Goal: Information Seeking & Learning: Learn about a topic

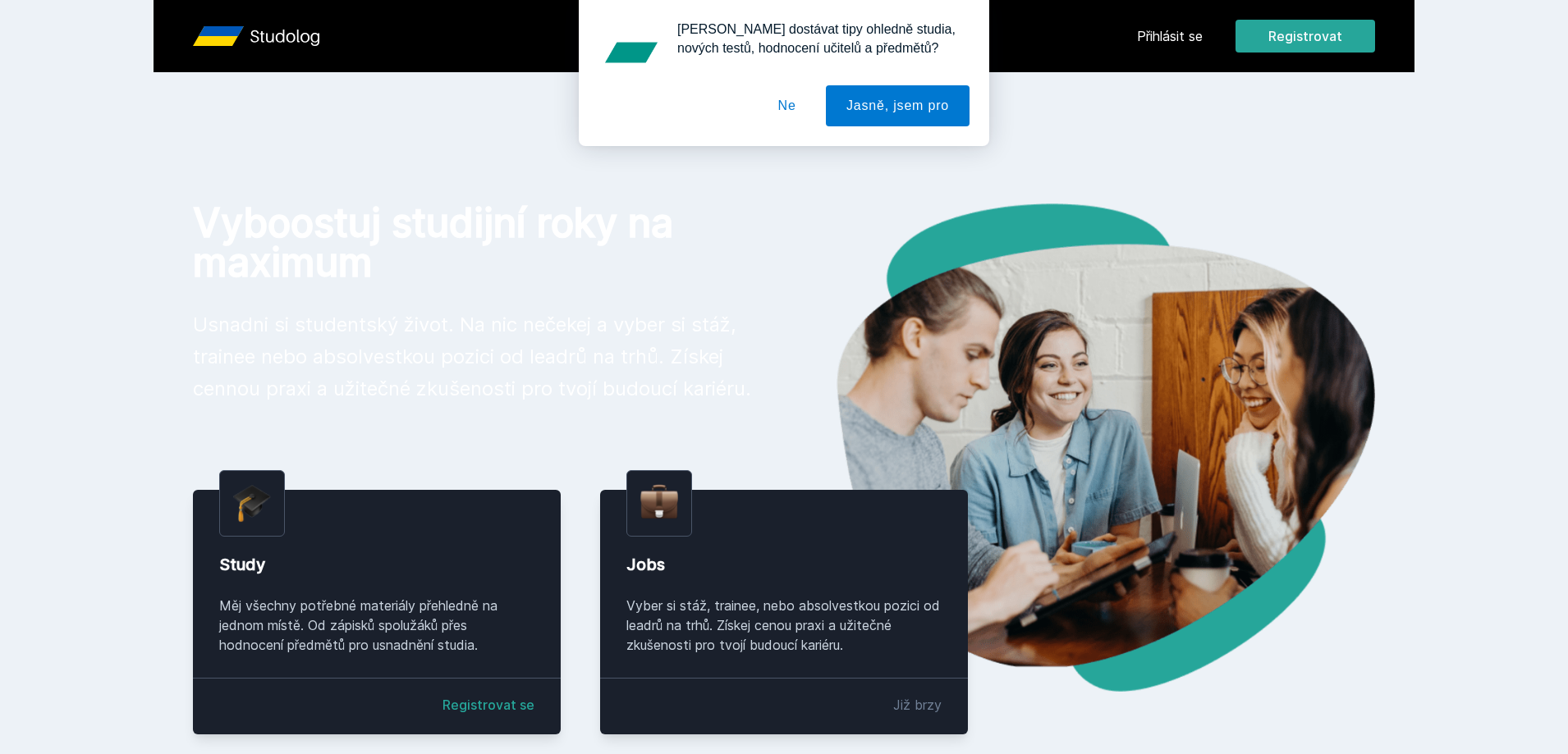
click at [1179, 32] on div "[PERSON_NAME] dostávat tipy ohledně studia, nových testů, hodnocení učitelů a p…" at bounding box center [784, 73] width 1568 height 147
click at [799, 112] on button "Ne" at bounding box center [787, 106] width 59 height 41
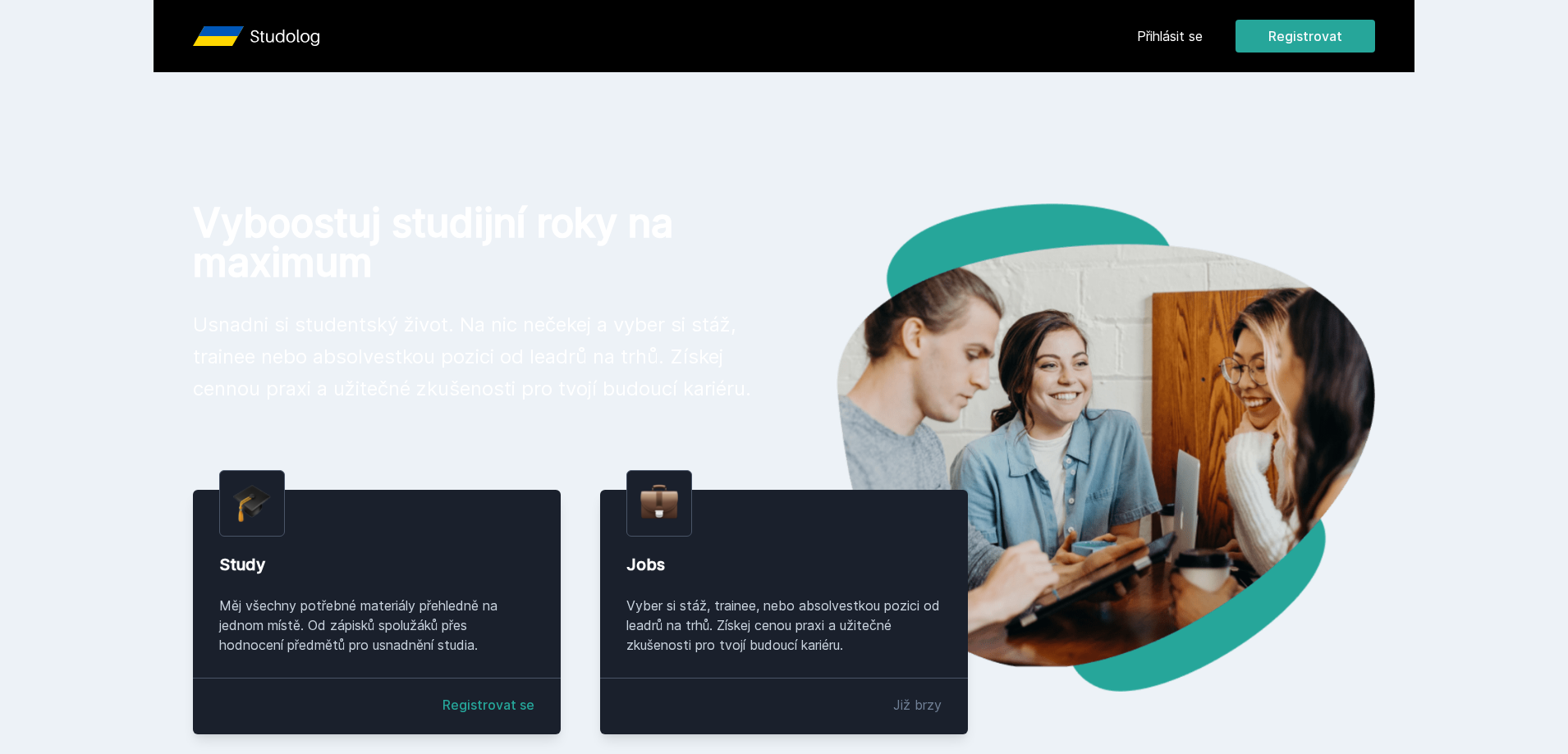
click at [1167, 26] on div "Přihlásit se Registrovat" at bounding box center [1256, 36] width 238 height 33
click at [1173, 29] on link "Přihlásit se" at bounding box center [1169, 35] width 65 height 19
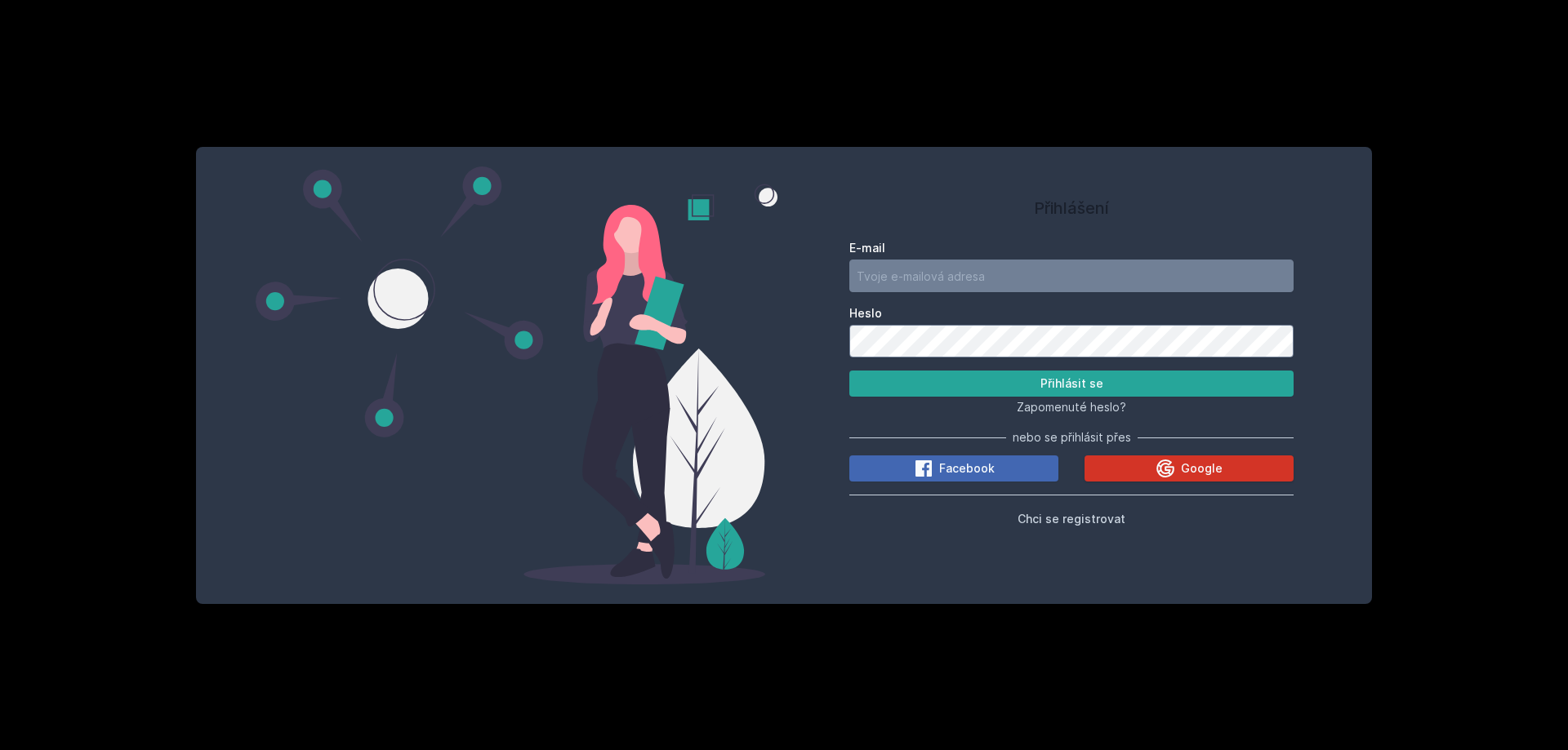
click at [1168, 469] on icon at bounding box center [1165, 469] width 19 height 19
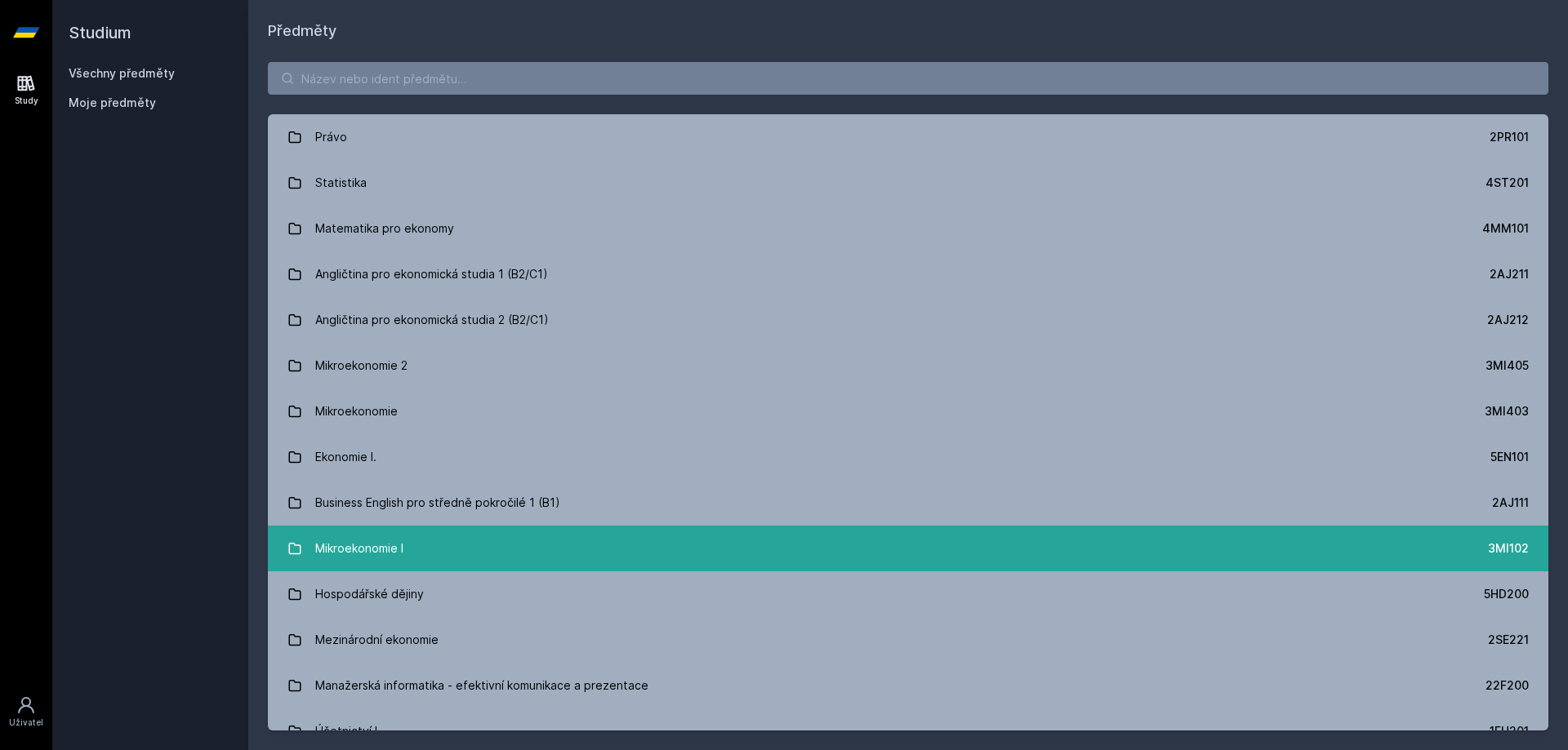
click at [610, 548] on link "Mikroekonomie I 3MI102" at bounding box center [908, 549] width 1280 height 46
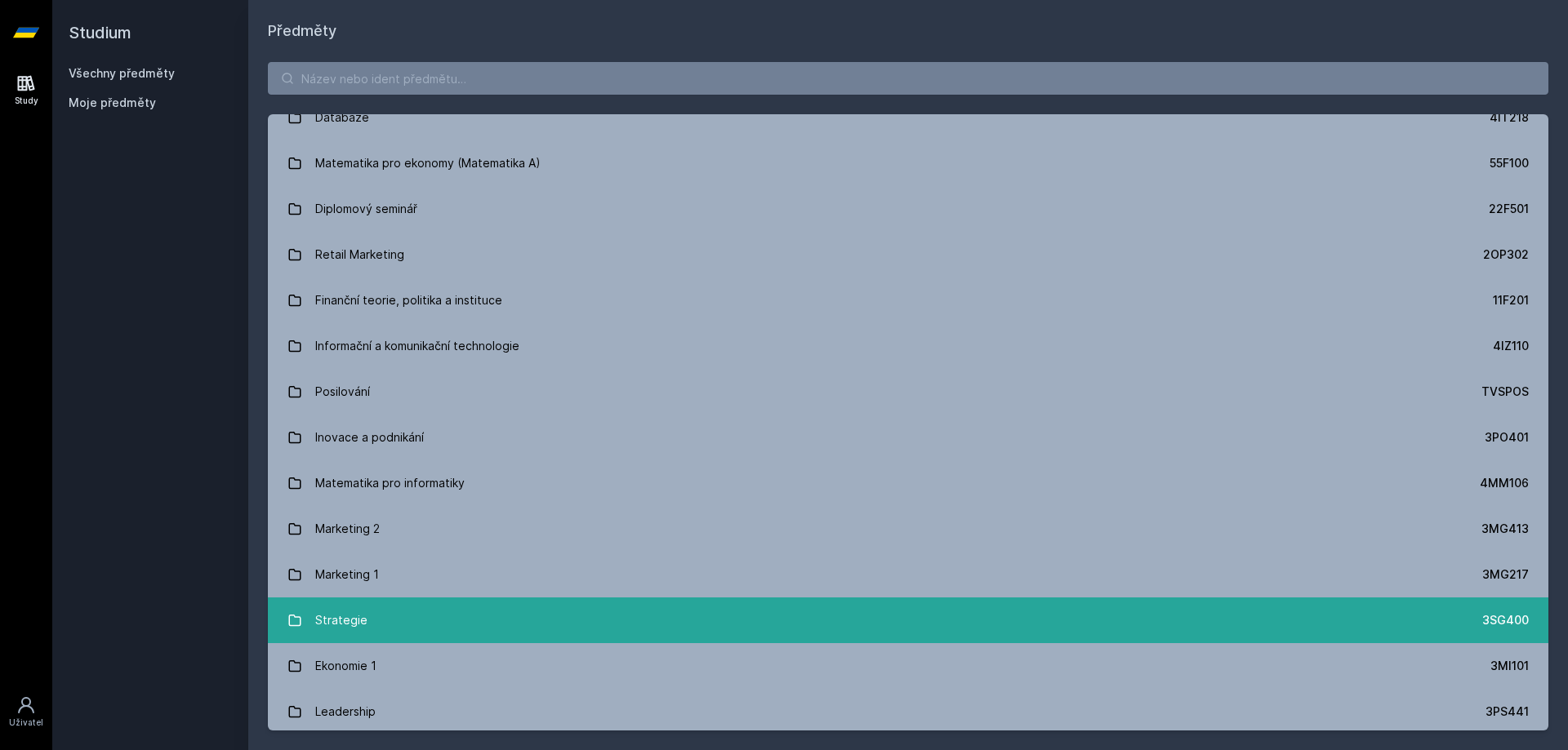
scroll to position [1143, 0]
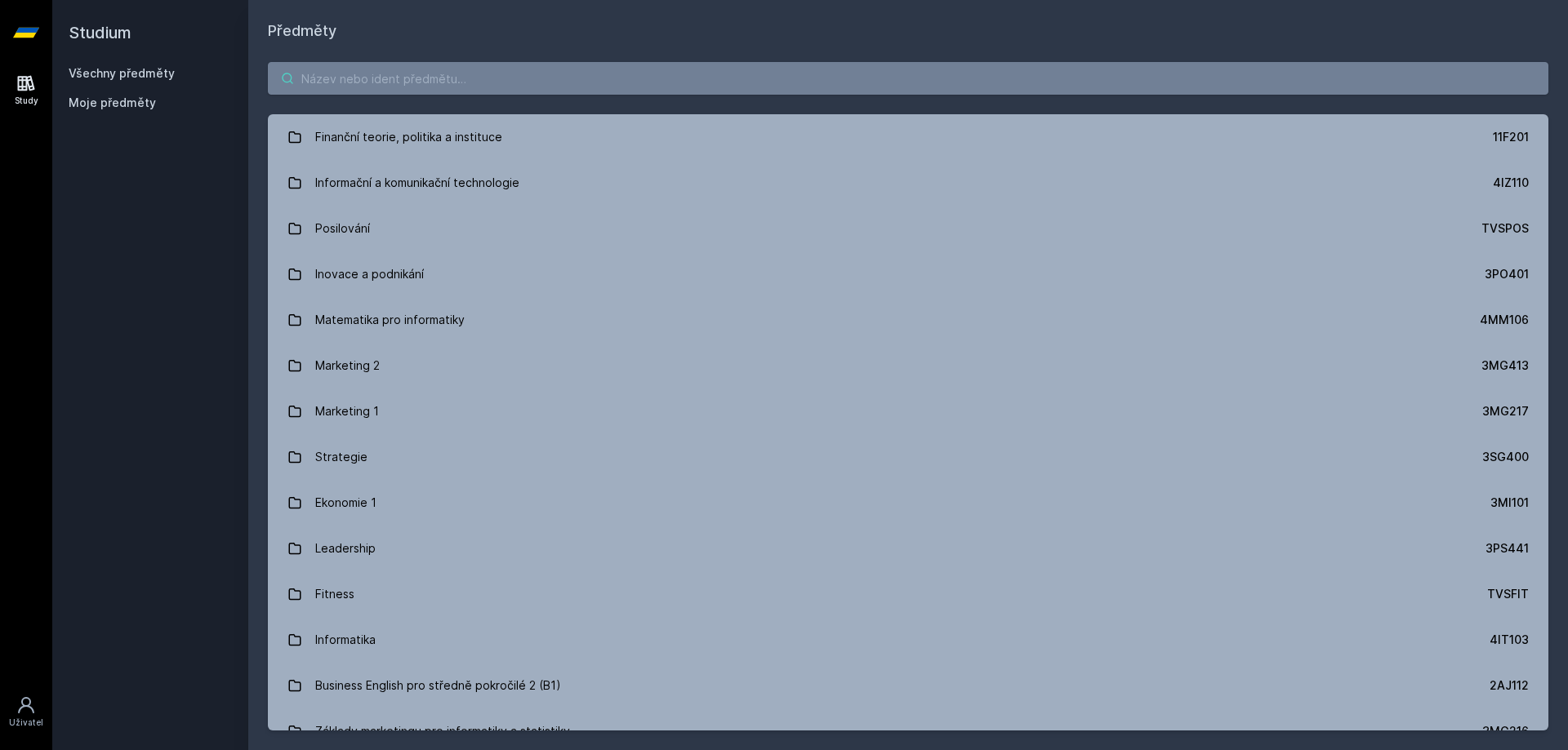
click at [324, 82] on input "search" at bounding box center [908, 79] width 1280 height 33
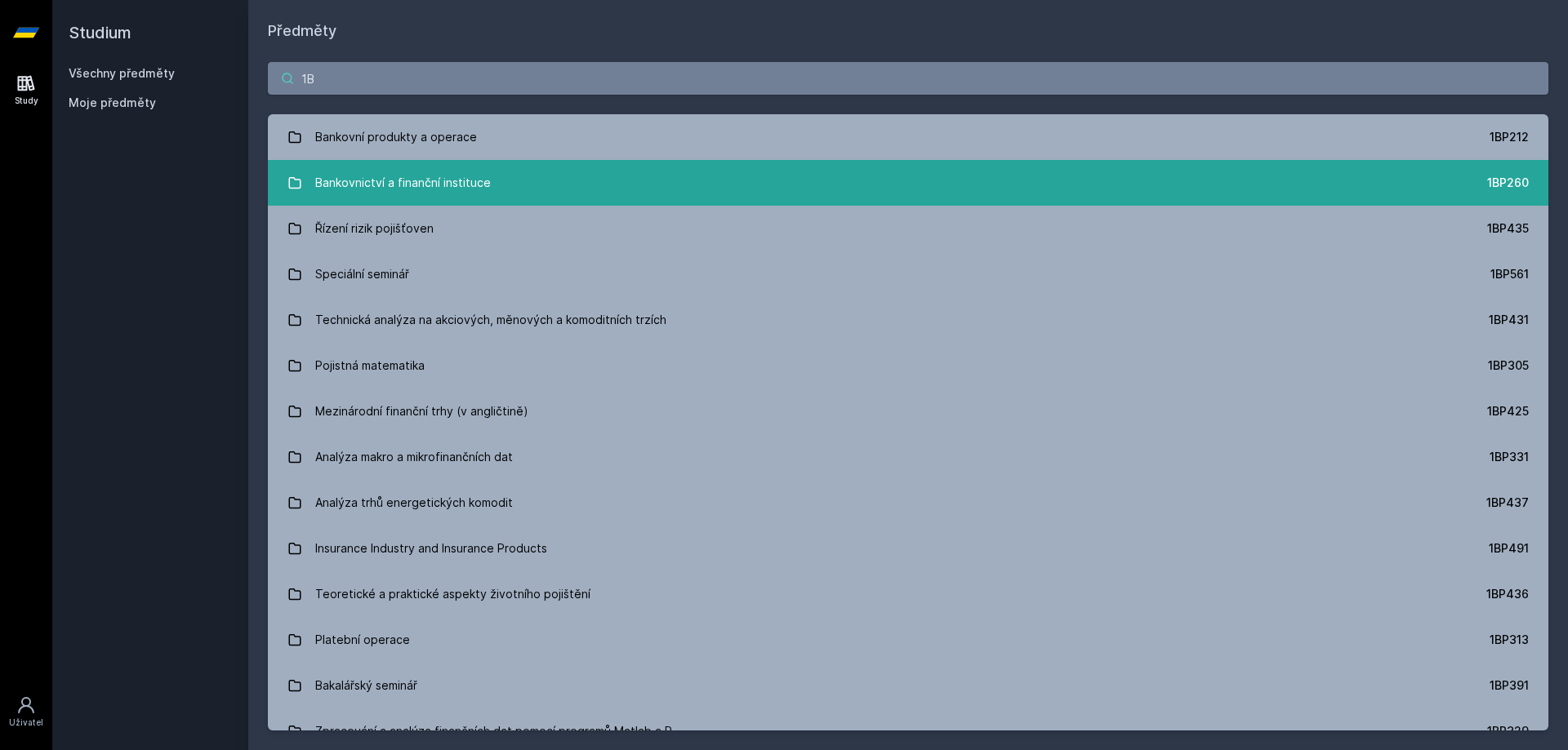
type input "1B"
click at [458, 179] on div "Bankovnictví a finanční instituce" at bounding box center [403, 183] width 175 height 33
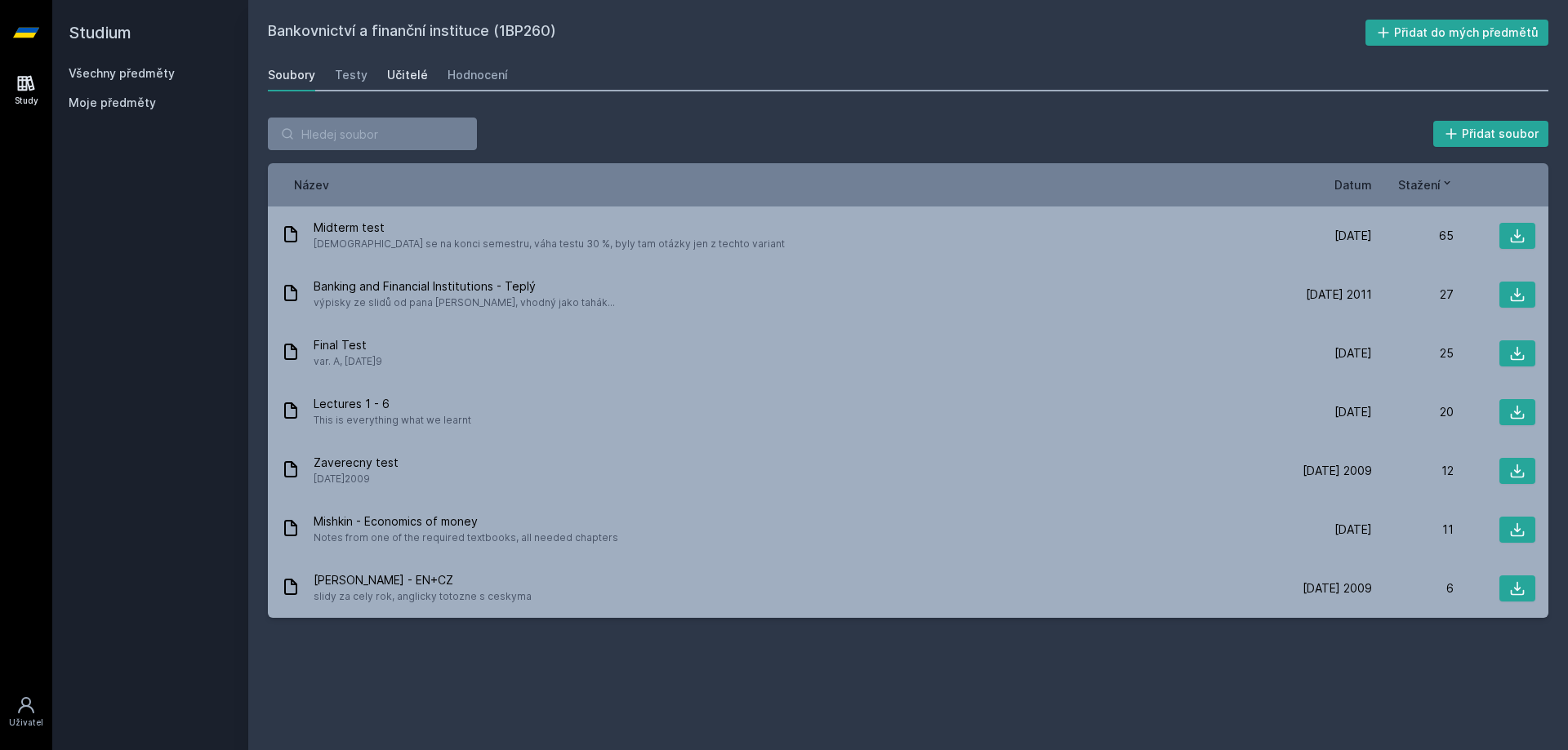
click at [402, 78] on div "Učitelé" at bounding box center [407, 75] width 41 height 17
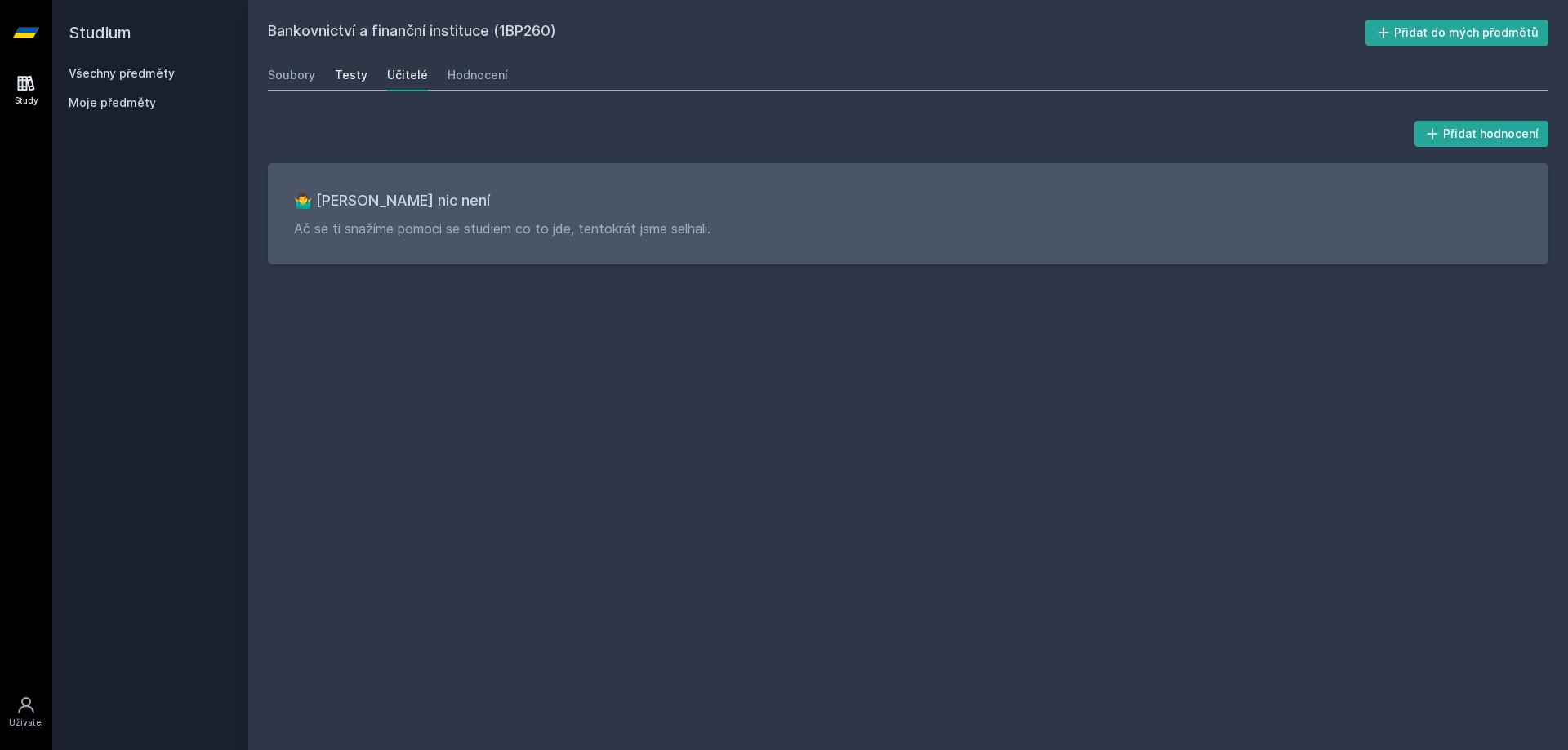
click at [353, 74] on div "Testy" at bounding box center [351, 75] width 33 height 17
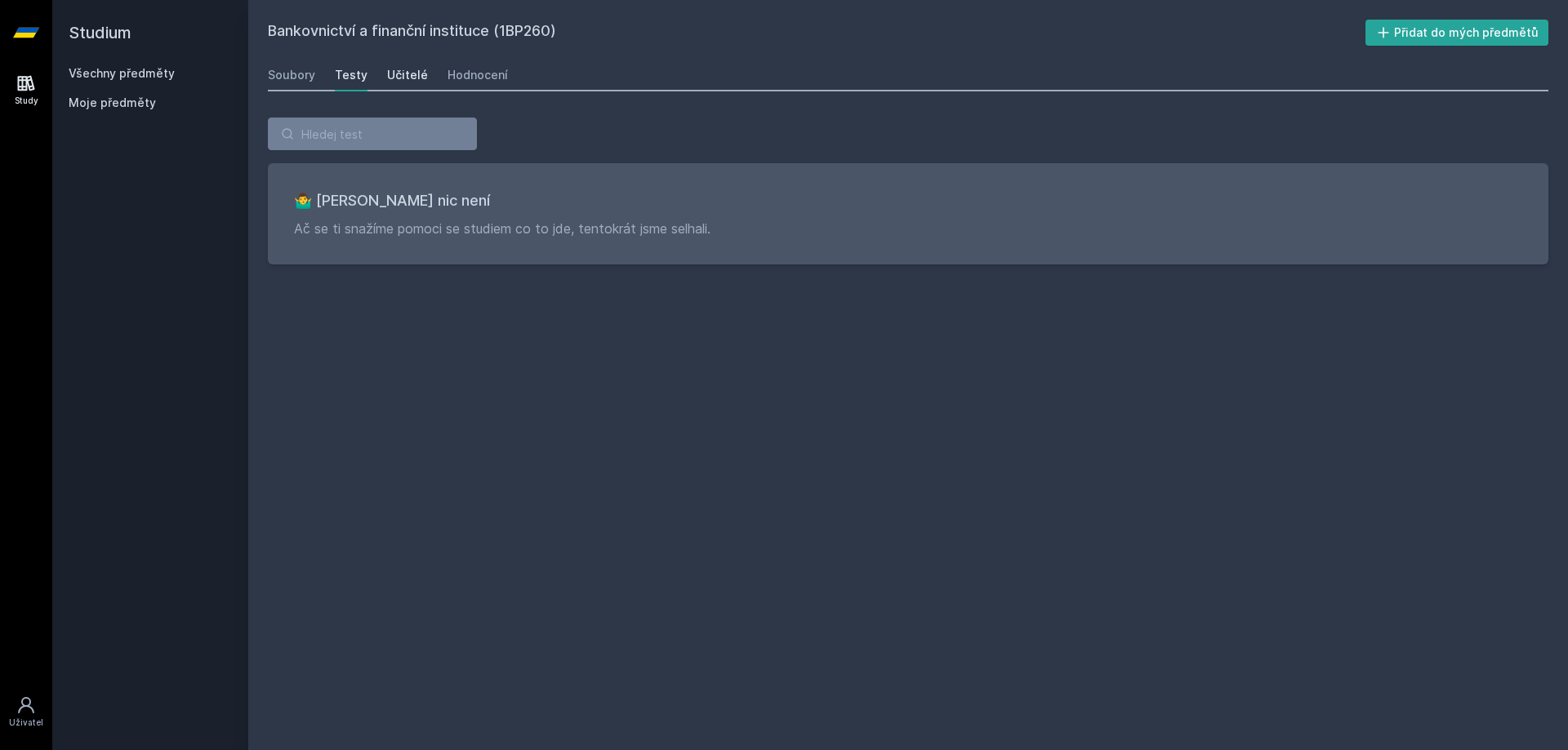
click at [406, 76] on div "Učitelé" at bounding box center [407, 75] width 41 height 17
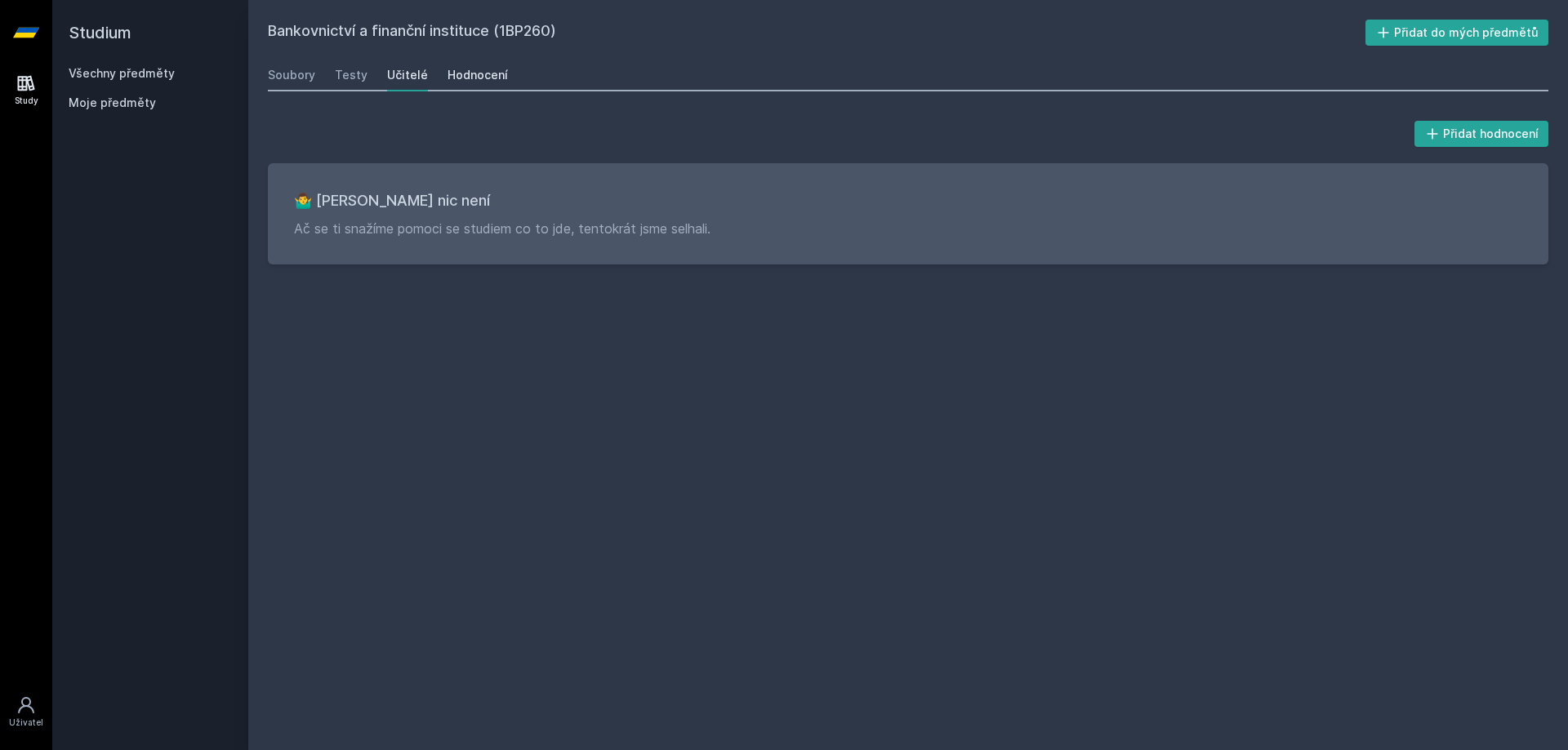
click at [476, 75] on div "Hodnocení" at bounding box center [478, 75] width 61 height 17
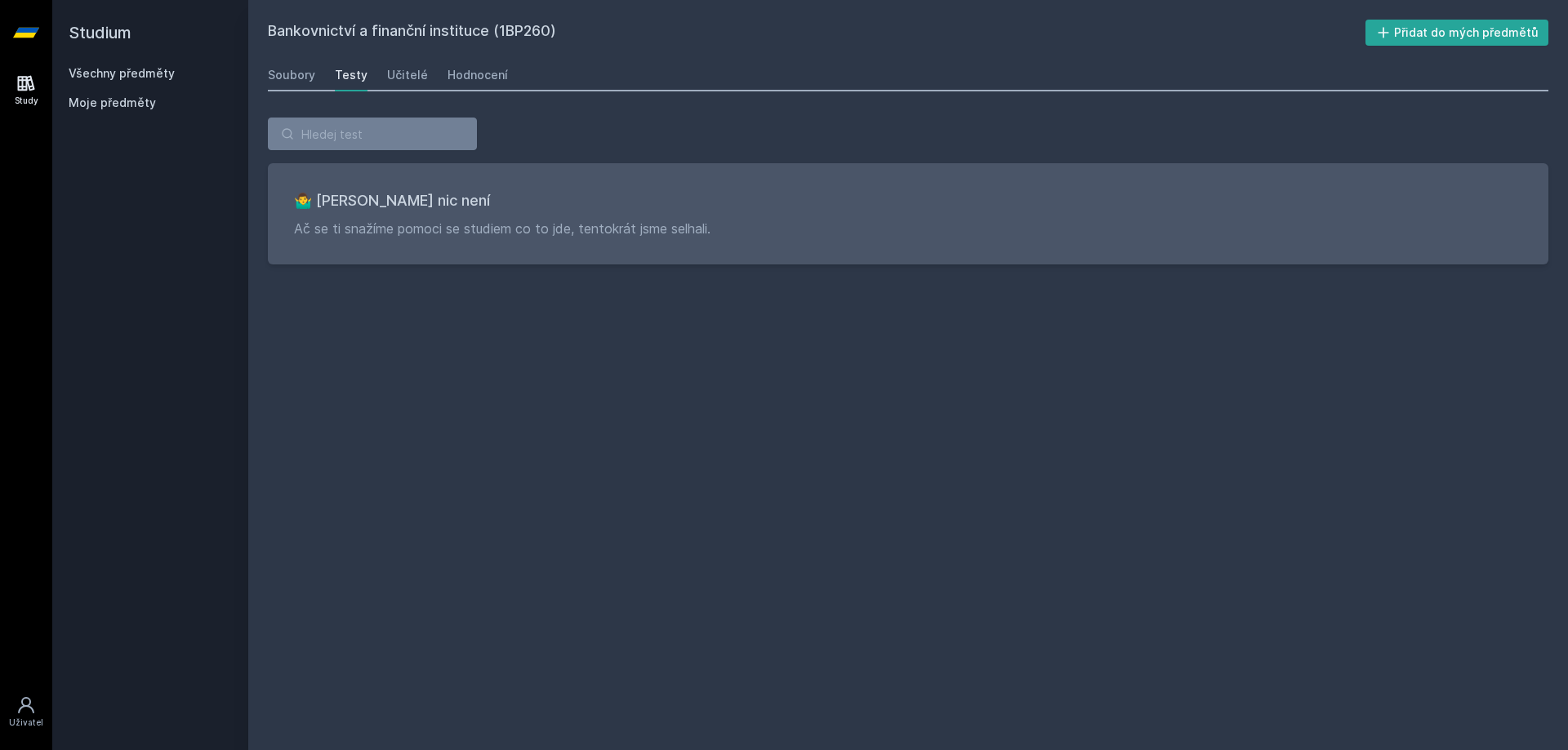
click at [149, 73] on link "Všechny předměty" at bounding box center [122, 72] width 106 height 14
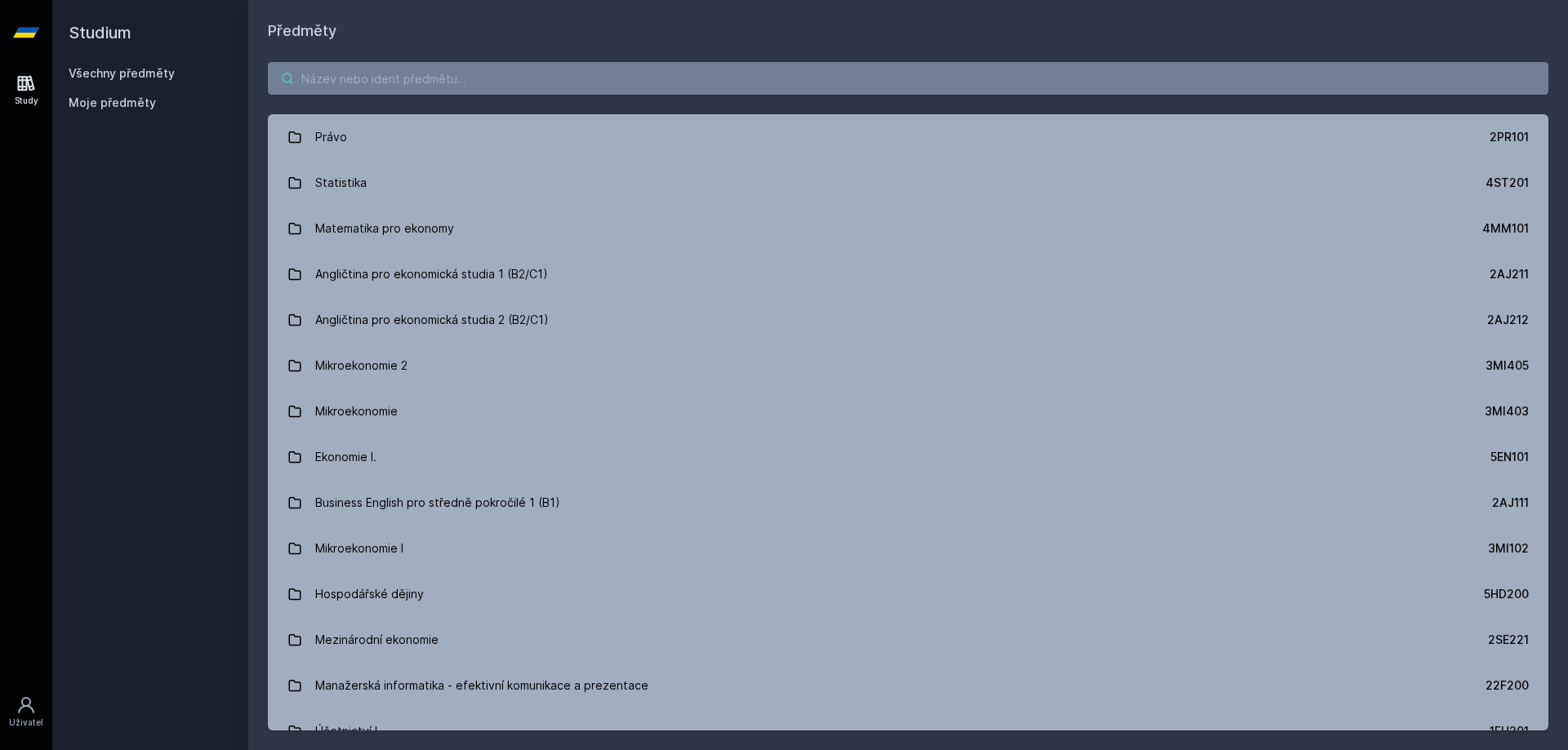
click at [414, 88] on input "search" at bounding box center [908, 79] width 1280 height 33
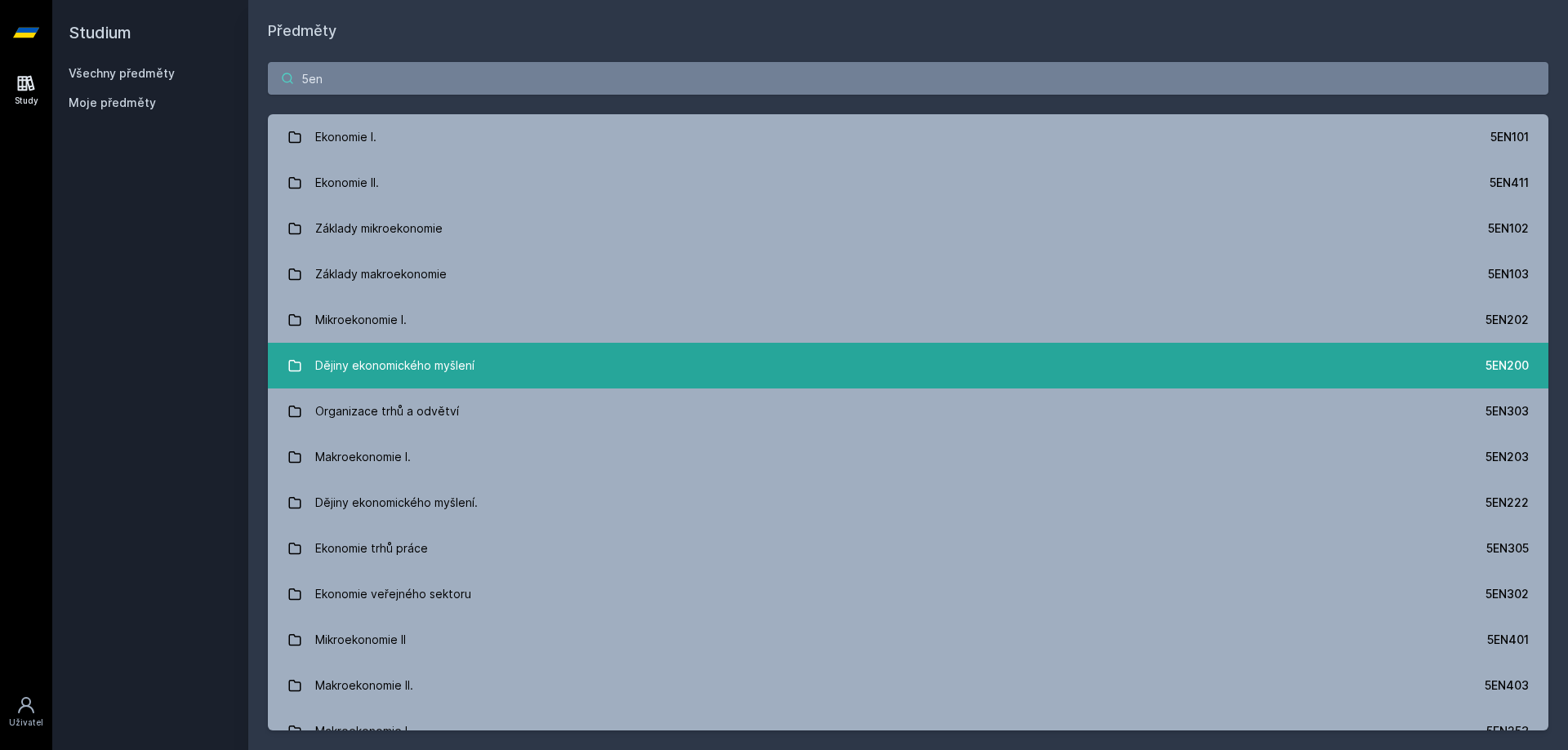
type input "5en"
click at [439, 366] on div "Dějiny ekonomického myšlení" at bounding box center [395, 366] width 160 height 33
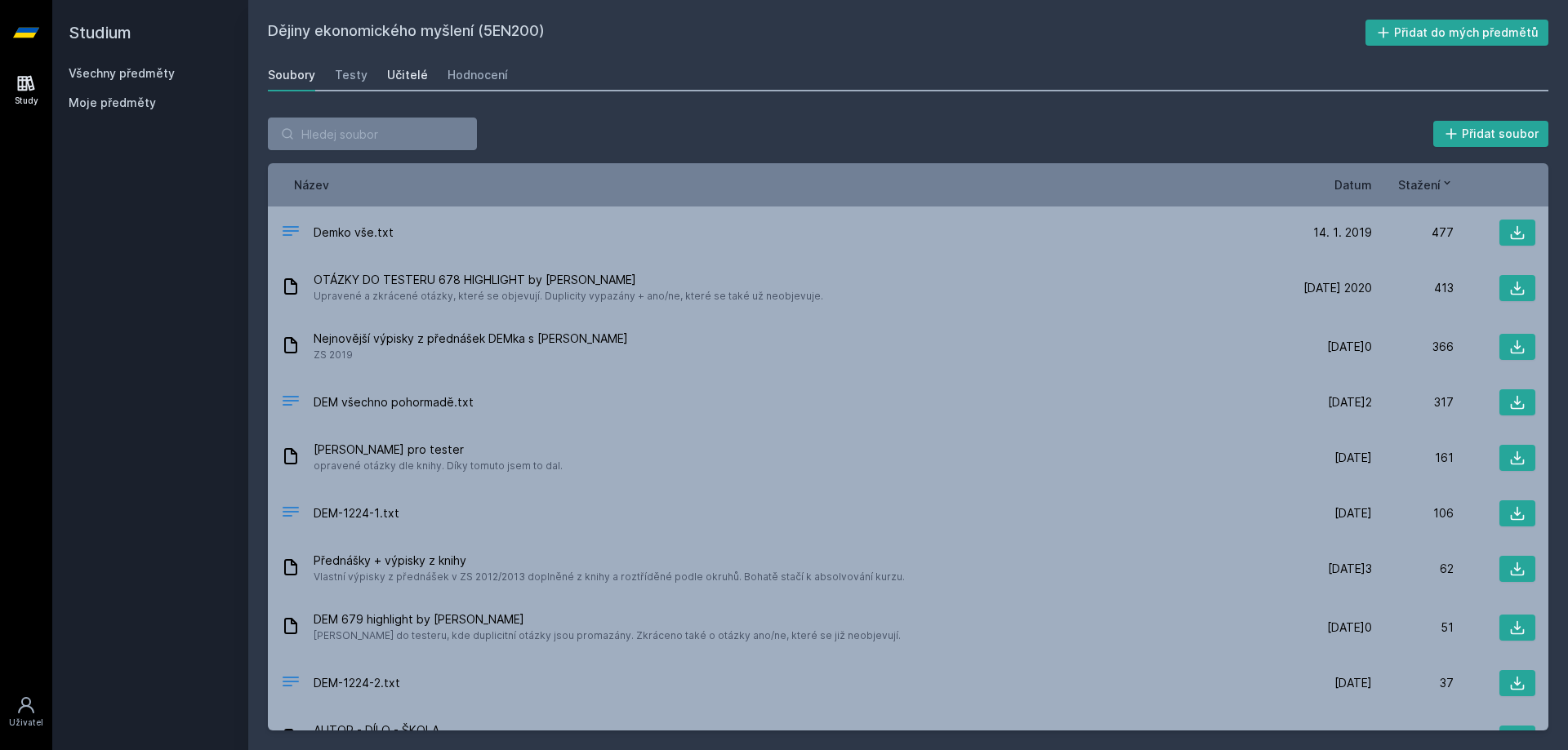
click at [392, 77] on div "Učitelé" at bounding box center [407, 75] width 41 height 17
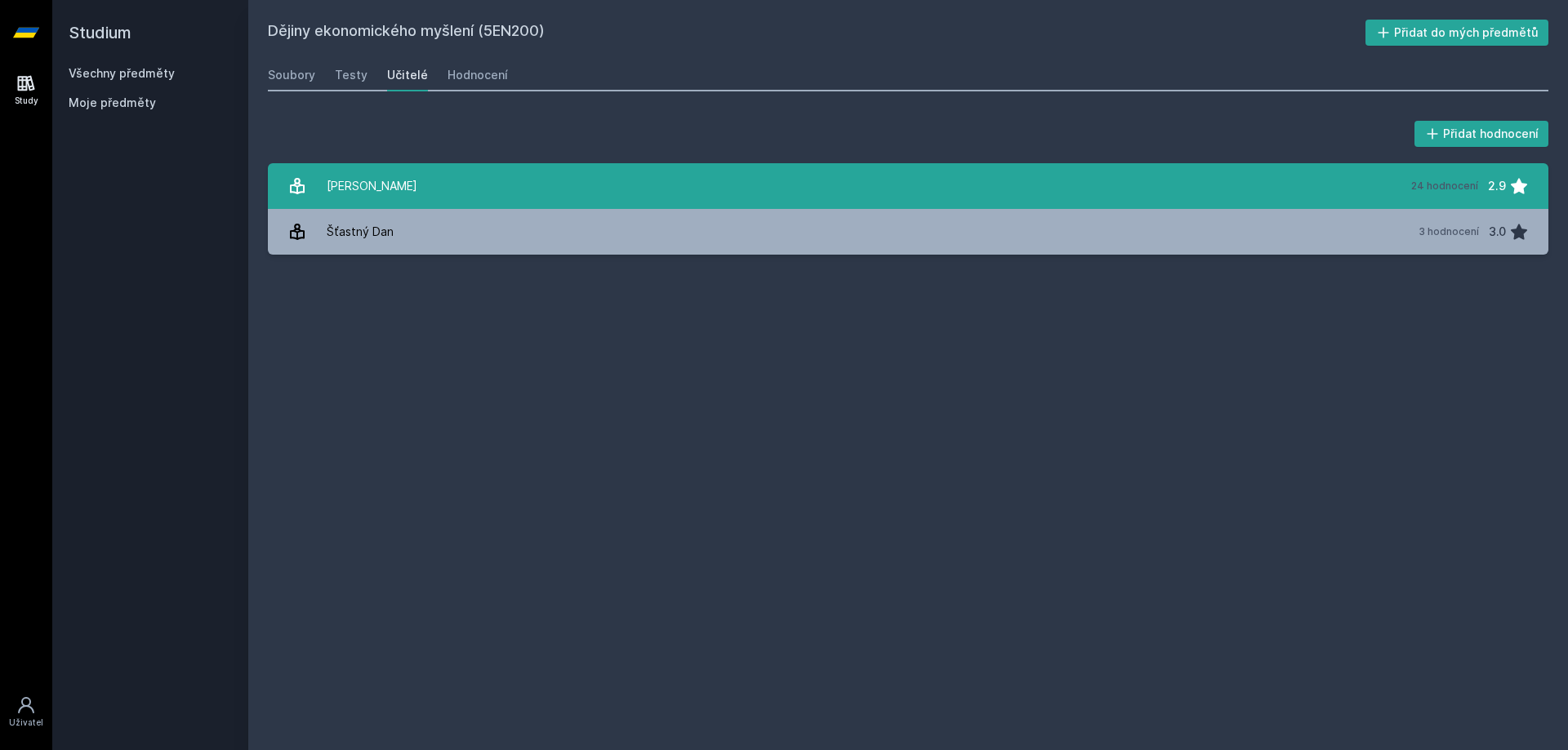
click at [426, 181] on link "[PERSON_NAME] 24 hodnocení 2.9" at bounding box center [908, 186] width 1280 height 46
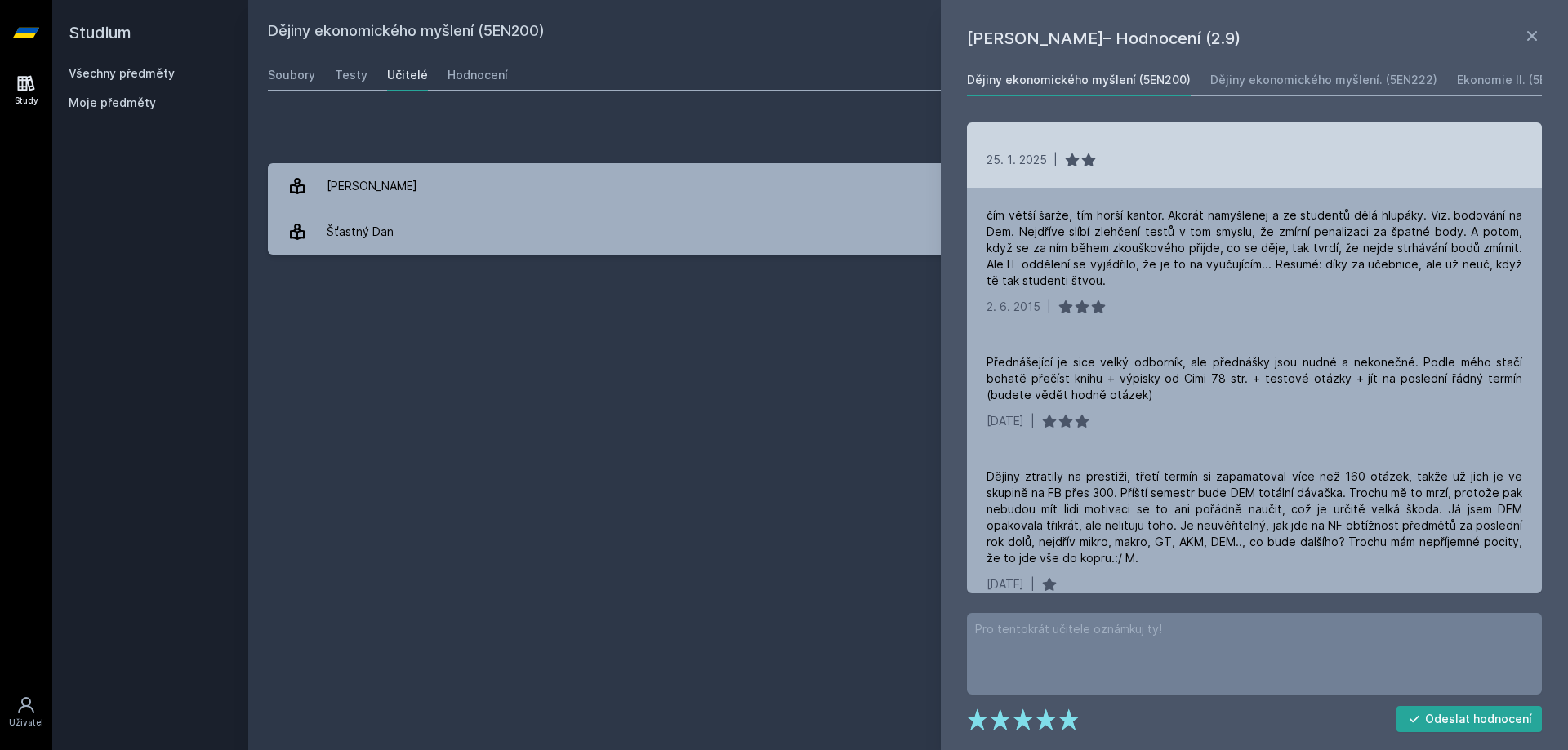
click at [1125, 155] on div "[DATE] 2025 |" at bounding box center [1254, 160] width 536 height 17
click at [1066, 147] on div "[DATE] 2025 |" at bounding box center [1253, 155] width 575 height 65
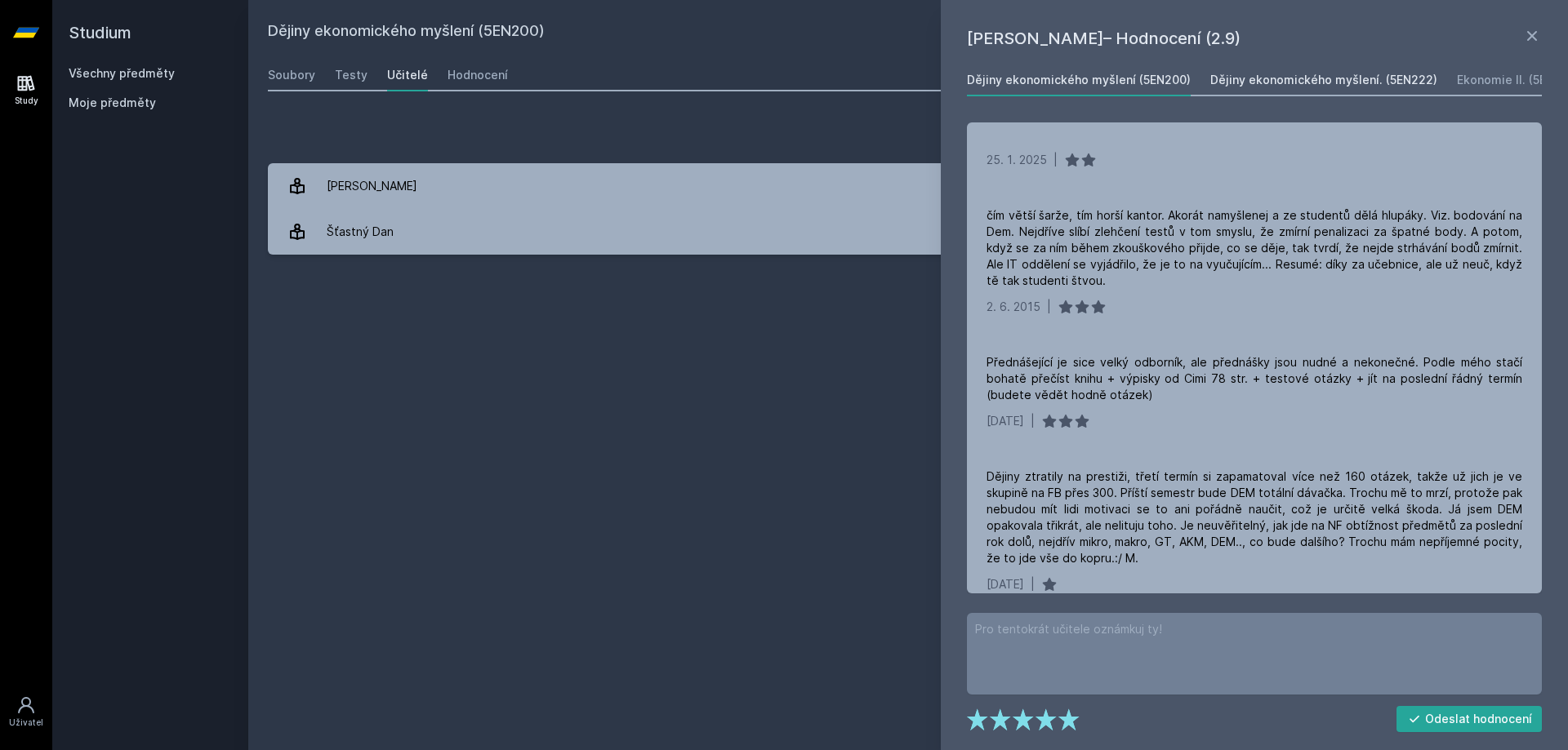
click at [1295, 85] on div "Dějiny ekonomického myšlení. (5EN222)" at bounding box center [1324, 80] width 227 height 17
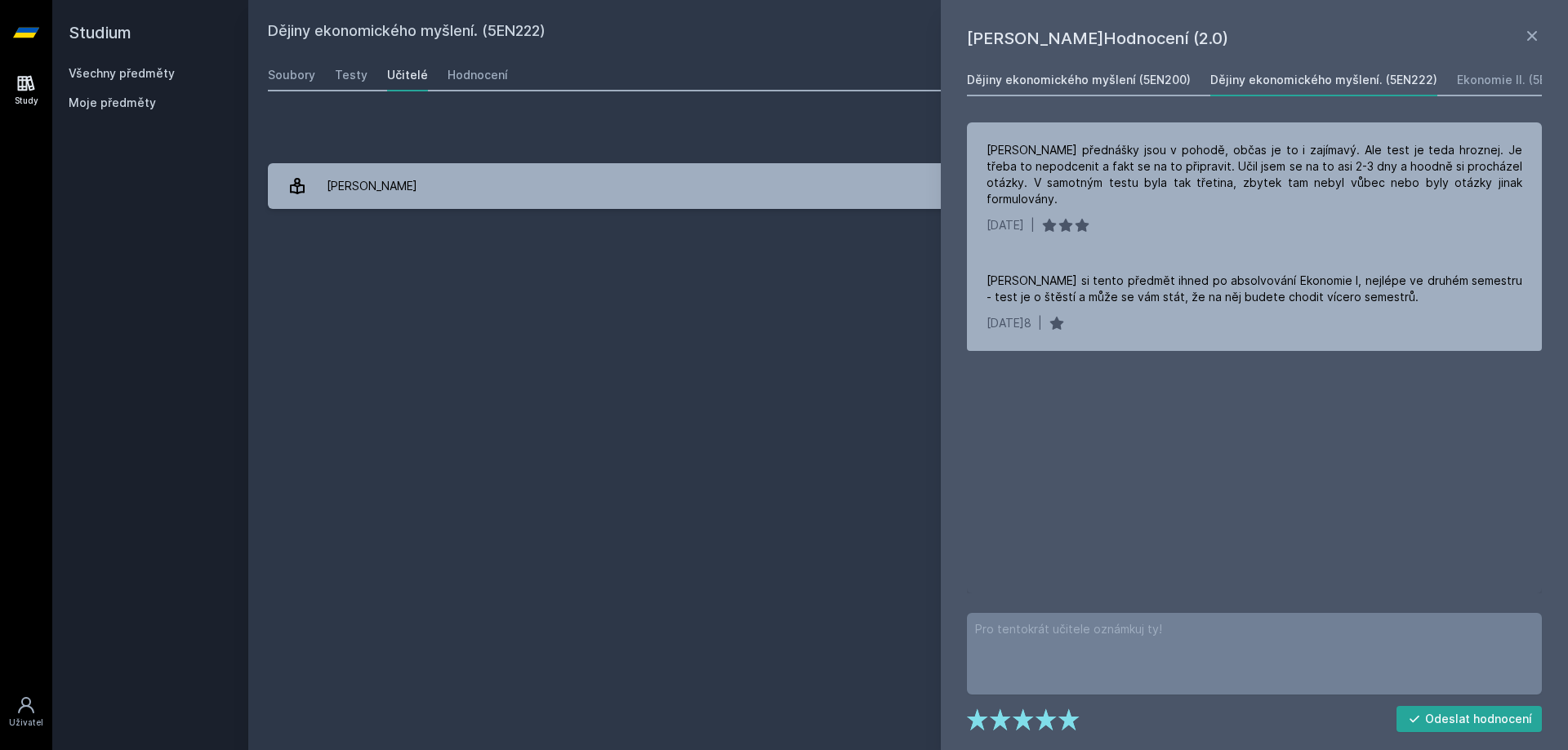
click at [1145, 81] on div "Dějiny ekonomického myšlení (5EN200)" at bounding box center [1078, 80] width 224 height 17
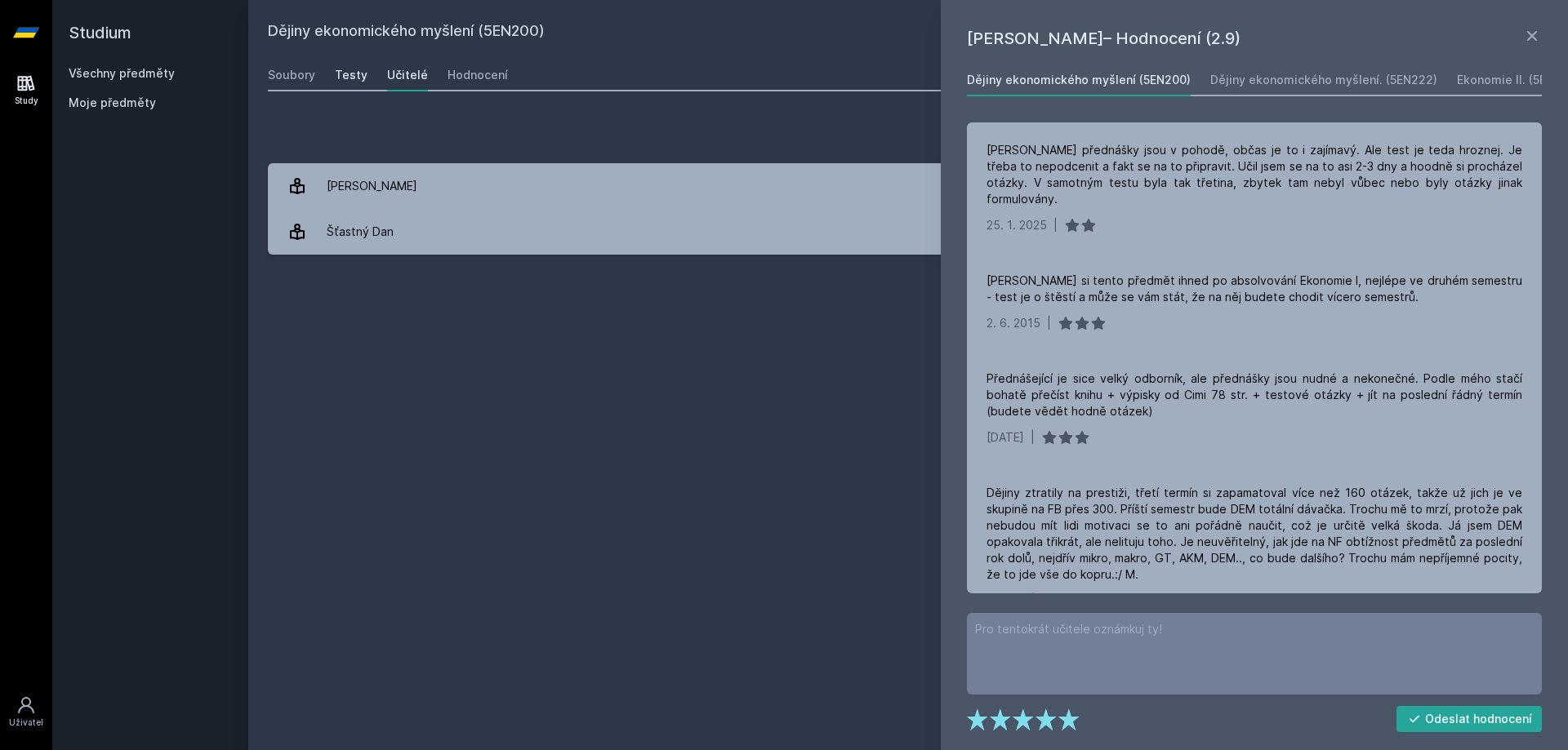
click at [360, 79] on div "Testy" at bounding box center [351, 75] width 33 height 17
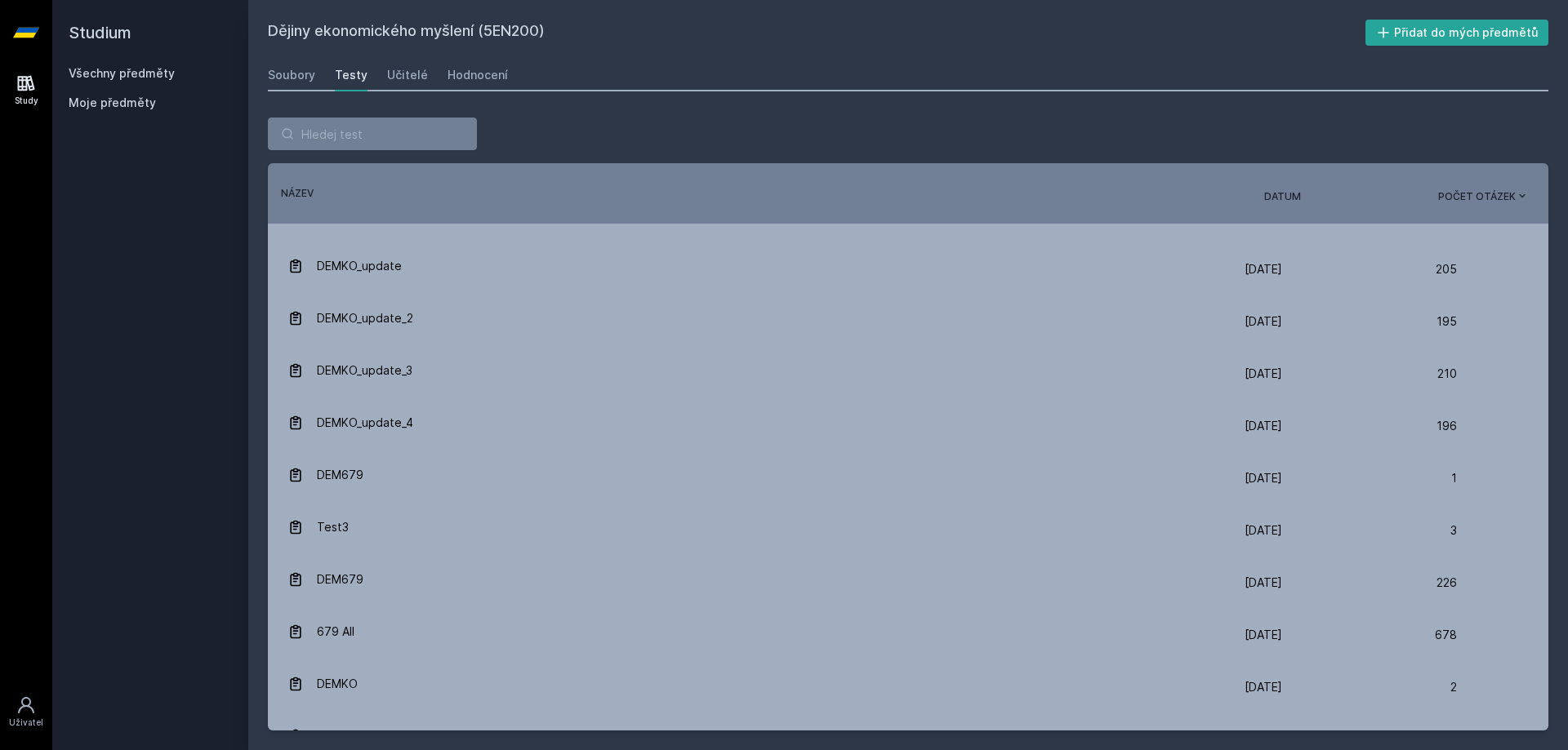
scroll to position [277, 0]
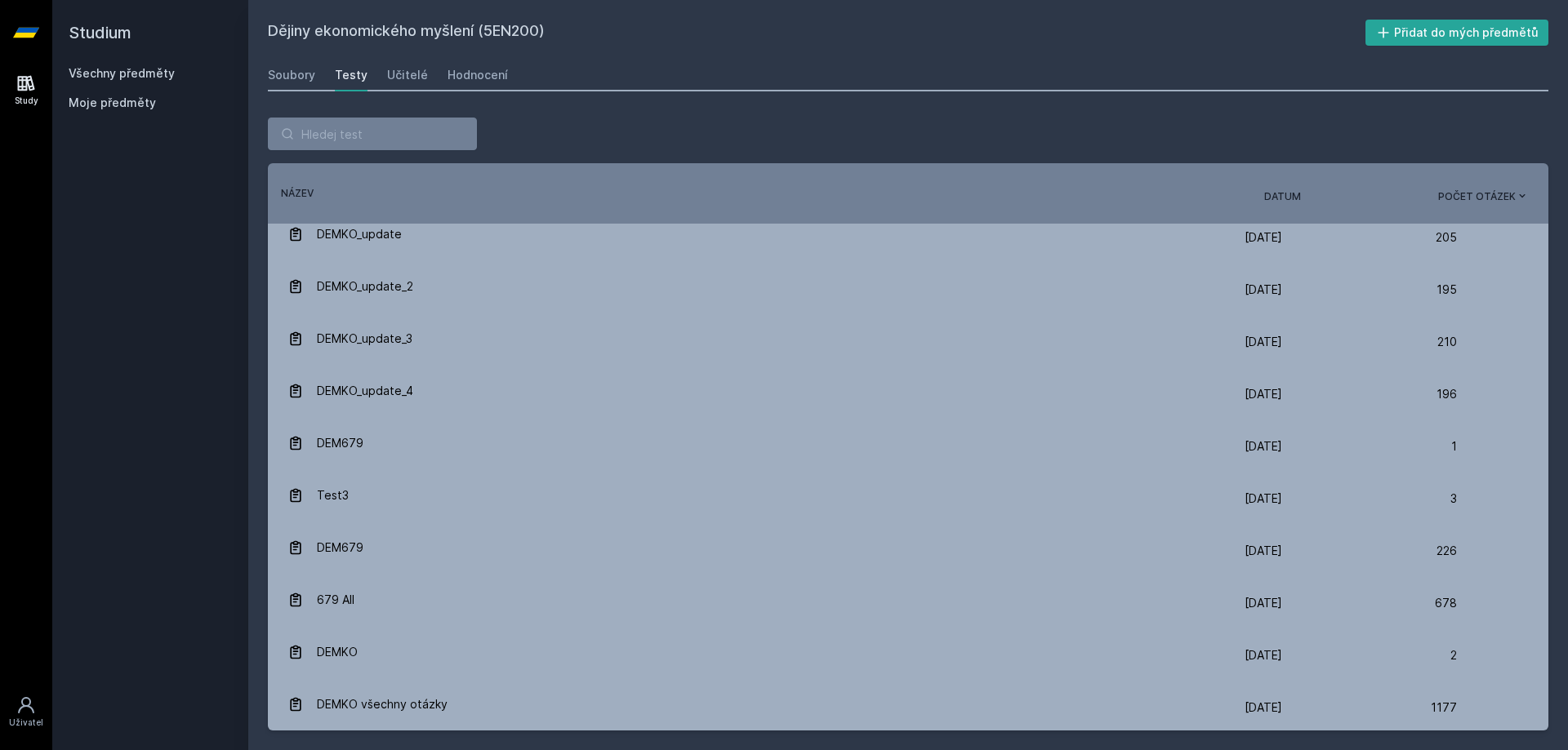
click at [1256, 193] on div "Název" at bounding box center [766, 193] width 997 height 15
click at [1280, 198] on span "Datum" at bounding box center [1283, 197] width 37 height 15
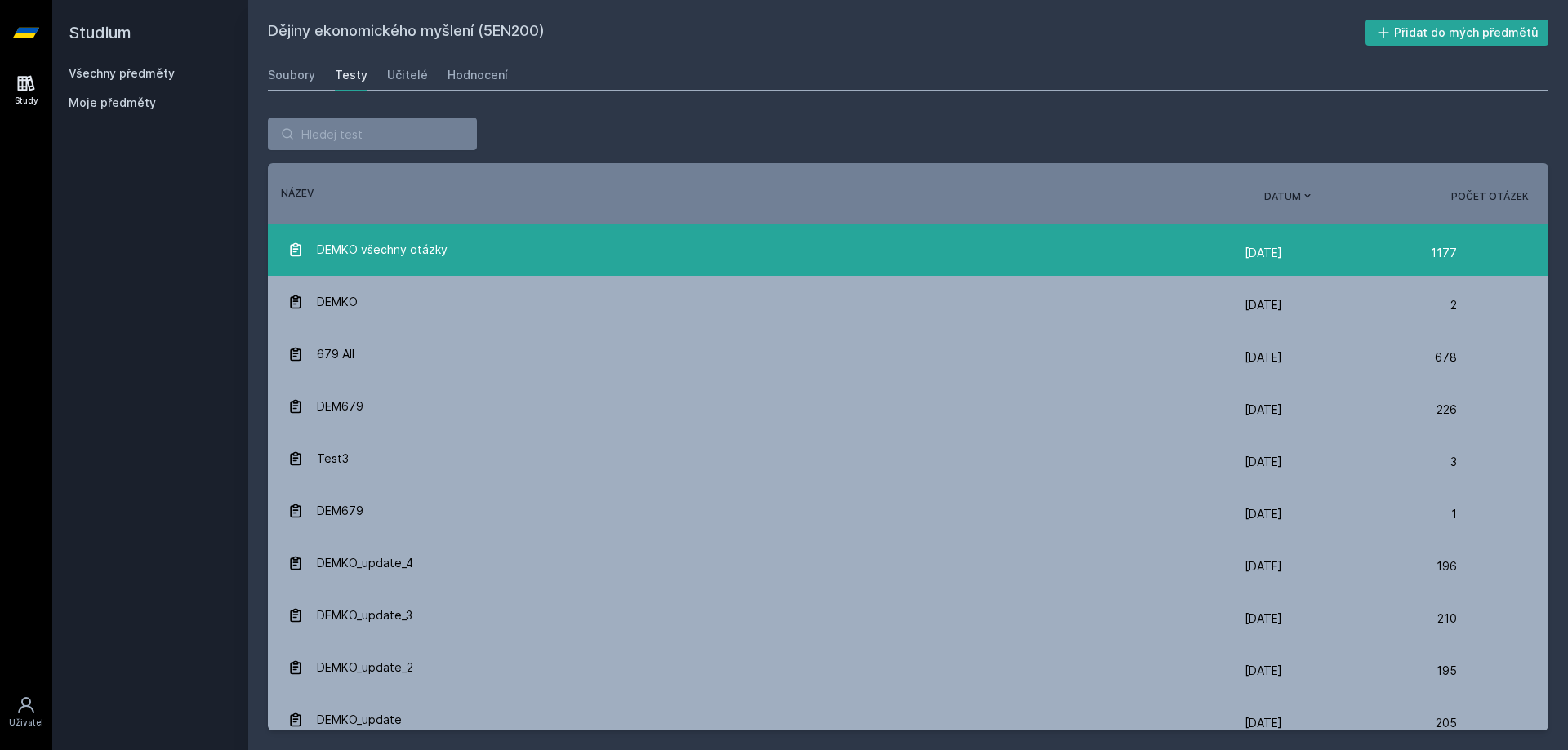
click at [1016, 234] on div "DEMKO všechny otázky" at bounding box center [766, 250] width 957 height 33
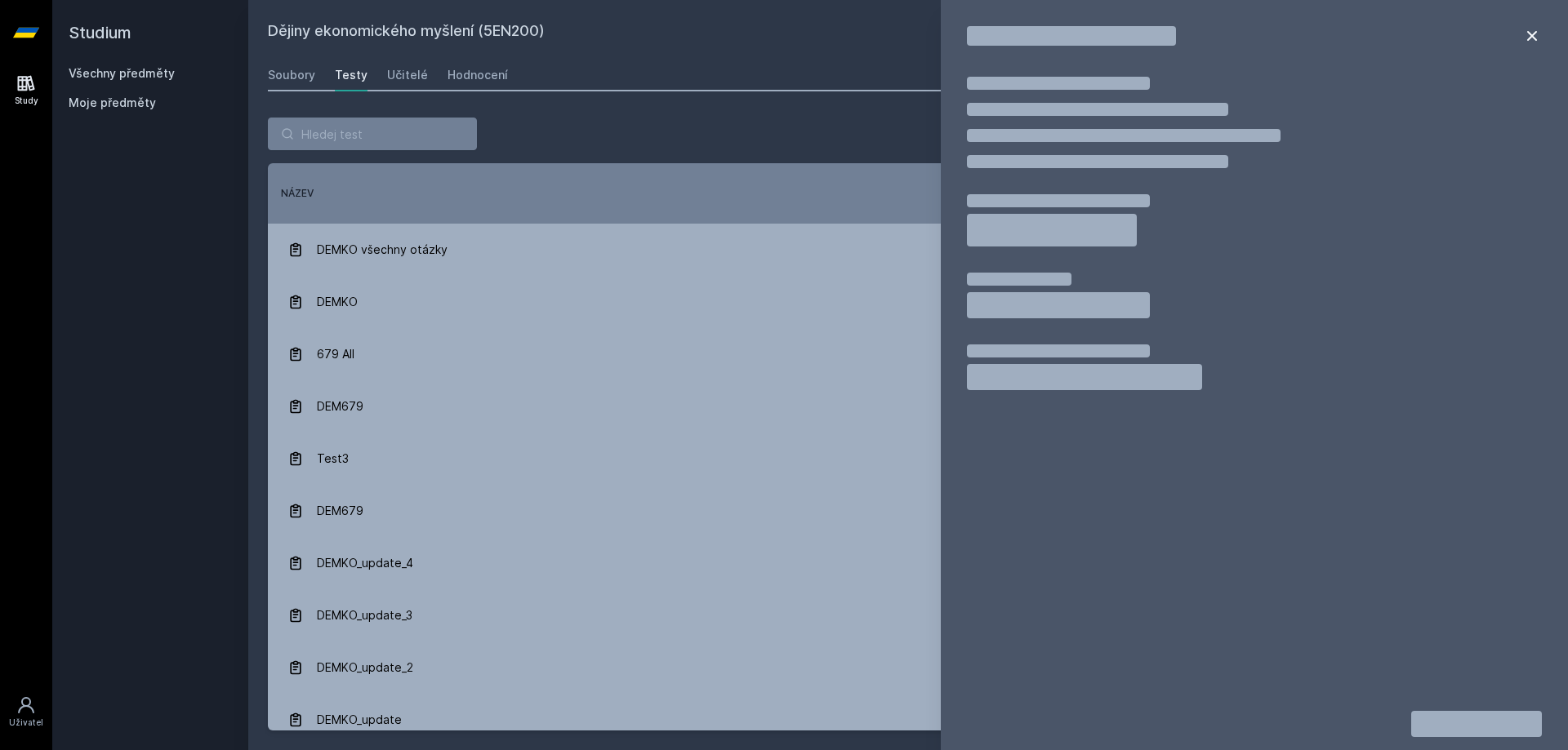
click at [1529, 31] on icon at bounding box center [1531, 35] width 19 height 19
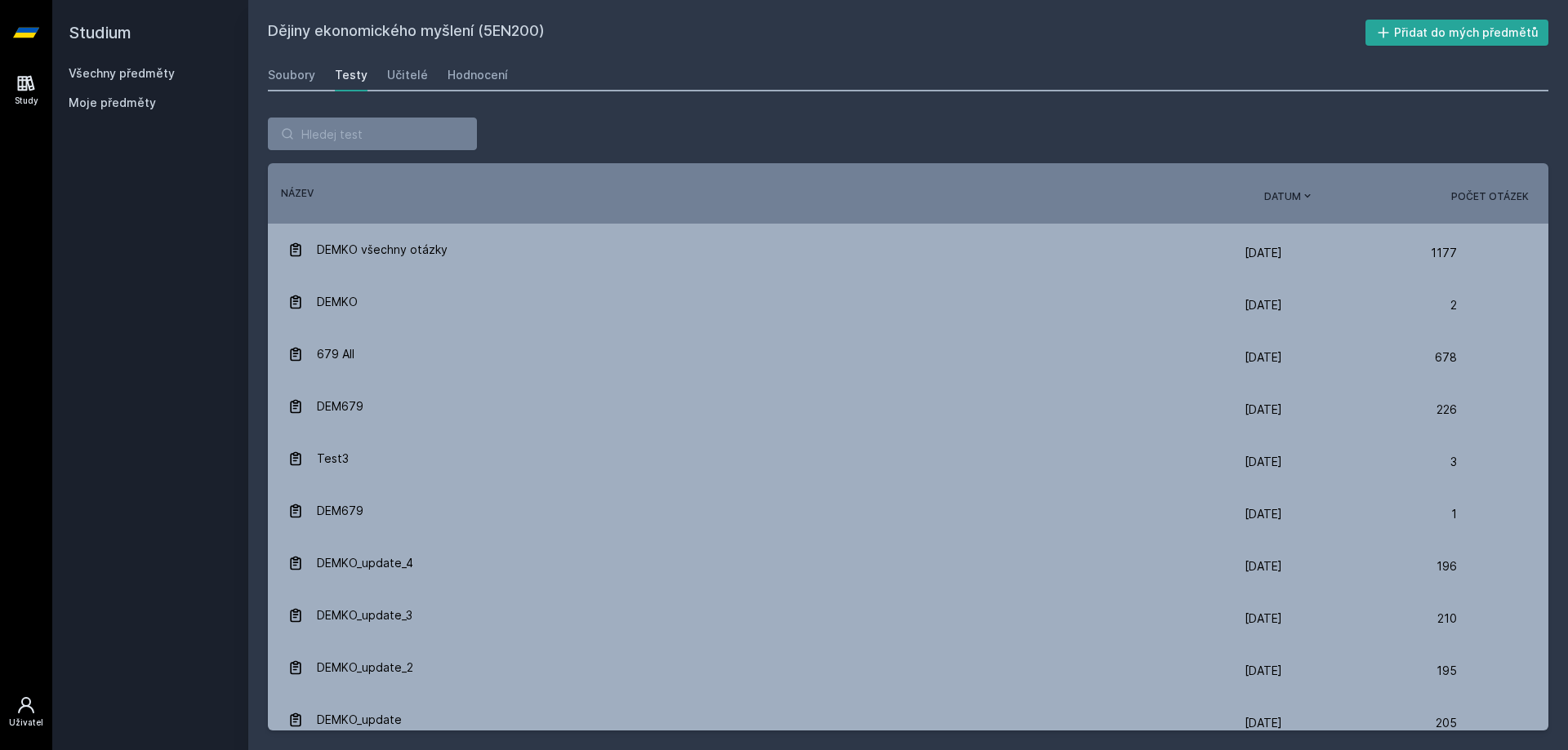
click at [20, 699] on icon at bounding box center [26, 705] width 19 height 19
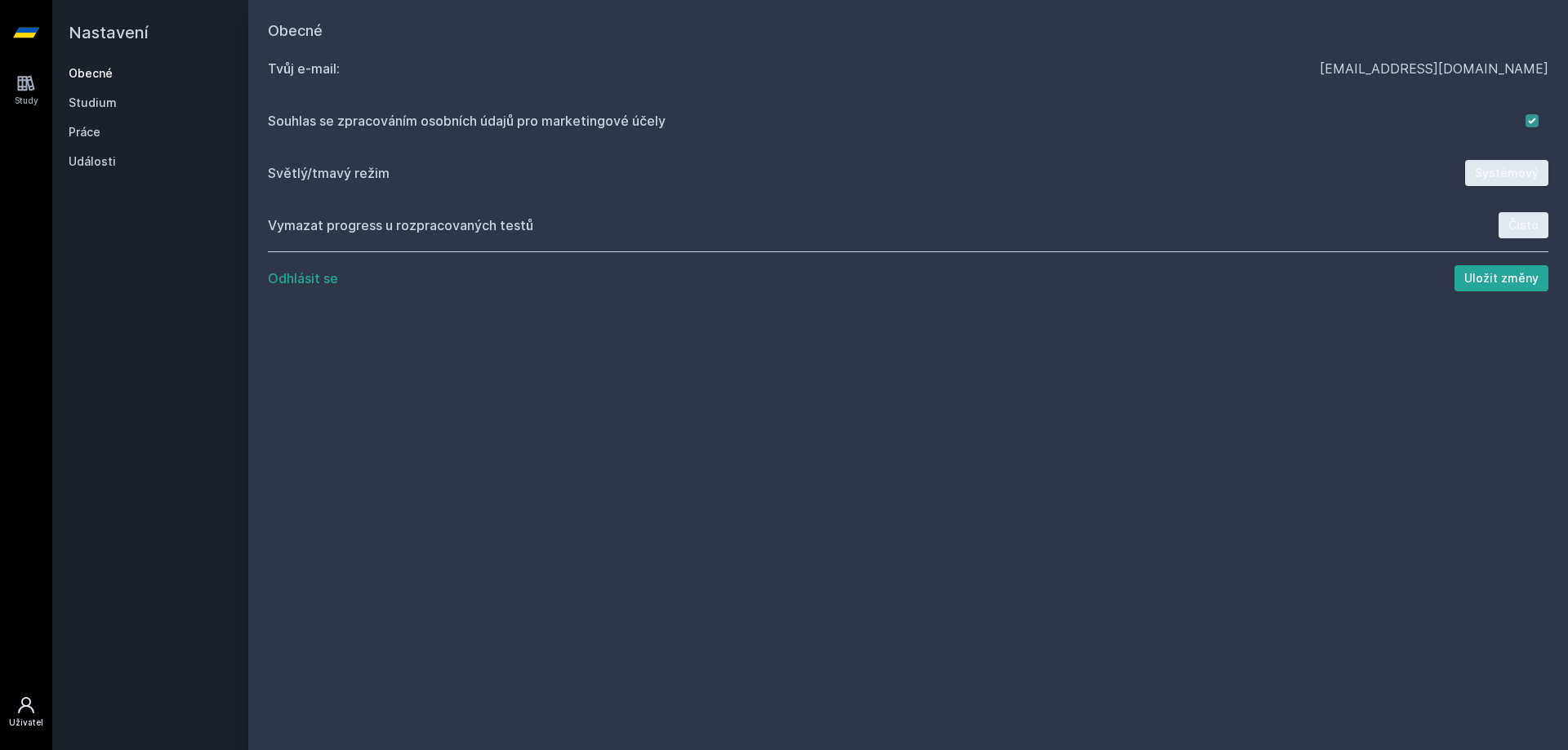
click at [1514, 169] on button "Systémový" at bounding box center [1507, 173] width 83 height 26
click at [108, 129] on link "Práce" at bounding box center [150, 132] width 163 height 17
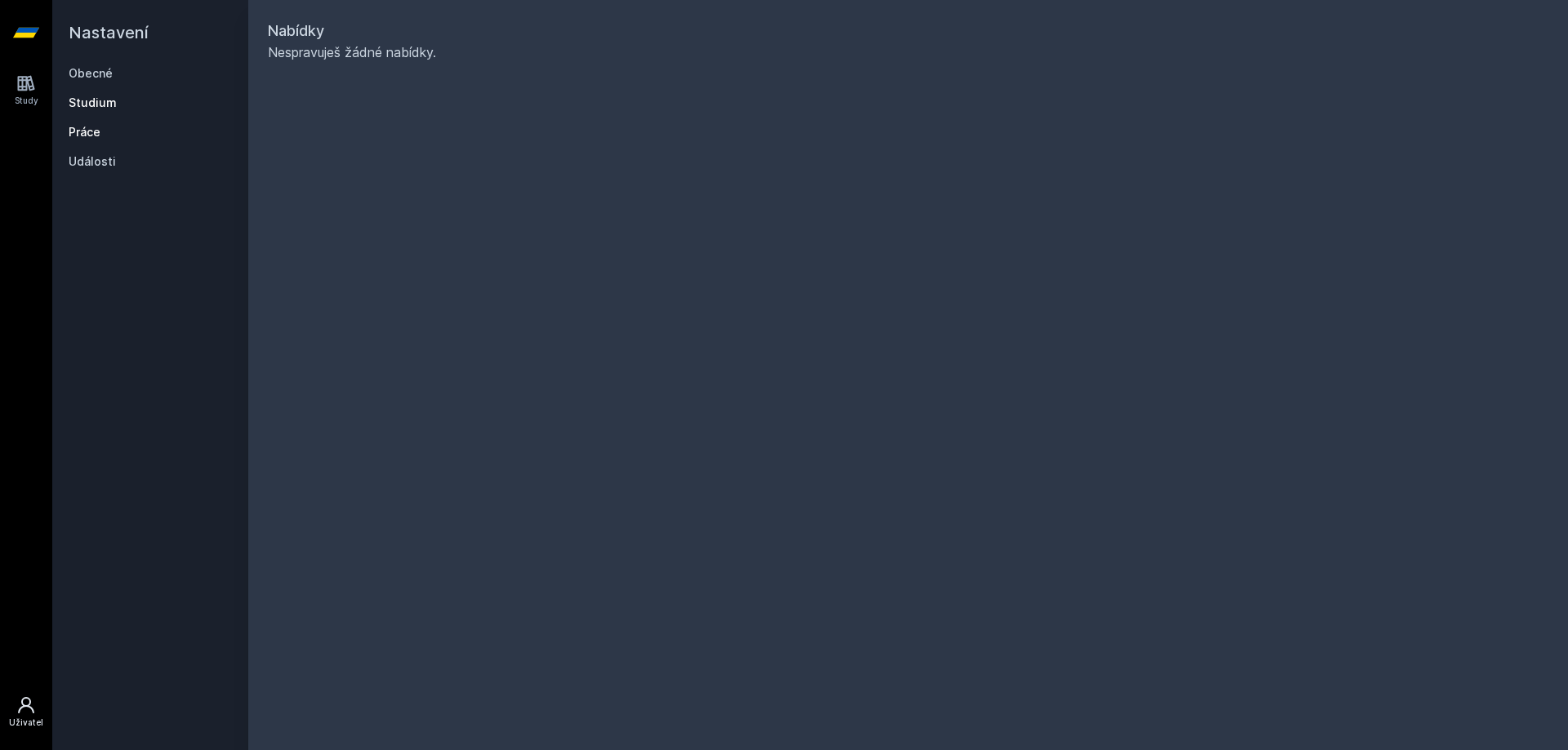
click at [99, 97] on link "Studium" at bounding box center [150, 103] width 163 height 17
click at [95, 64] on h2 "Nastavení" at bounding box center [150, 32] width 163 height 65
click at [96, 72] on link "Obecné" at bounding box center [150, 73] width 163 height 17
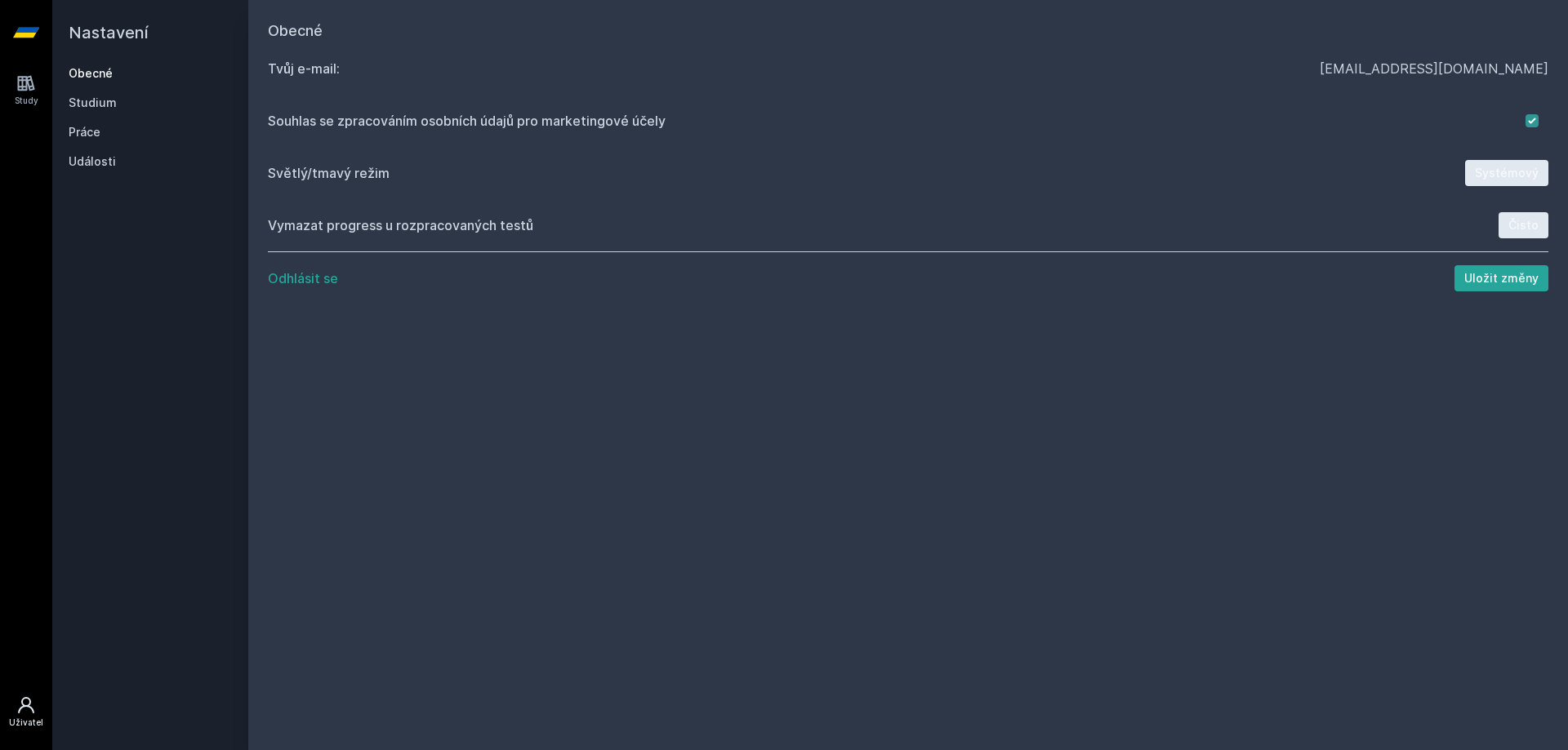
click at [94, 185] on div "Nastavení Obecné Studium Práce Události" at bounding box center [150, 375] width 196 height 750
click at [96, 161] on link "Události" at bounding box center [150, 161] width 163 height 17
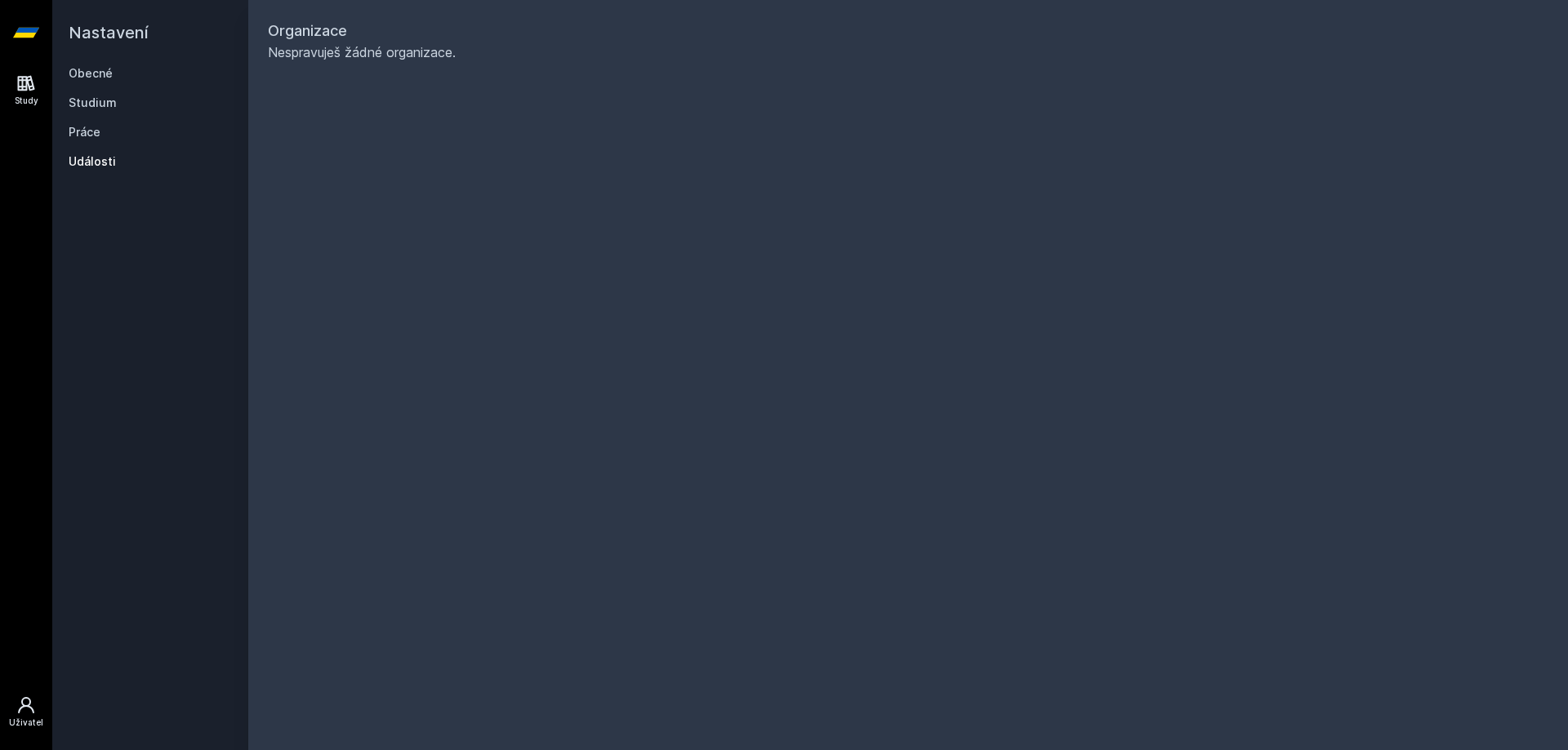
click at [25, 86] on icon at bounding box center [27, 83] width 17 height 16
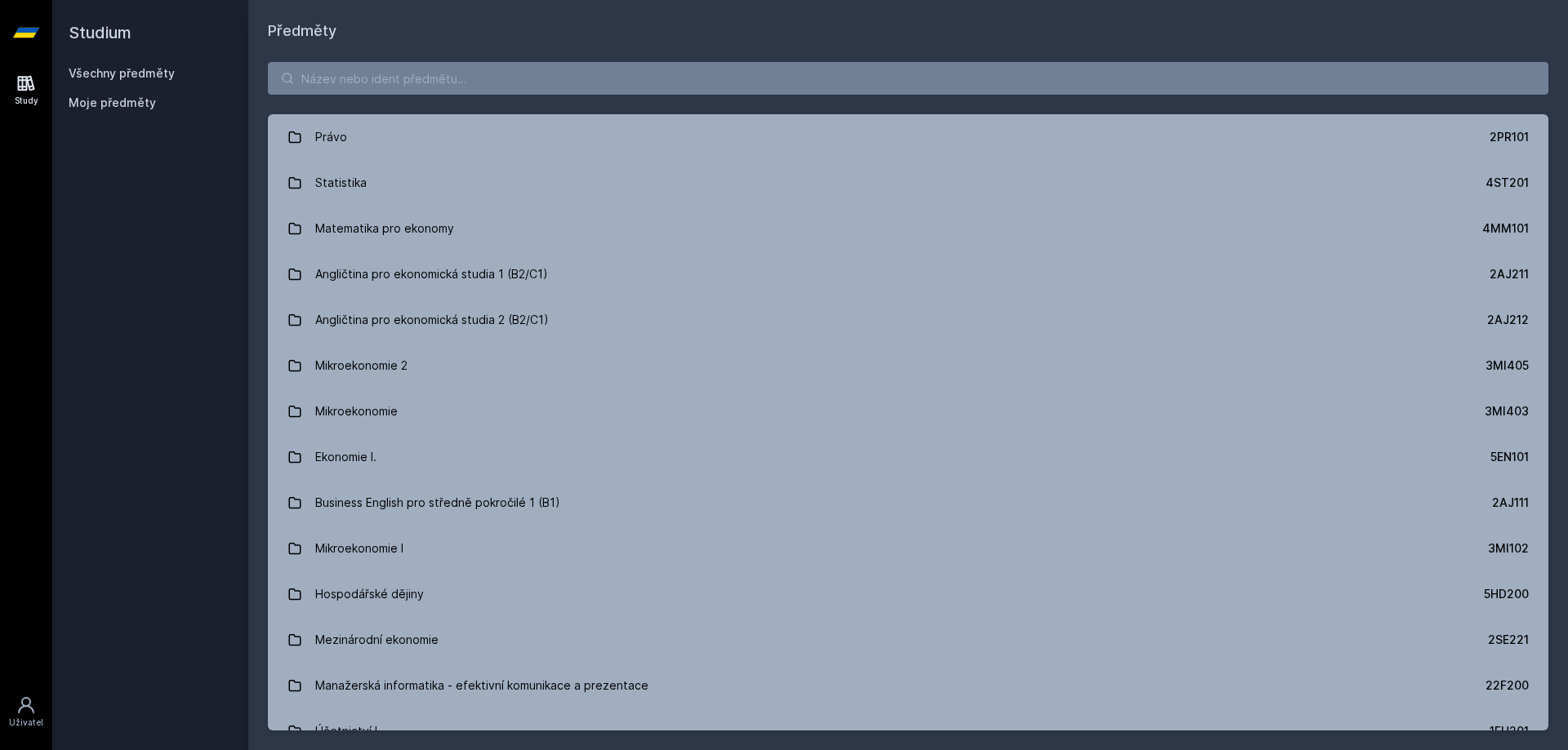
click at [115, 73] on link "Všechny předměty" at bounding box center [122, 72] width 106 height 14
click at [403, 83] on input "search" at bounding box center [908, 79] width 1280 height 33
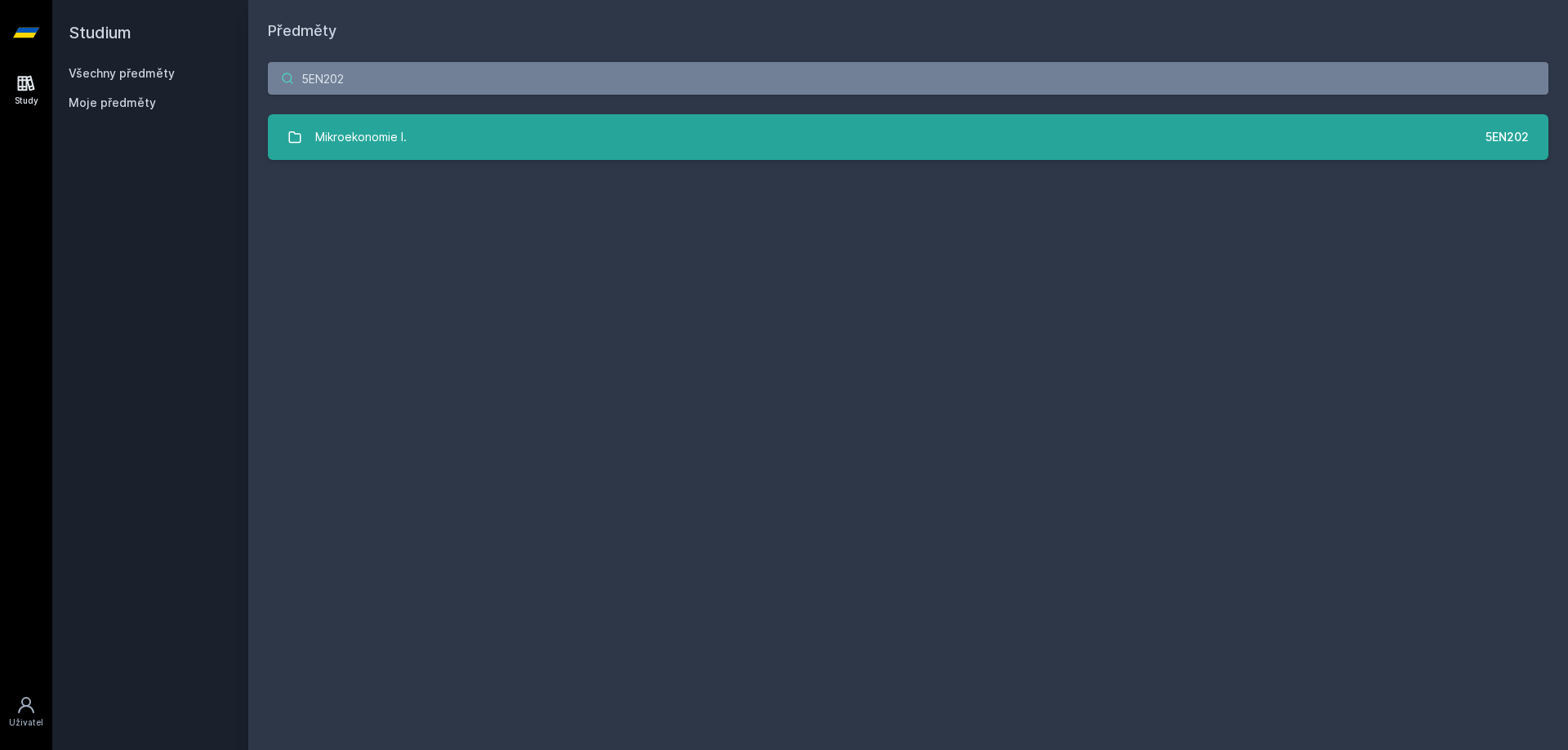
type input "5EN202"
click at [480, 150] on link "Mikroekonomie I. 5EN202" at bounding box center [908, 138] width 1280 height 46
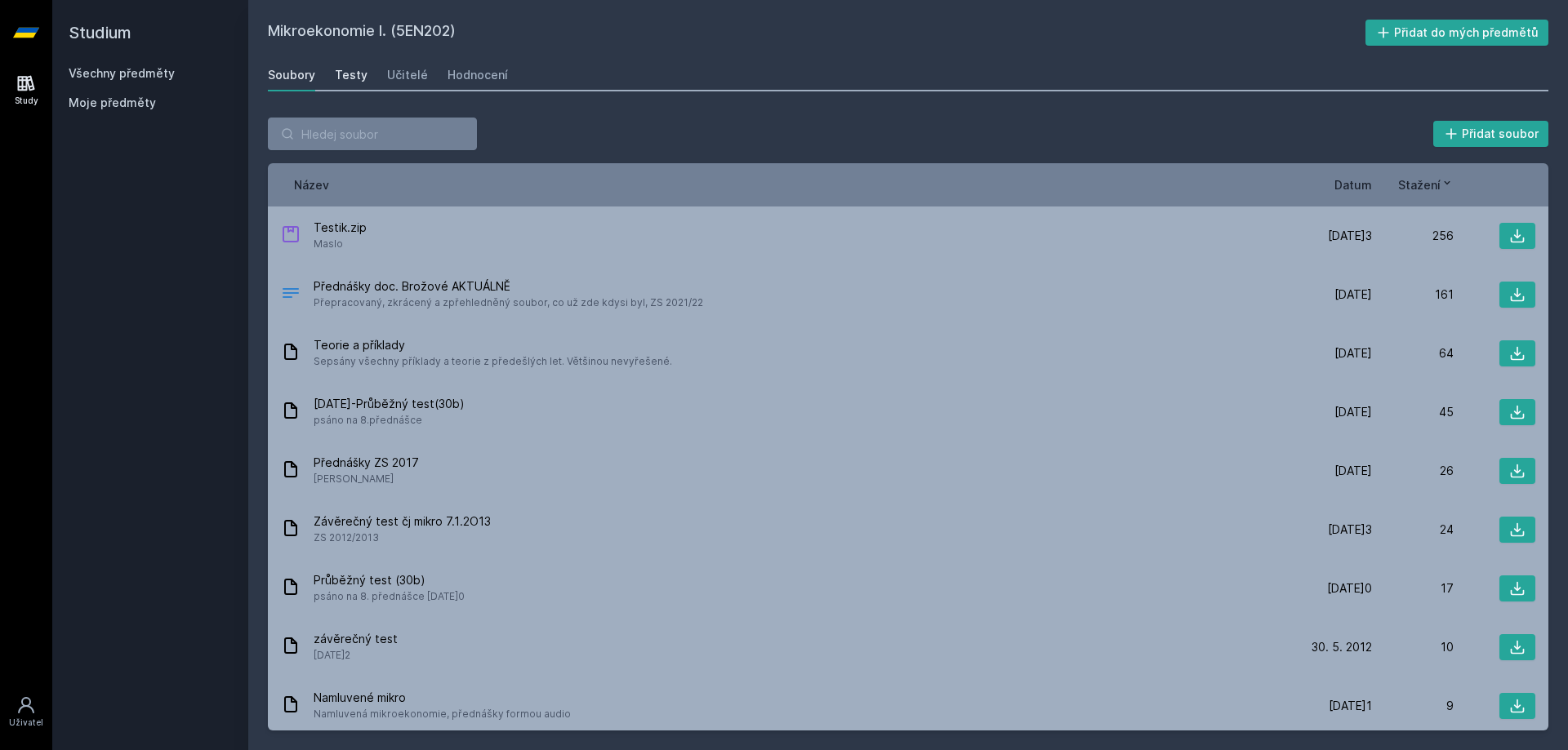
click at [351, 80] on div "Testy" at bounding box center [351, 75] width 33 height 17
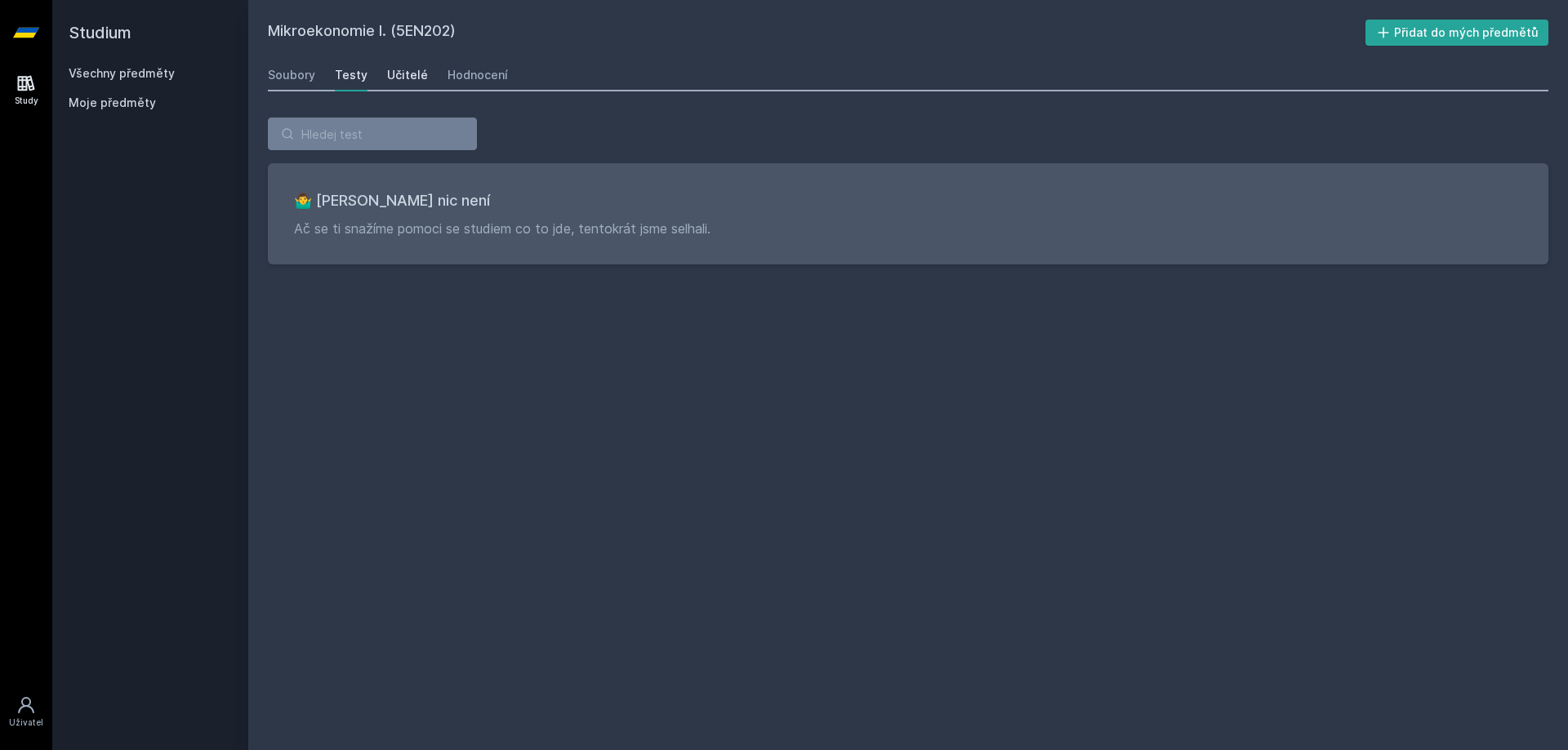
click at [387, 77] on div "Učitelé" at bounding box center [407, 75] width 41 height 17
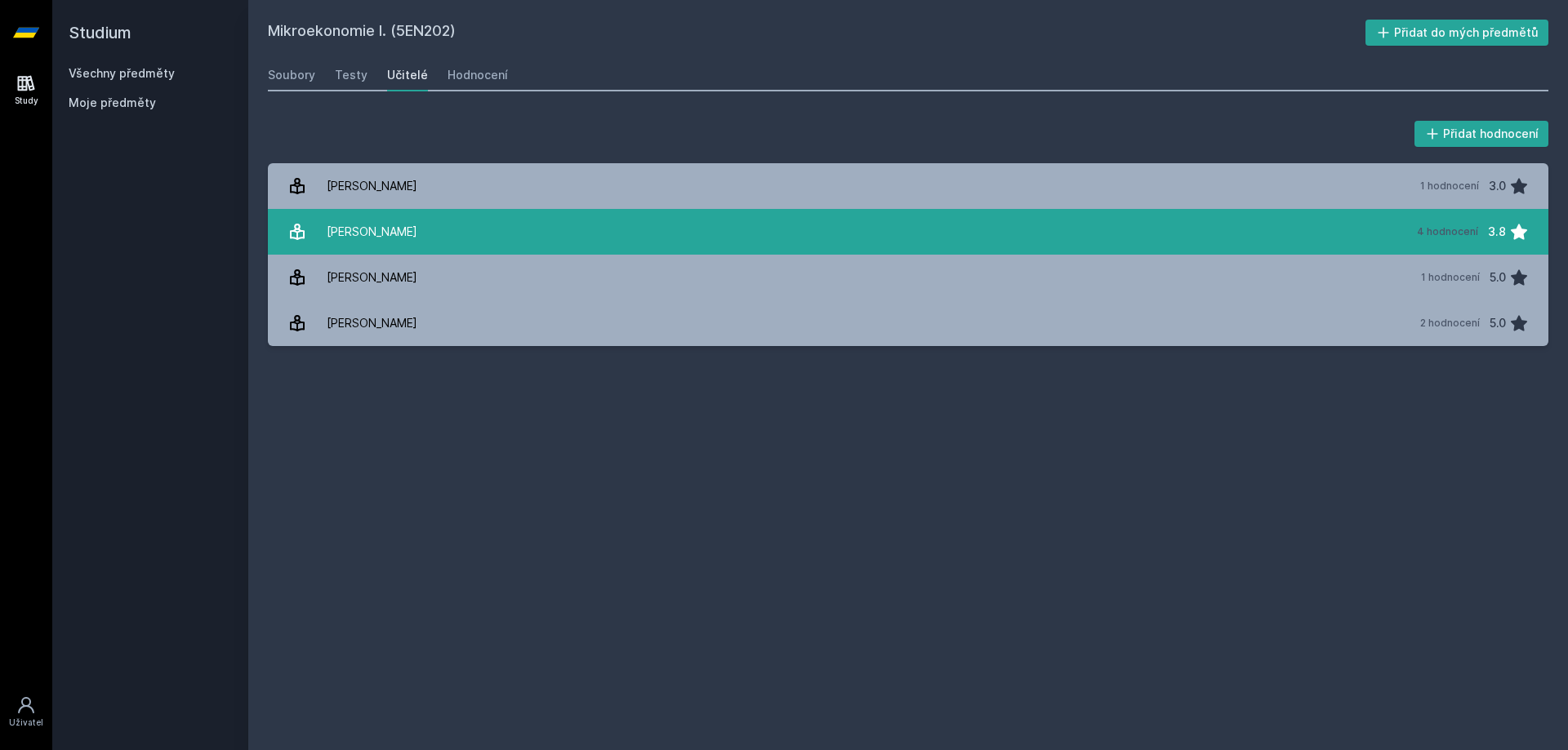
click at [380, 240] on div "[PERSON_NAME]" at bounding box center [371, 232] width 91 height 33
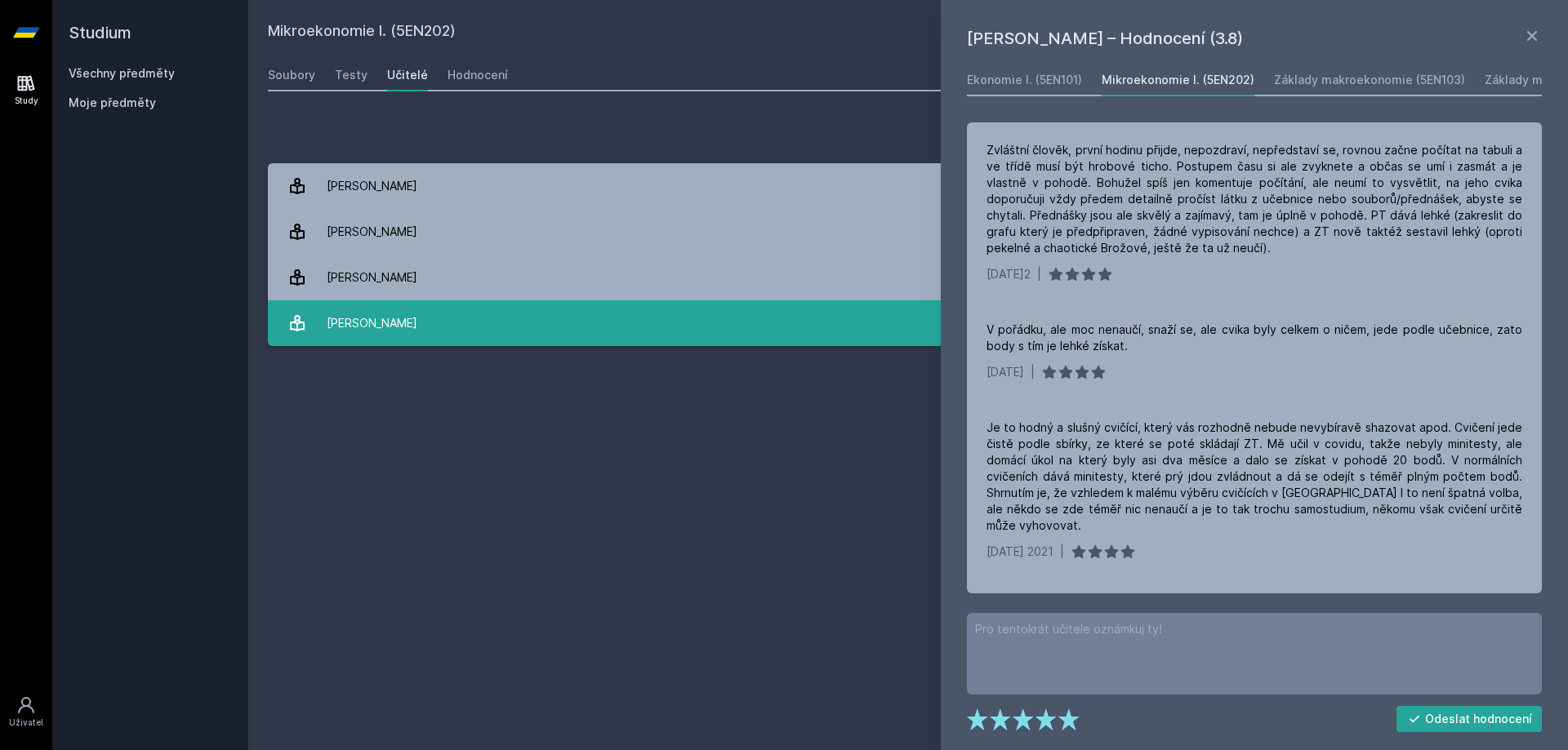
click at [719, 324] on link "[PERSON_NAME] 2 hodnocení 5.0" at bounding box center [908, 324] width 1280 height 46
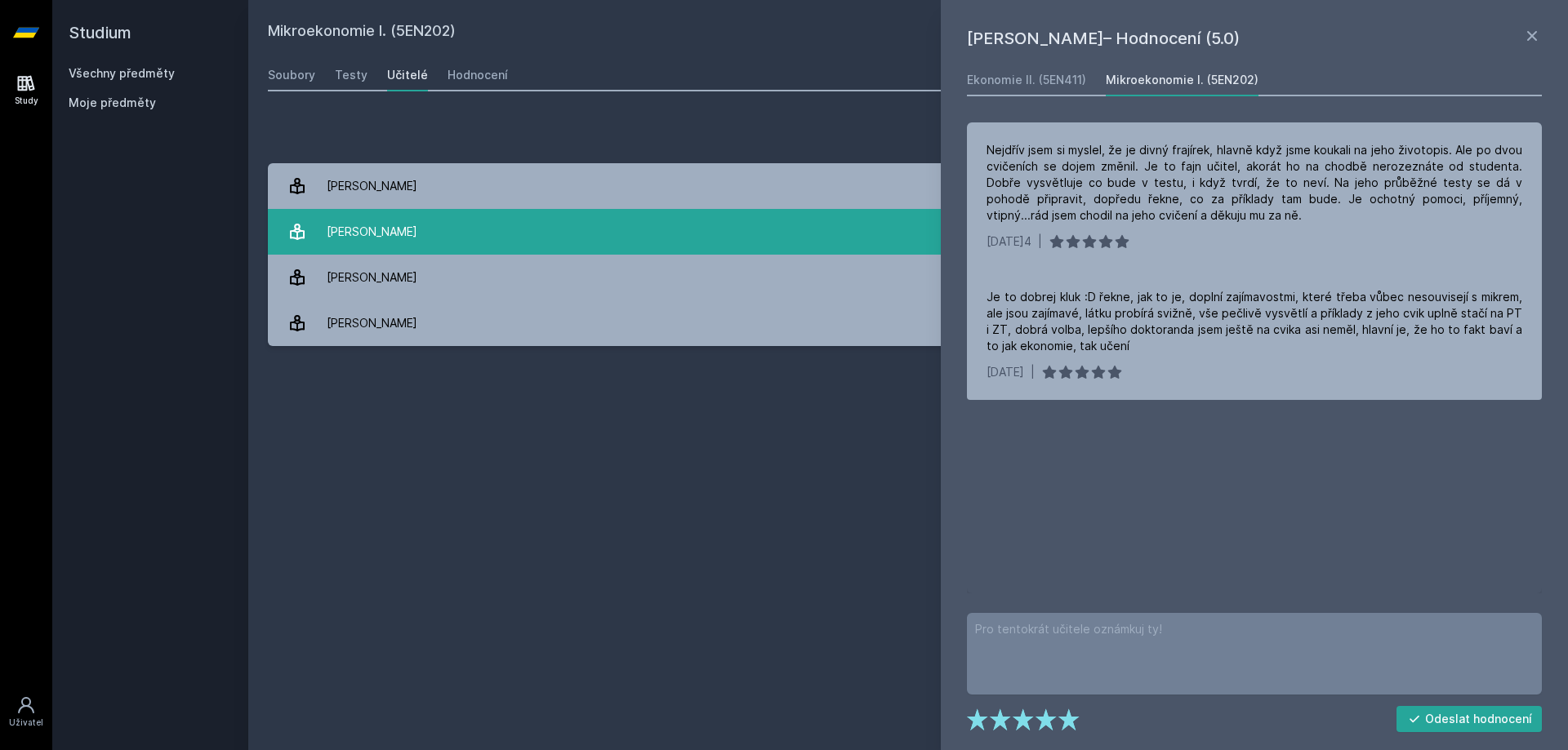
click at [730, 229] on link "Máslo [PERSON_NAME] 4 hodnocení 3.8" at bounding box center [908, 232] width 1280 height 46
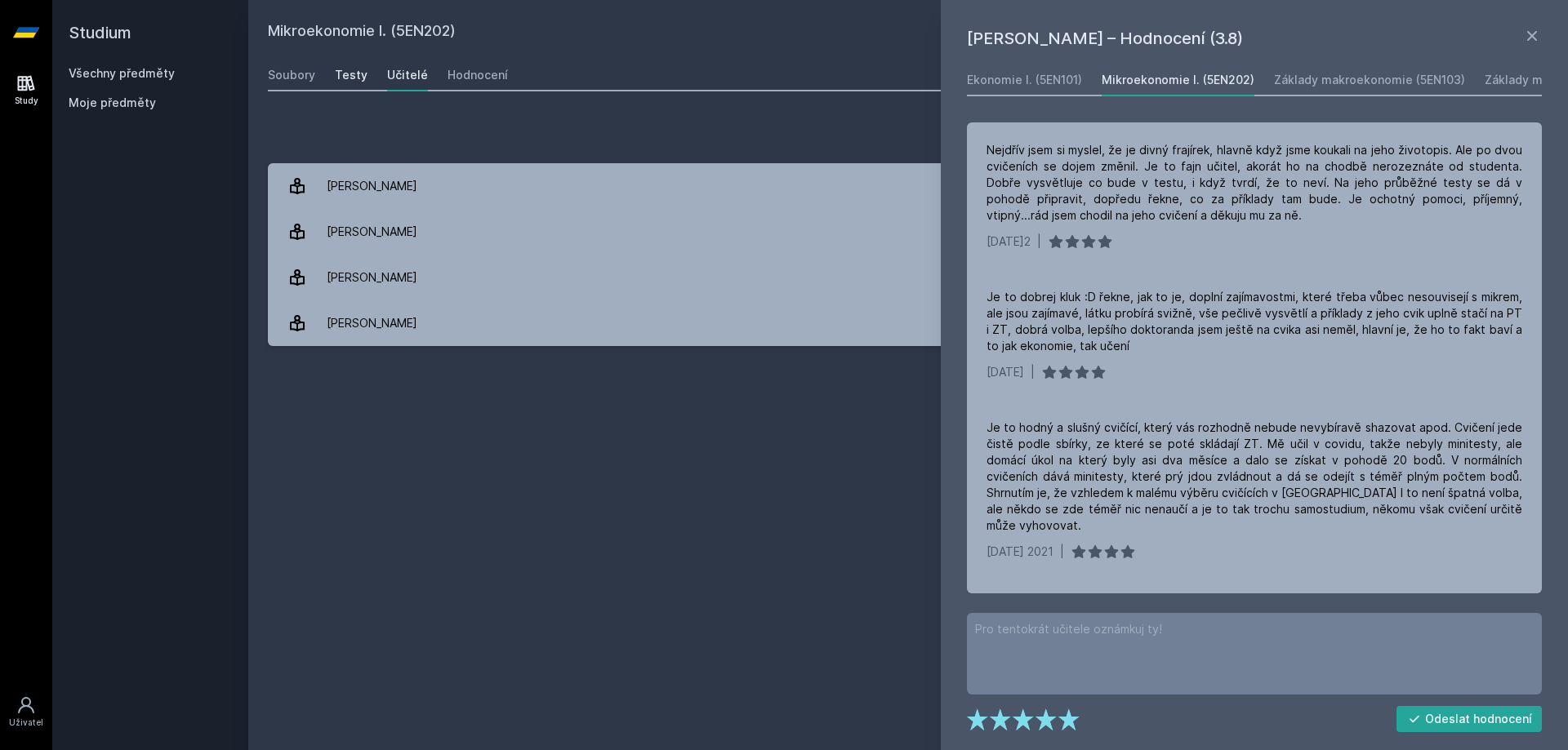
click at [363, 82] on div "Testy" at bounding box center [351, 75] width 33 height 17
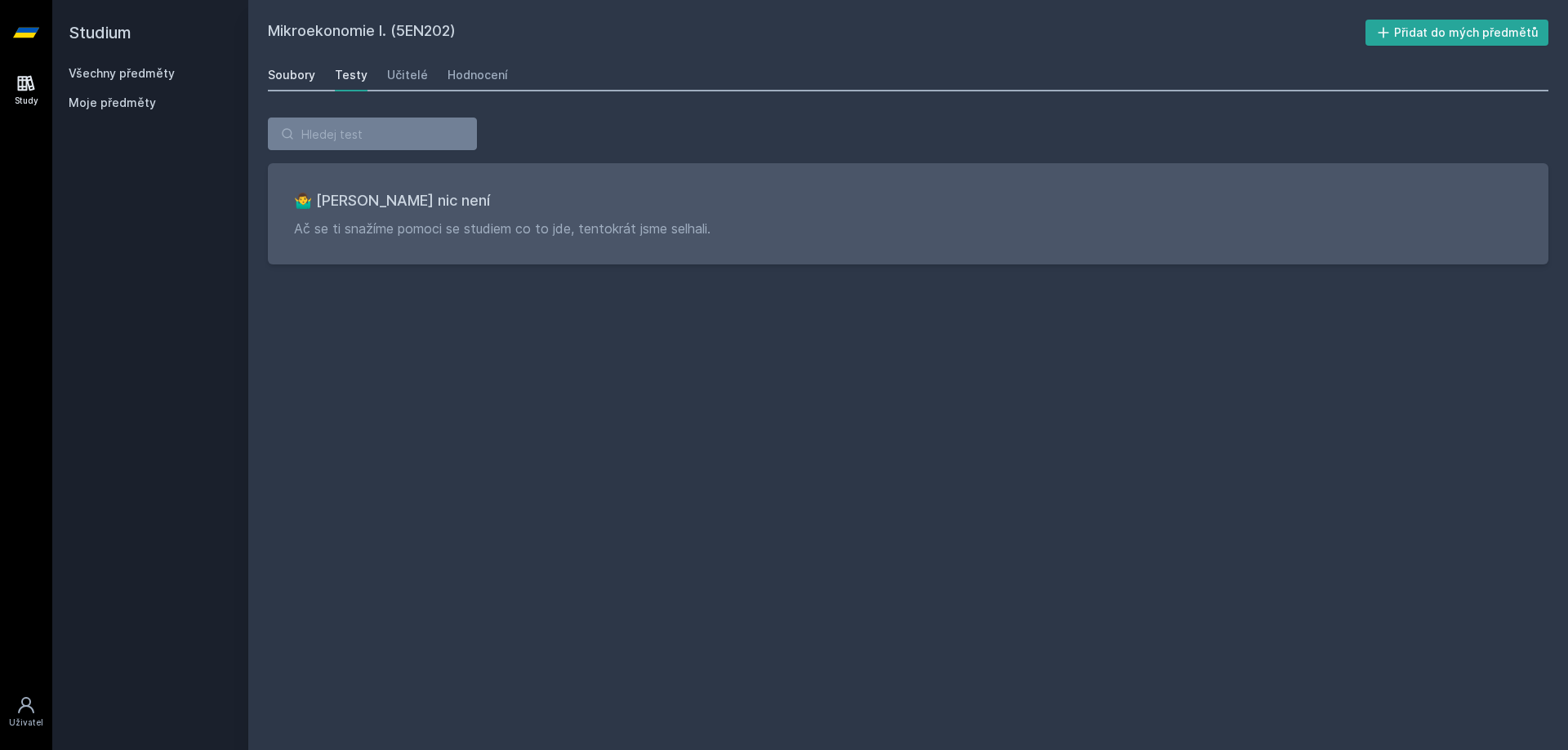
click at [303, 79] on div "Soubory" at bounding box center [292, 75] width 48 height 17
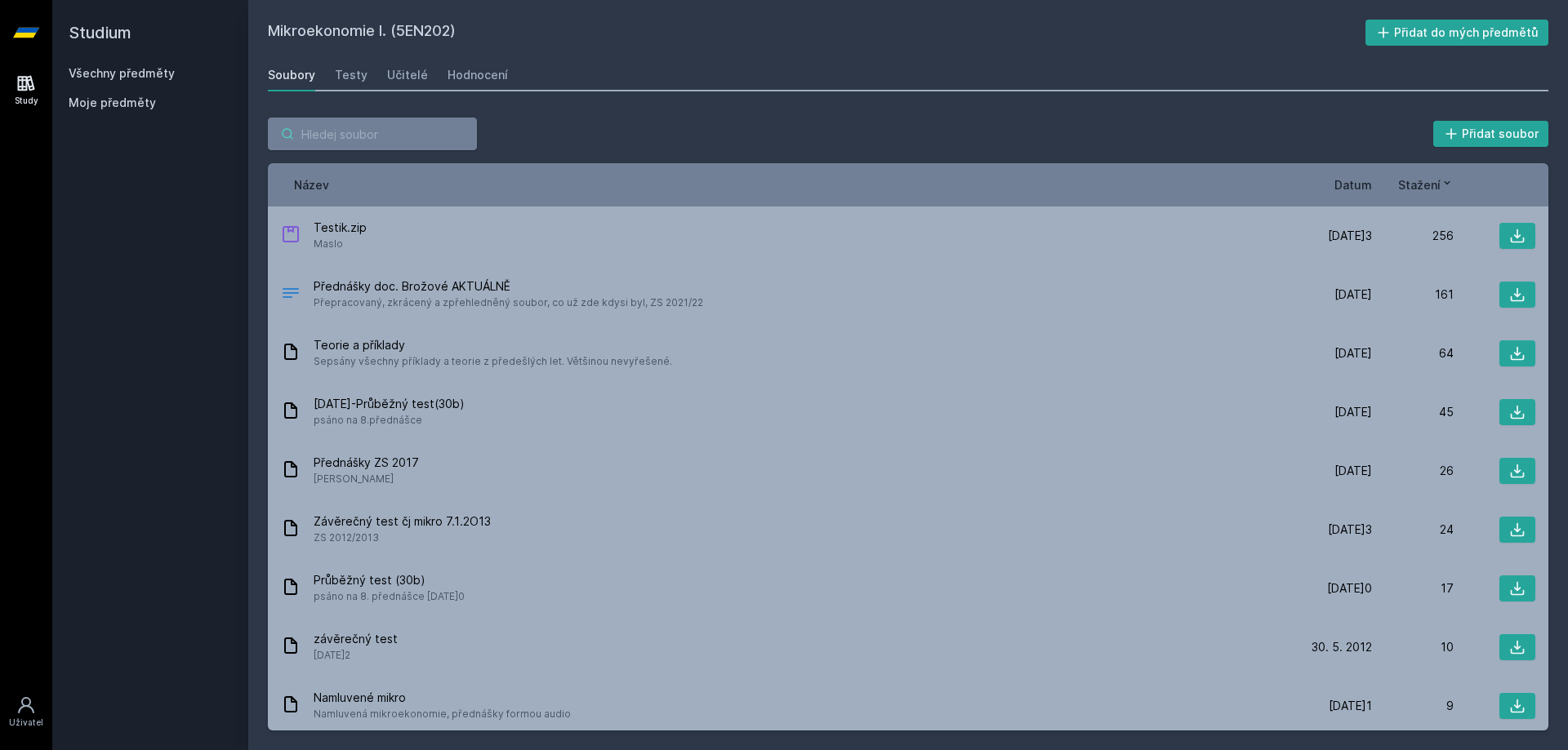
click at [341, 138] on input "search" at bounding box center [372, 134] width 209 height 33
click at [104, 106] on span "Moje předměty" at bounding box center [112, 103] width 87 height 17
click at [123, 78] on link "Všechny předměty" at bounding box center [122, 72] width 106 height 14
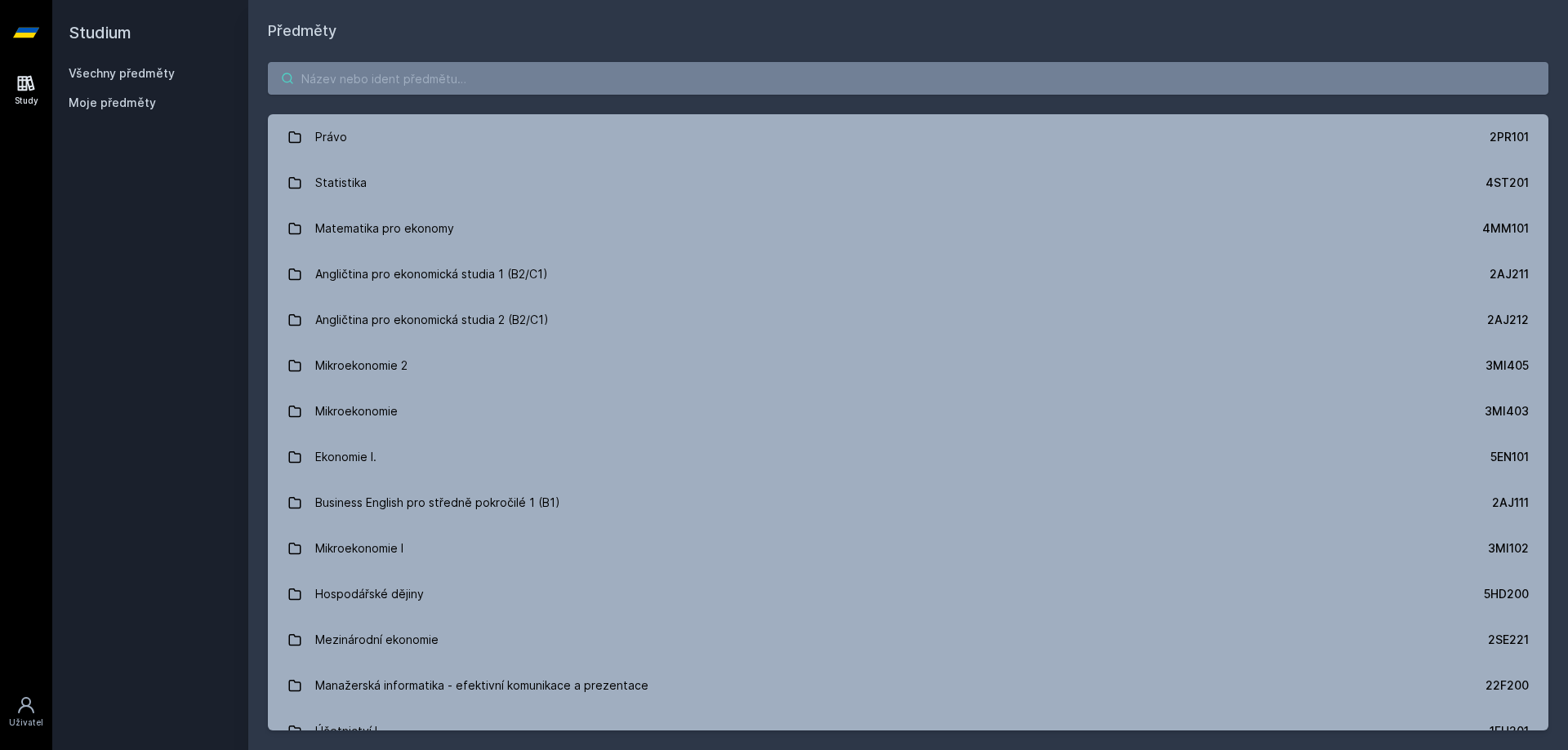
click at [371, 80] on input "search" at bounding box center [908, 79] width 1280 height 33
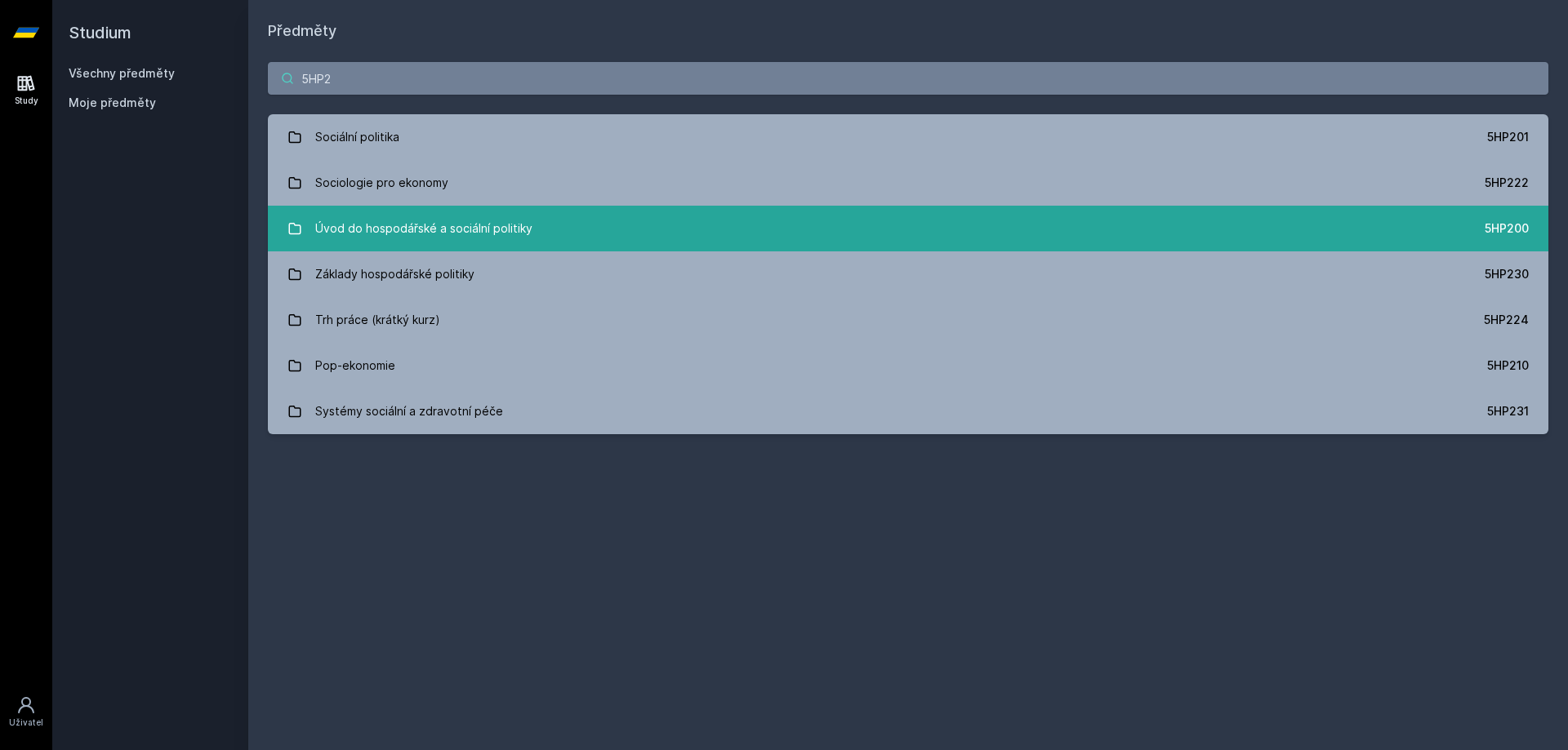
type input "5HP2"
click at [499, 220] on div "Úvod do hospodářské a sociální politiky" at bounding box center [424, 229] width 217 height 33
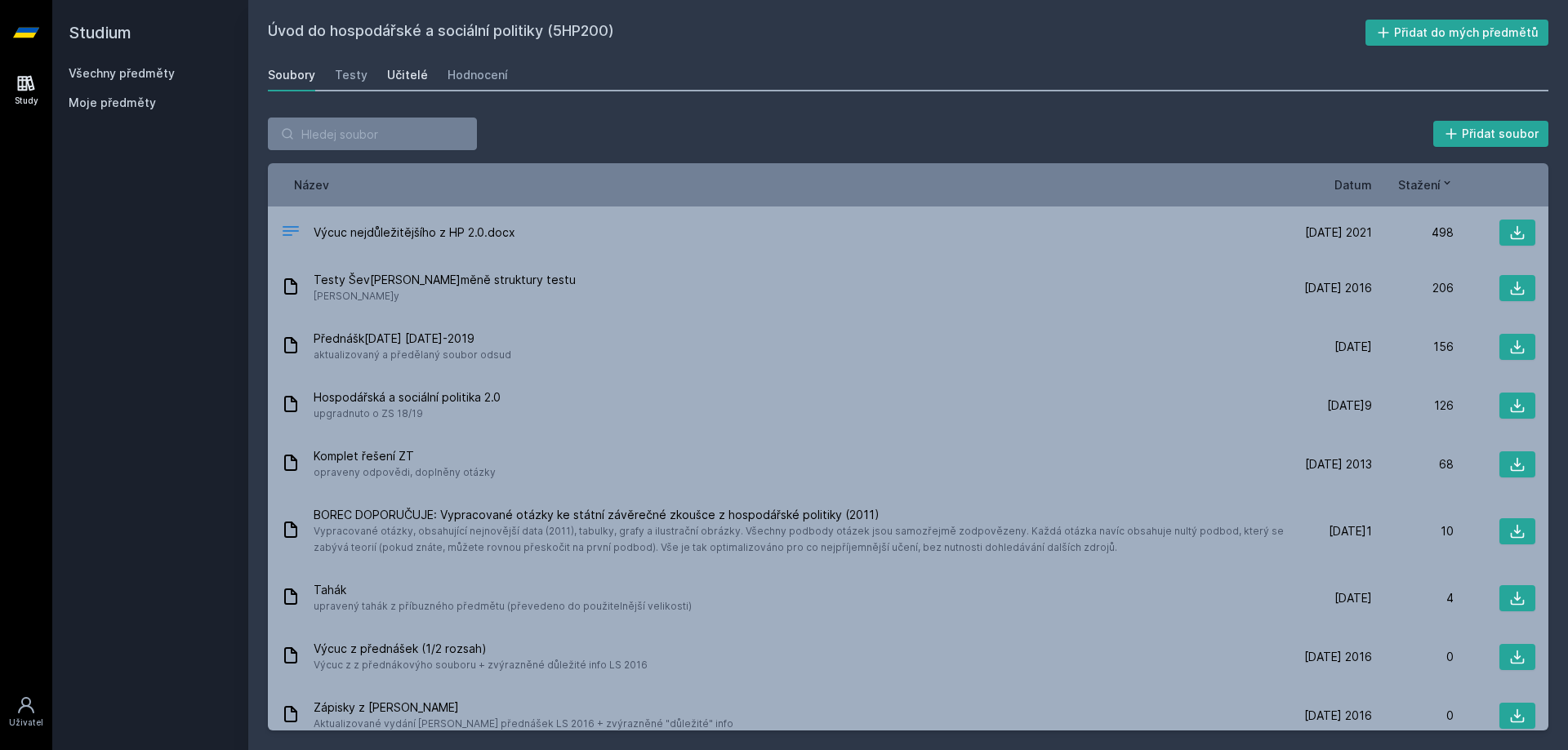
click at [414, 79] on div "Učitelé" at bounding box center [407, 75] width 41 height 17
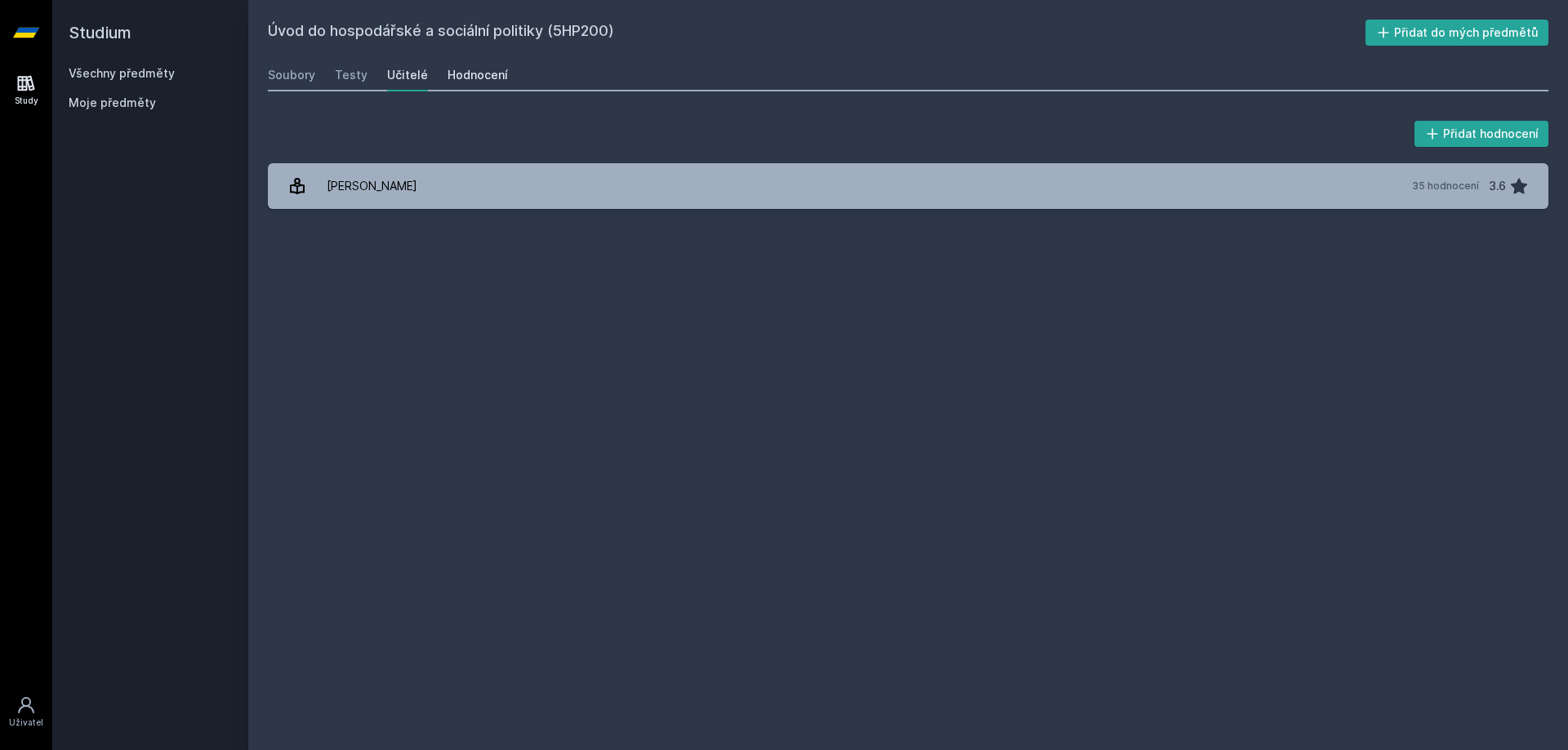
click at [476, 72] on div "Hodnocení" at bounding box center [478, 75] width 61 height 17
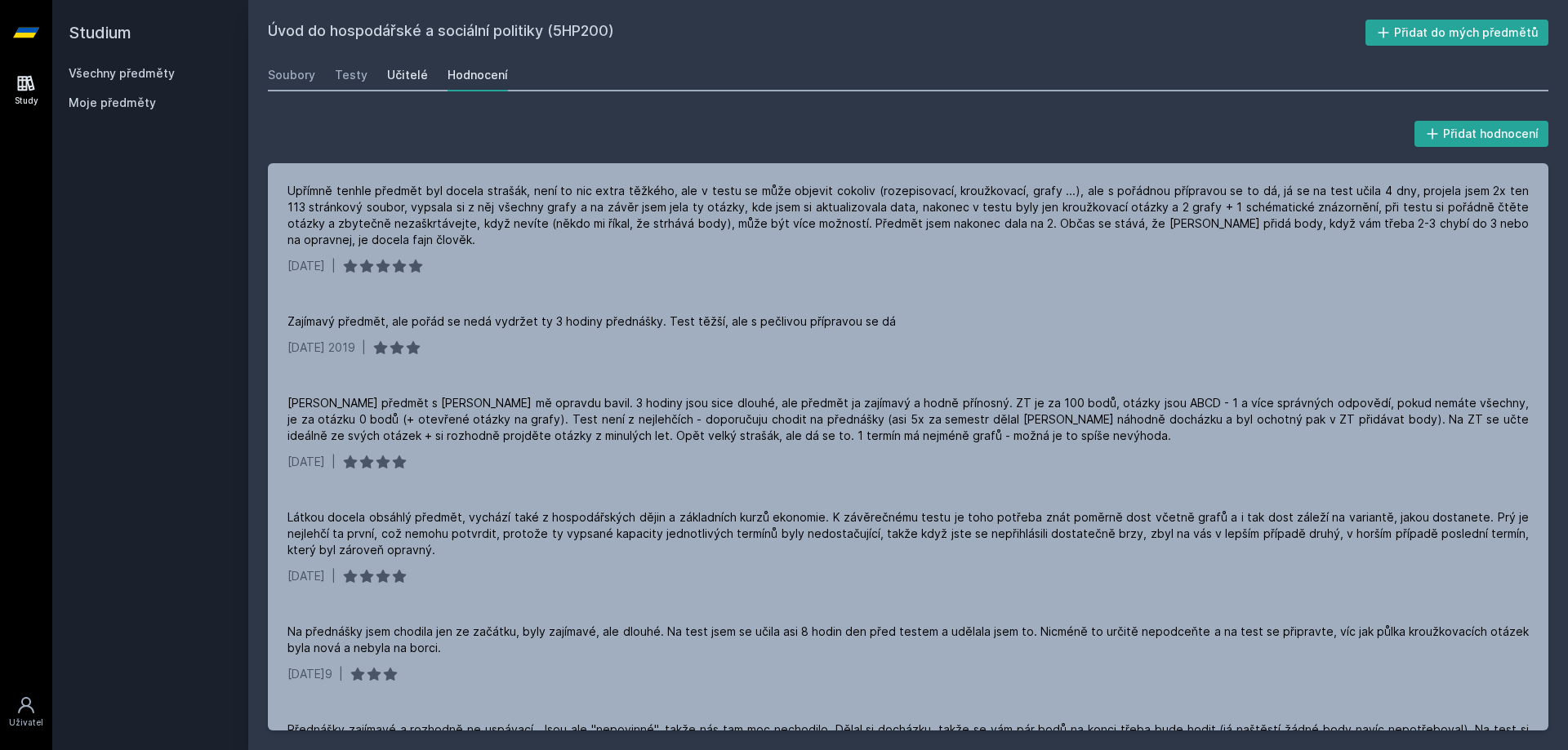
click at [416, 74] on div "Učitelé" at bounding box center [407, 75] width 41 height 17
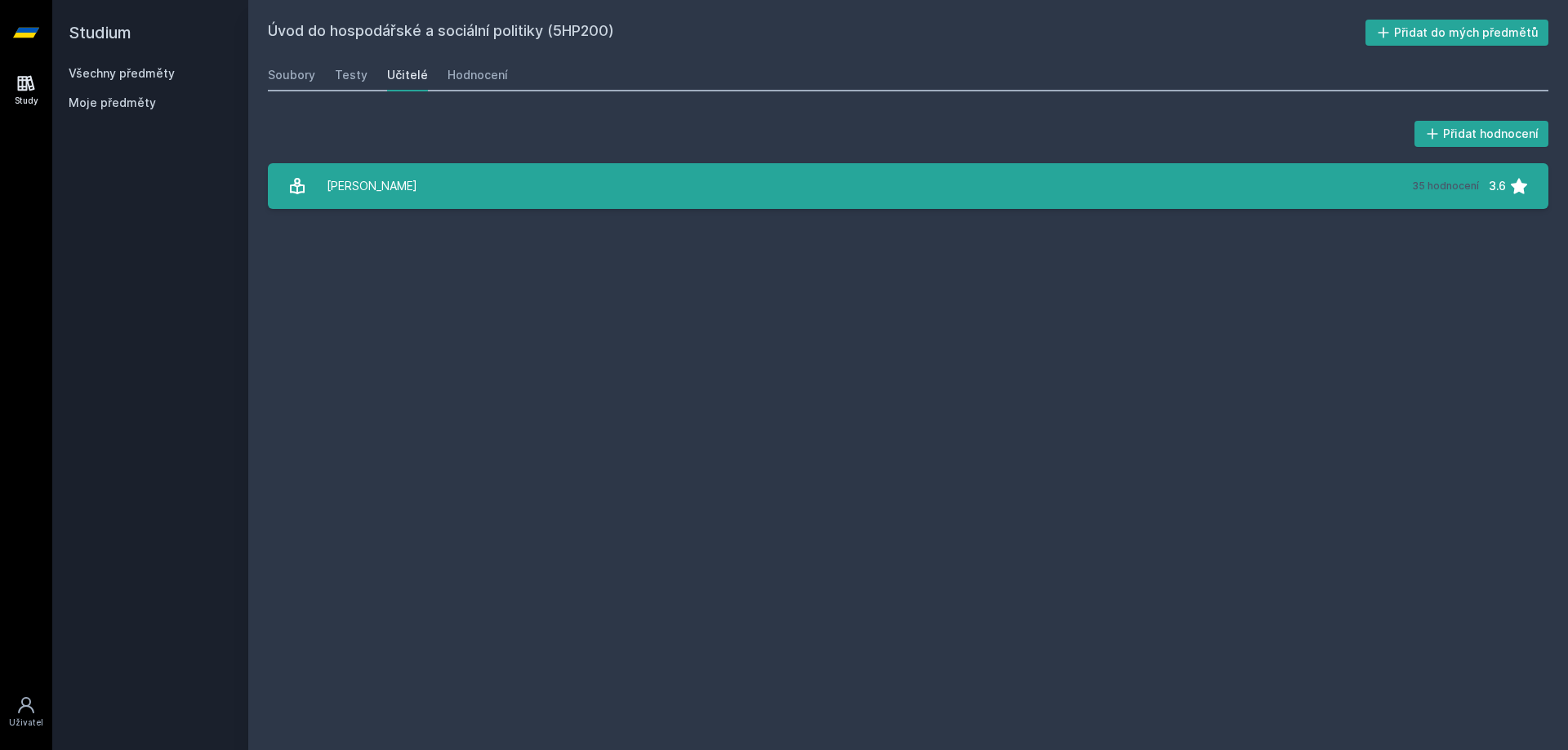
click at [405, 181] on div "[PERSON_NAME]" at bounding box center [371, 186] width 91 height 33
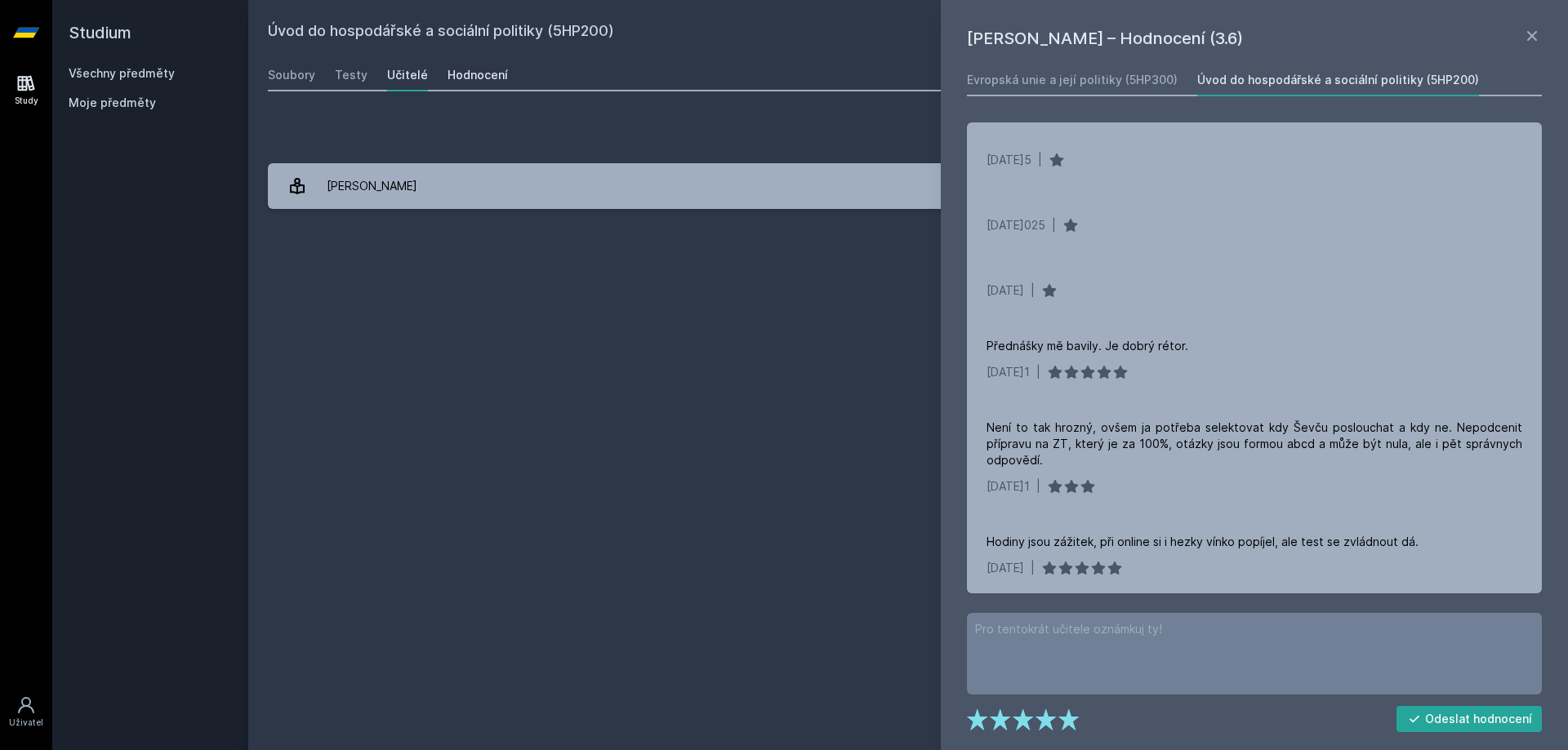
click at [493, 84] on link "Hodnocení" at bounding box center [478, 75] width 61 height 33
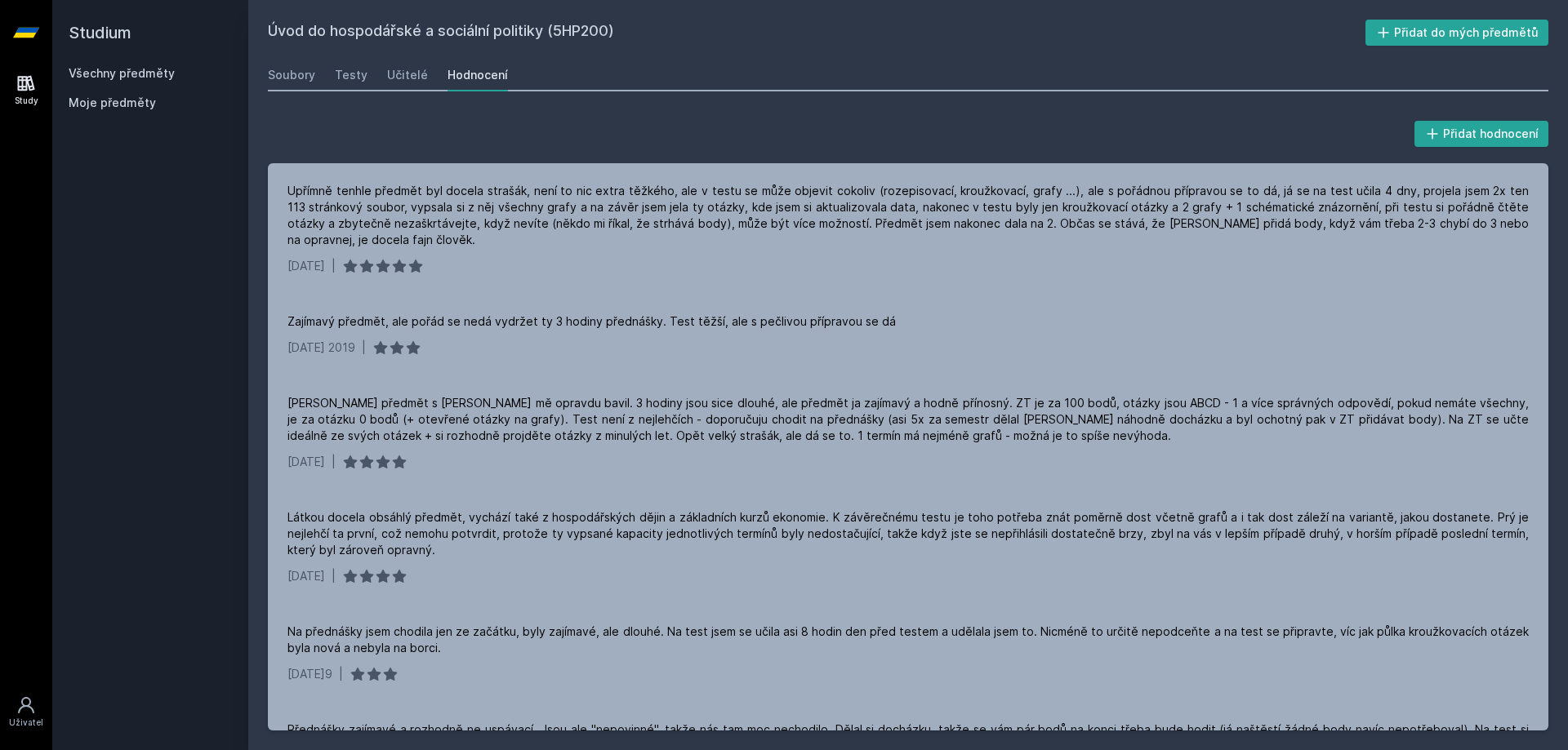
click at [89, 78] on link "Všechny předměty" at bounding box center [122, 72] width 106 height 14
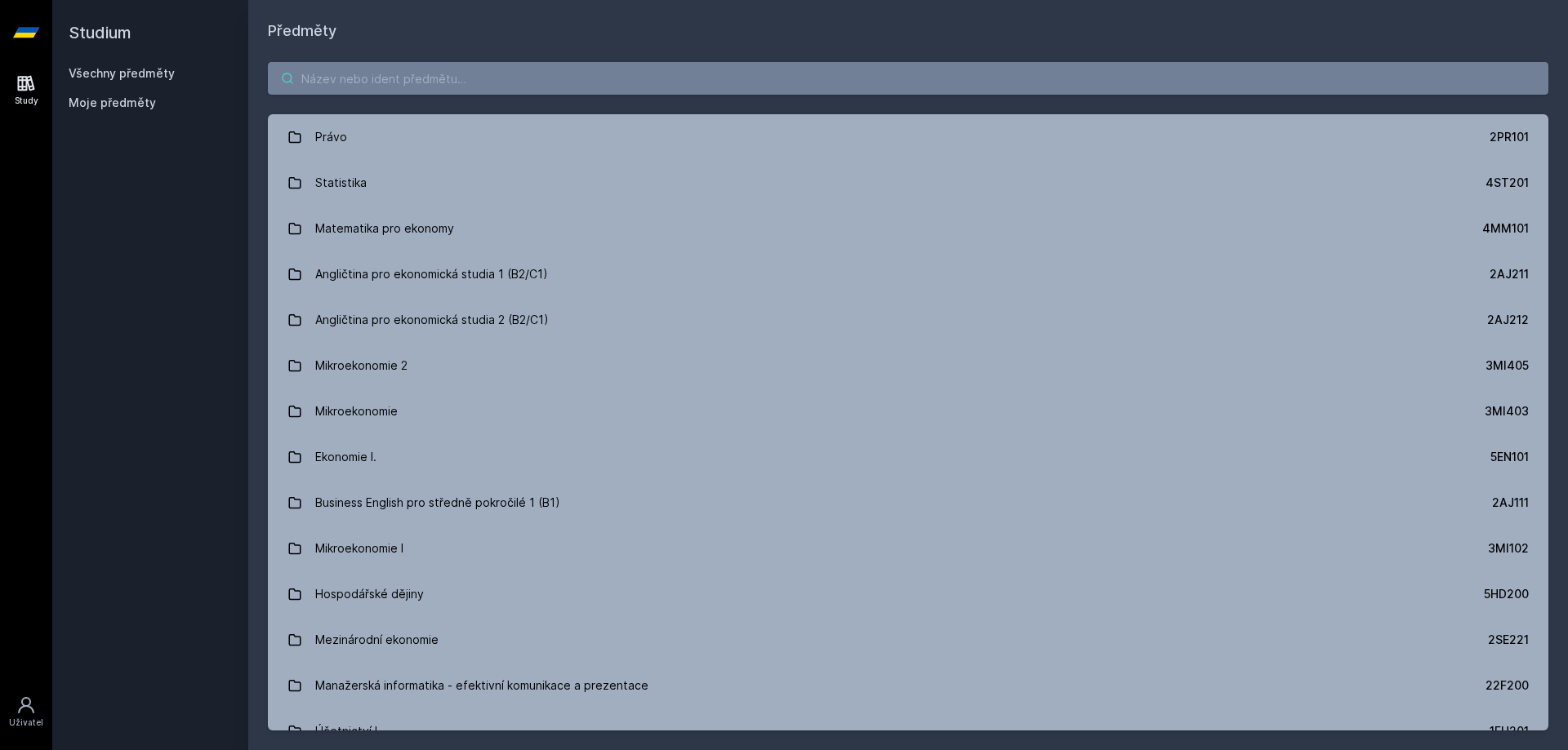
click at [354, 74] on input "search" at bounding box center [908, 79] width 1280 height 33
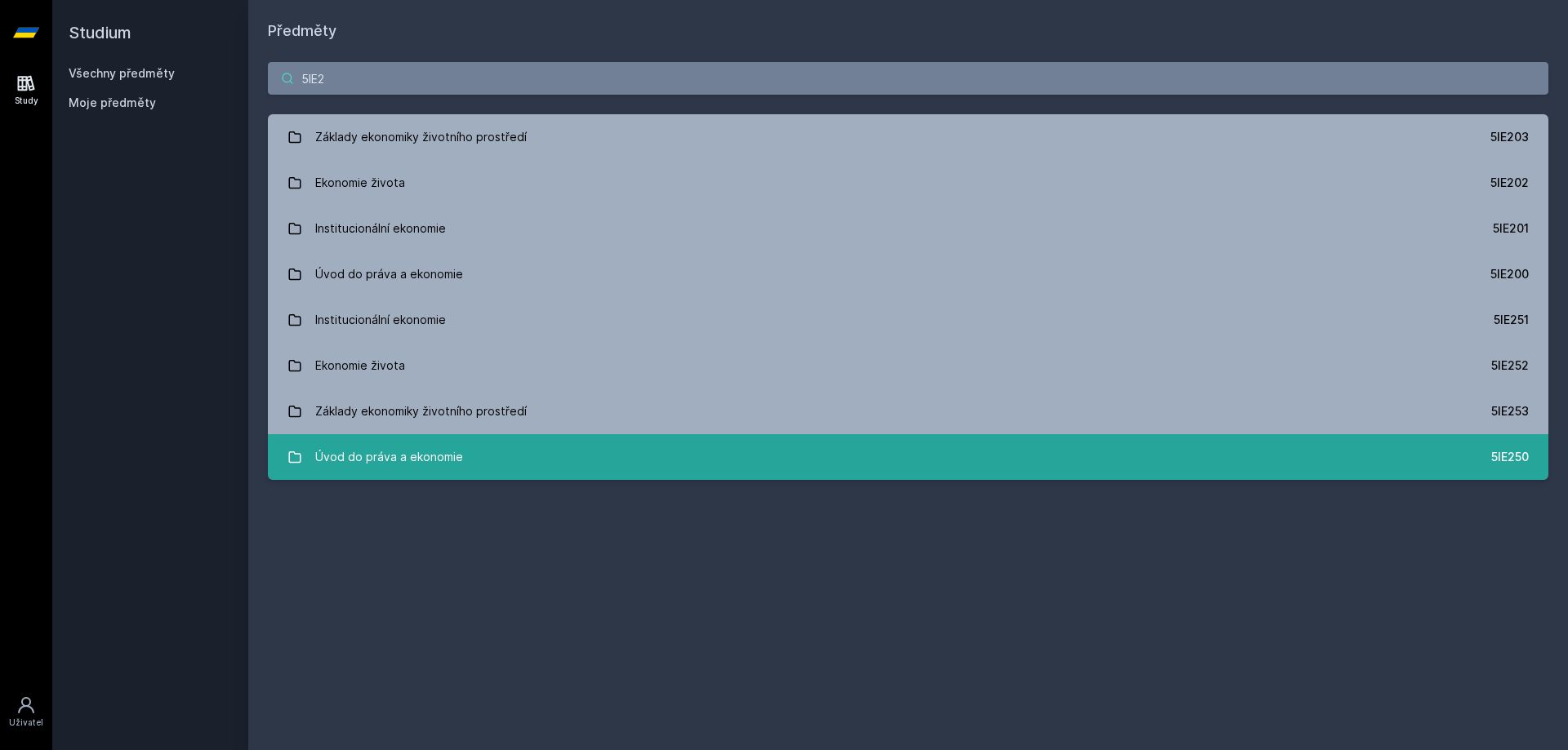
type input "5IE2"
click at [802, 444] on link "Úvod do práva a ekonomie 5IE250" at bounding box center [908, 458] width 1280 height 46
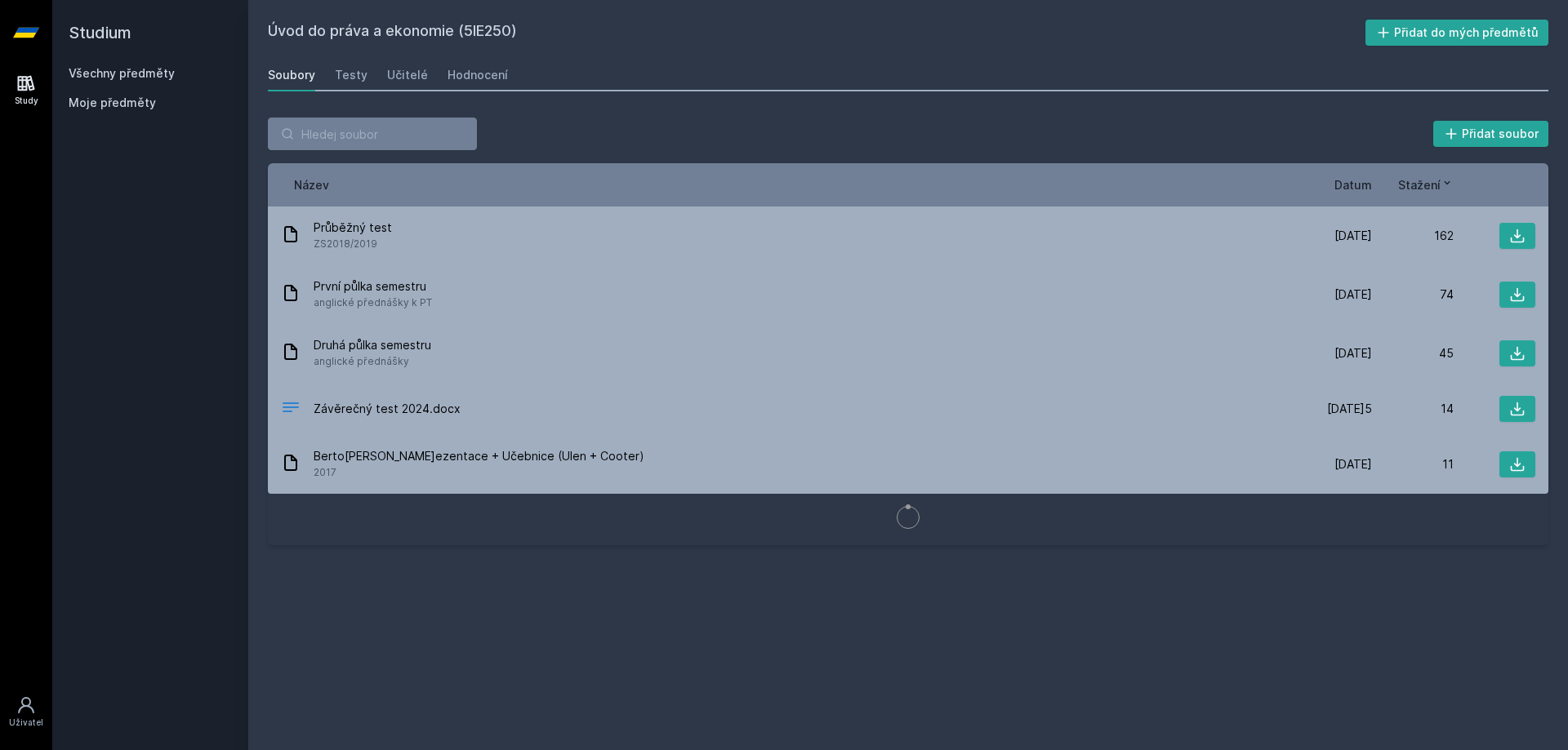
click at [429, 75] on div "Soubory Testy Učitelé Hodnocení" at bounding box center [908, 75] width 1280 height 33
click at [418, 75] on div "Učitelé" at bounding box center [407, 75] width 41 height 17
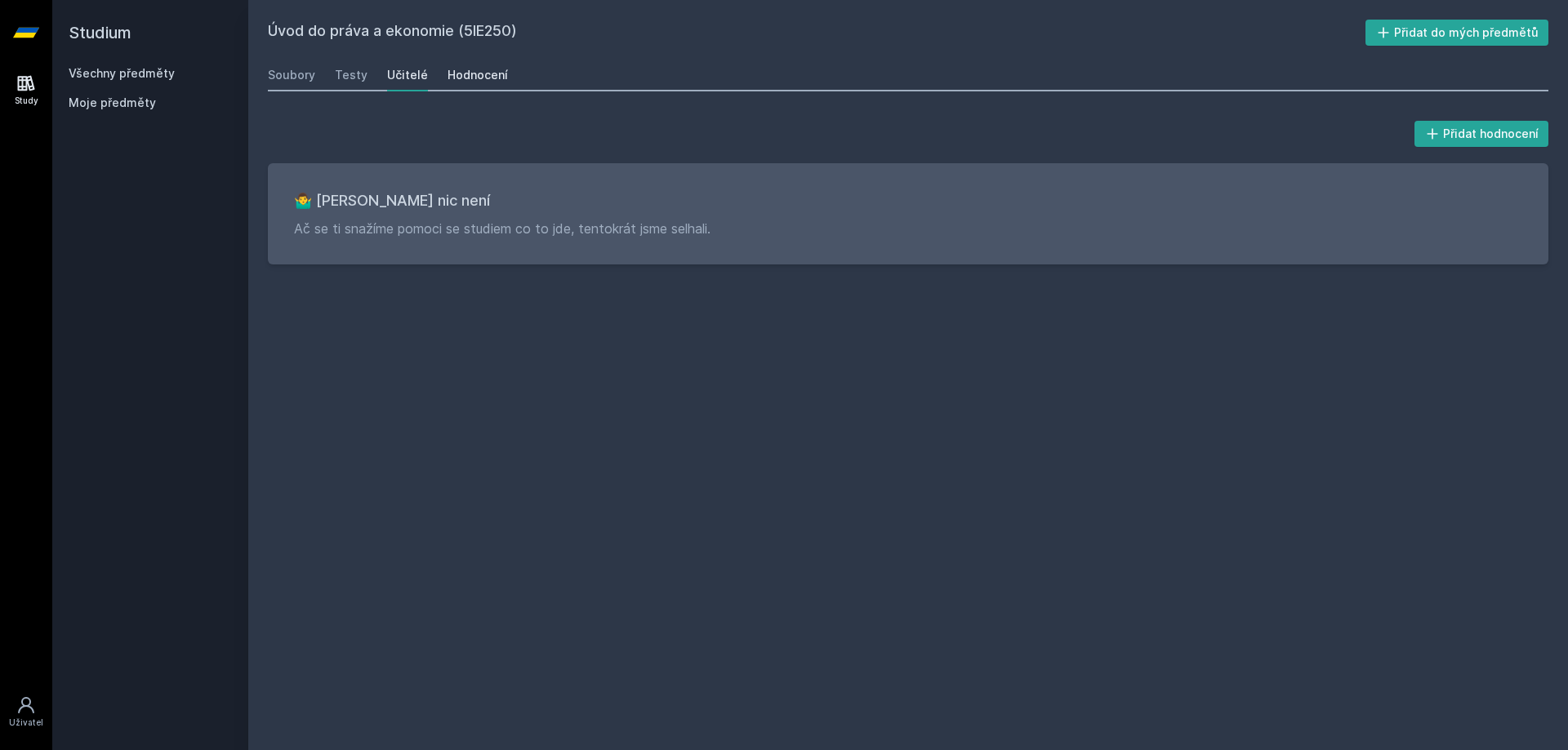
click at [472, 75] on div "Hodnocení" at bounding box center [478, 75] width 61 height 17
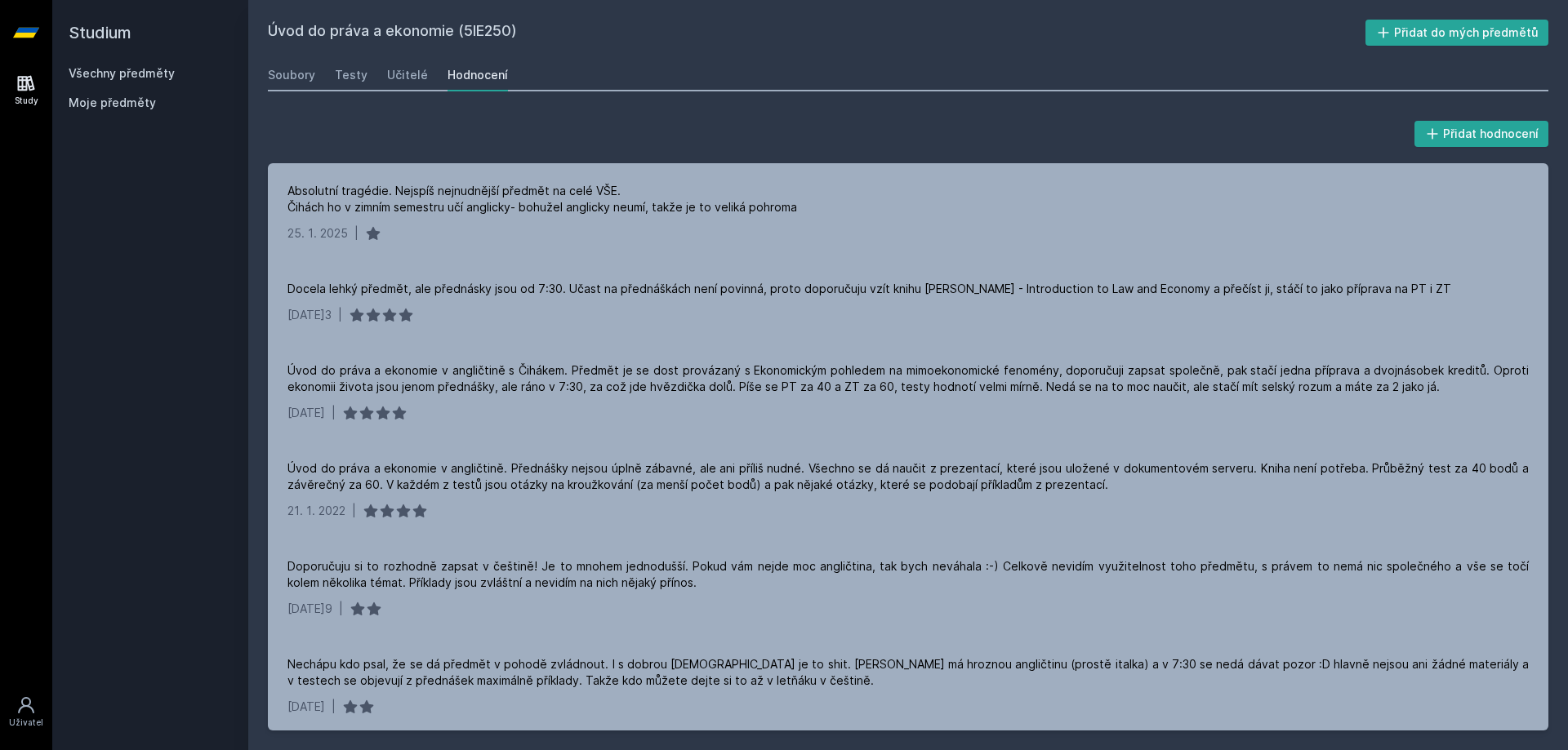
click at [130, 74] on link "Všechny předměty" at bounding box center [122, 72] width 106 height 14
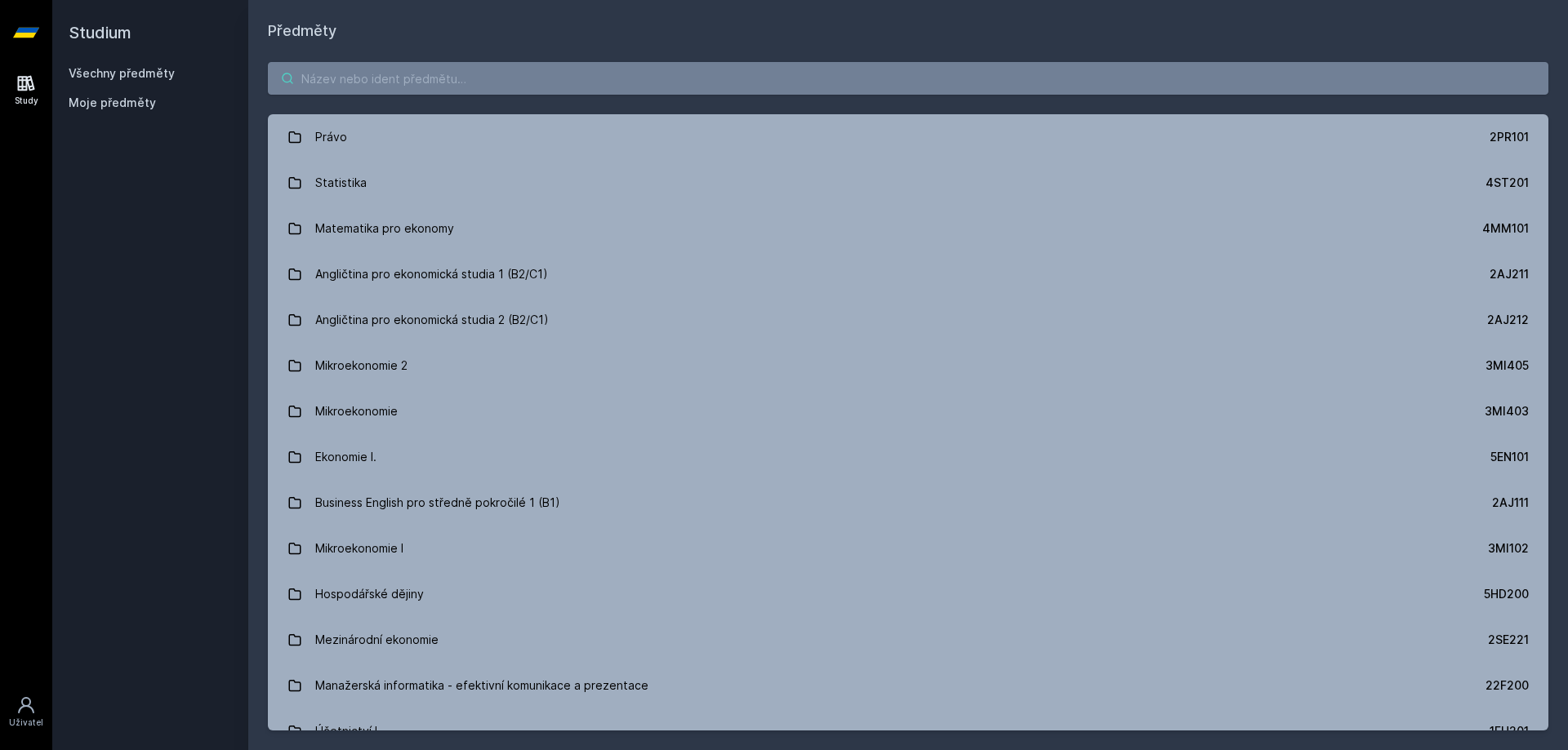
click at [449, 87] on input "search" at bounding box center [908, 79] width 1280 height 33
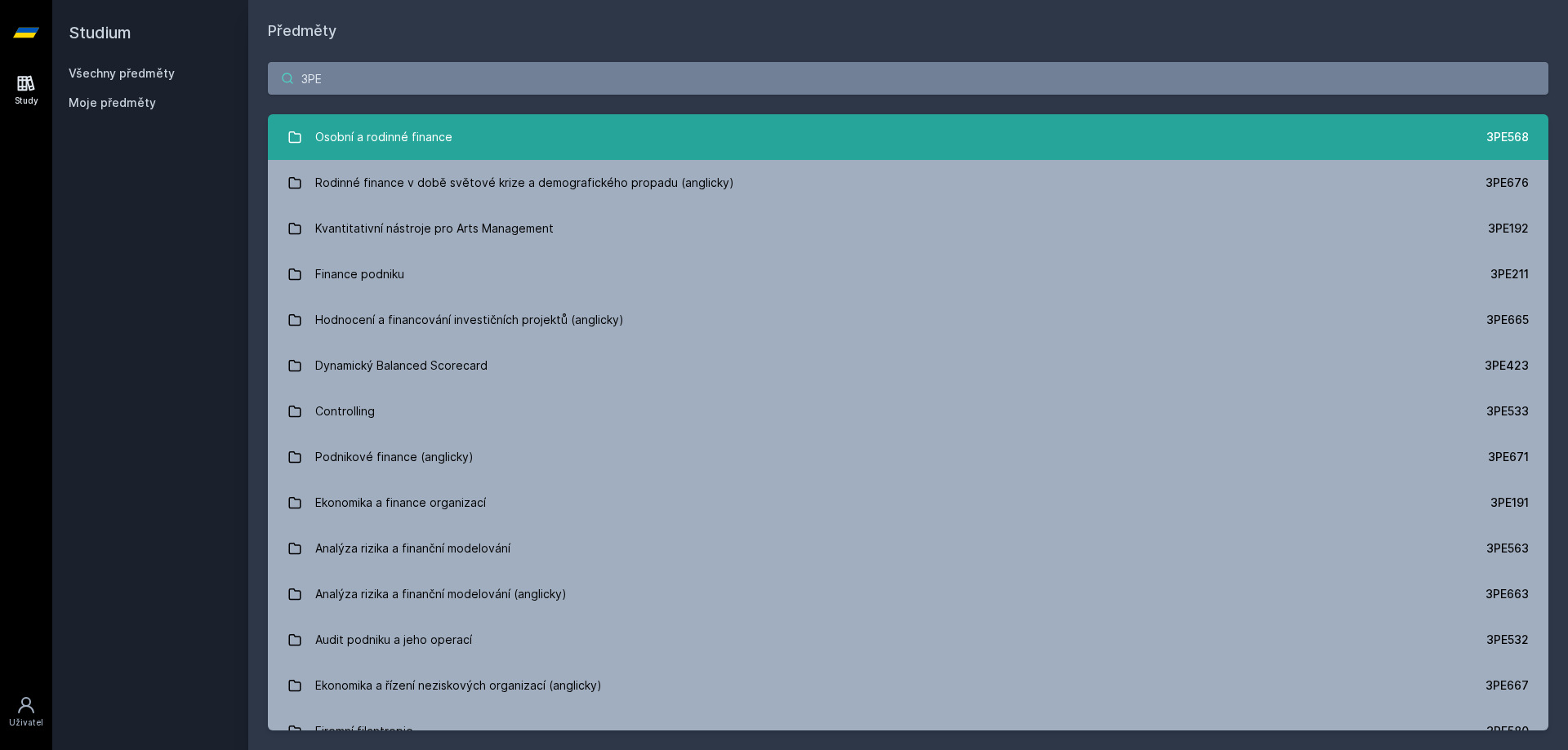
type input "3PE"
click at [383, 141] on div "Osobní a rodinné finance" at bounding box center [384, 138] width 138 height 33
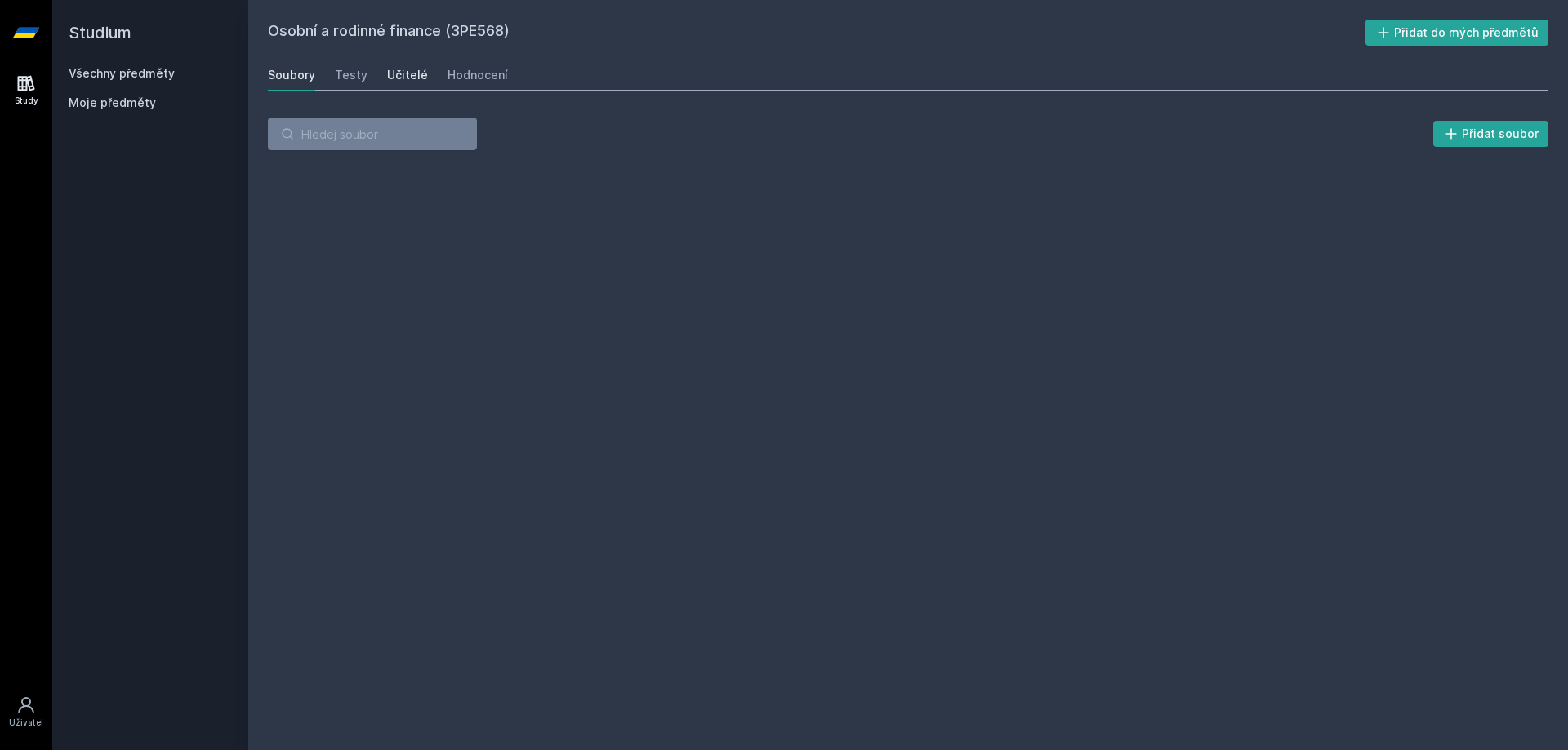
click at [412, 72] on div "Učitelé" at bounding box center [407, 75] width 41 height 17
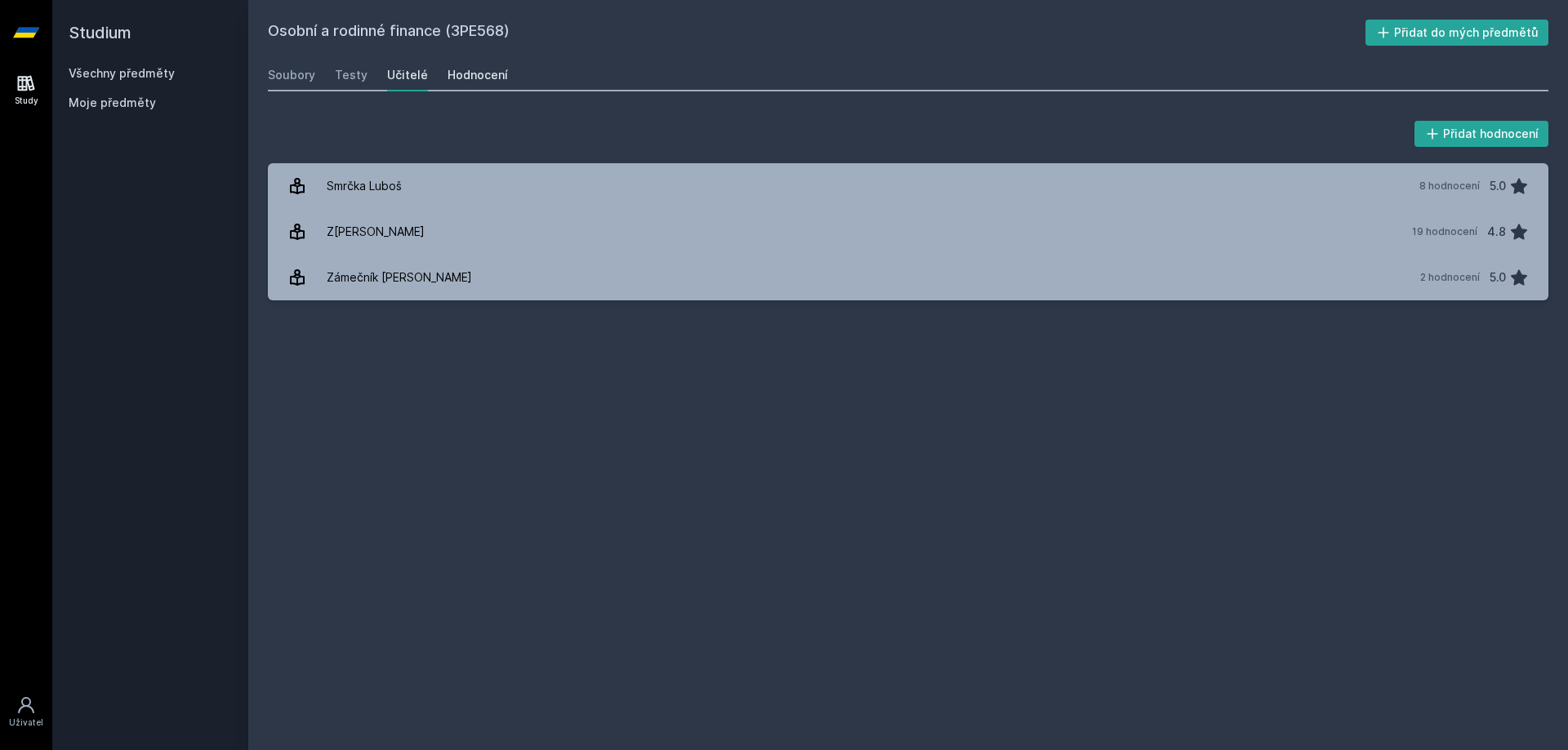
click at [455, 71] on div "Hodnocení" at bounding box center [478, 75] width 61 height 17
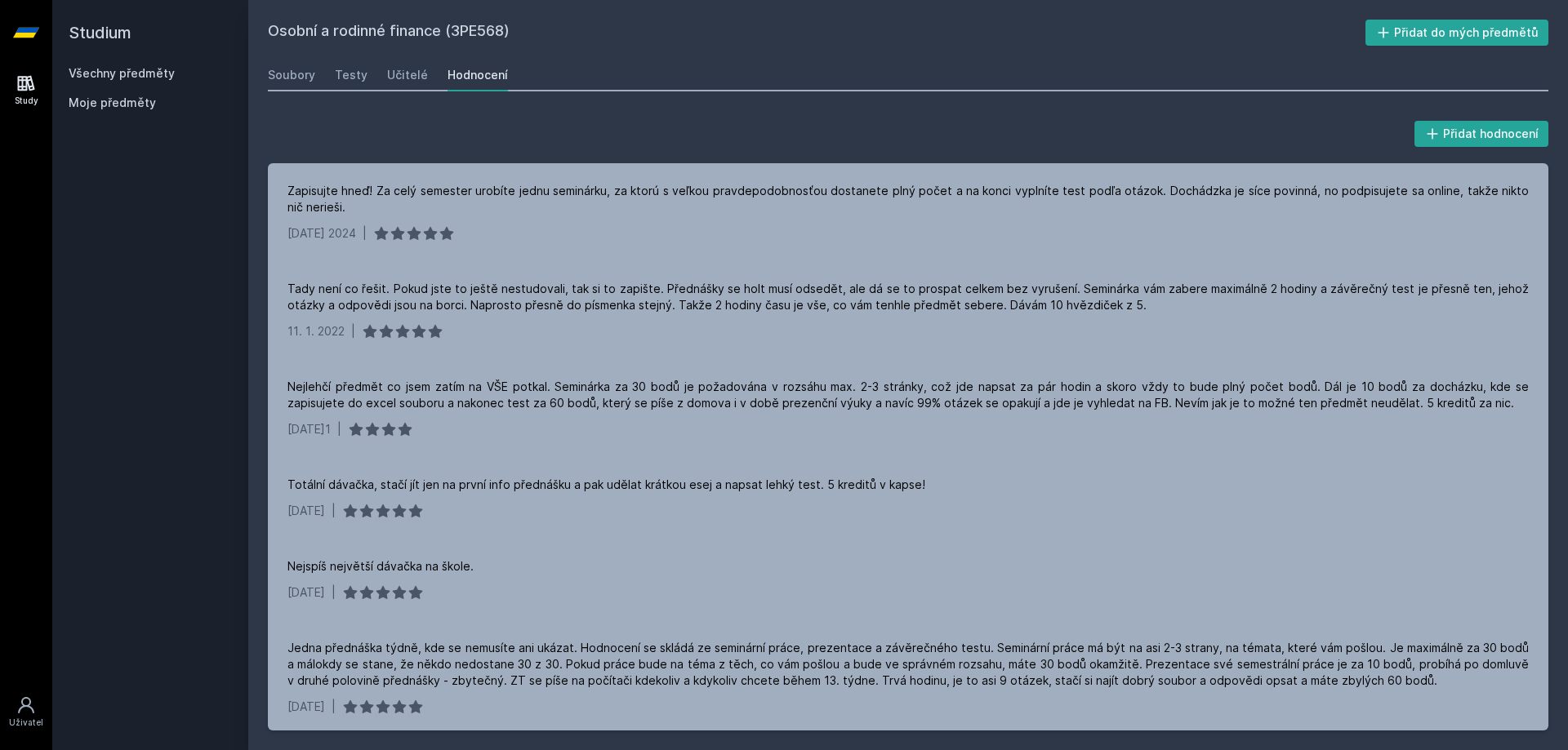
click at [108, 76] on link "Všechny předměty" at bounding box center [122, 72] width 106 height 14
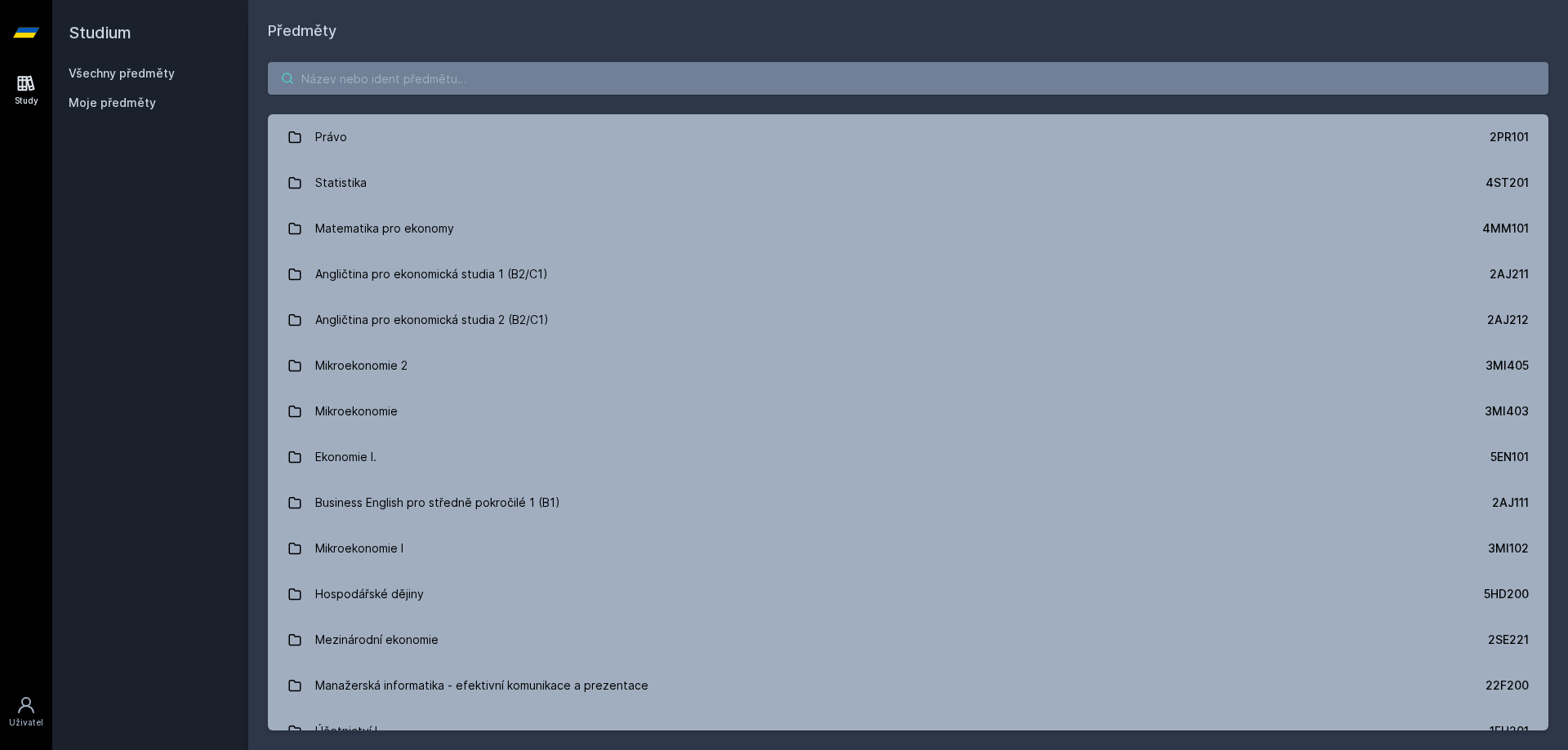
click at [525, 77] on input "search" at bounding box center [908, 79] width 1280 height 33
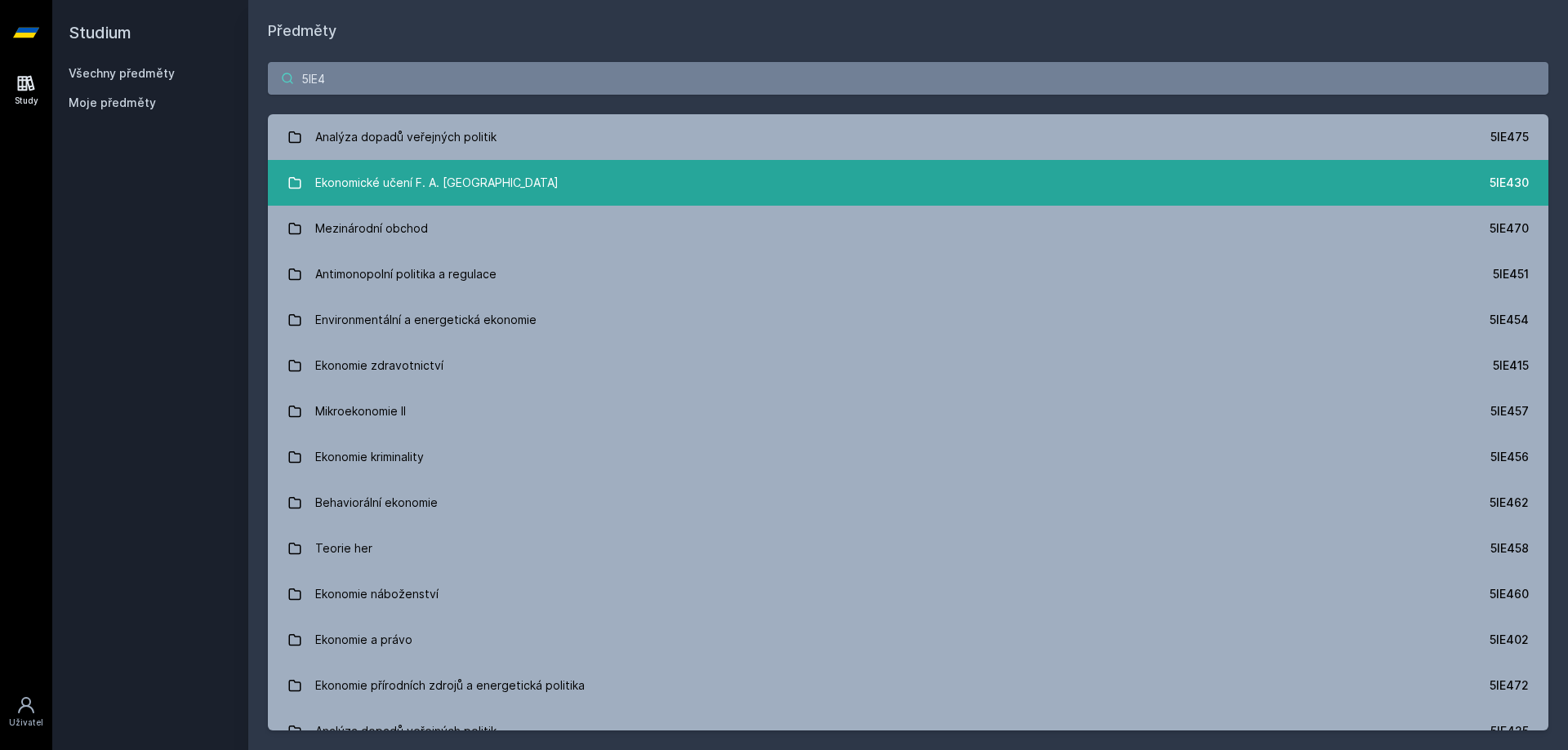
type input "5IE4"
click at [377, 192] on div "Ekonomické učení F. A. [GEOGRAPHIC_DATA]" at bounding box center [436, 183] width 243 height 33
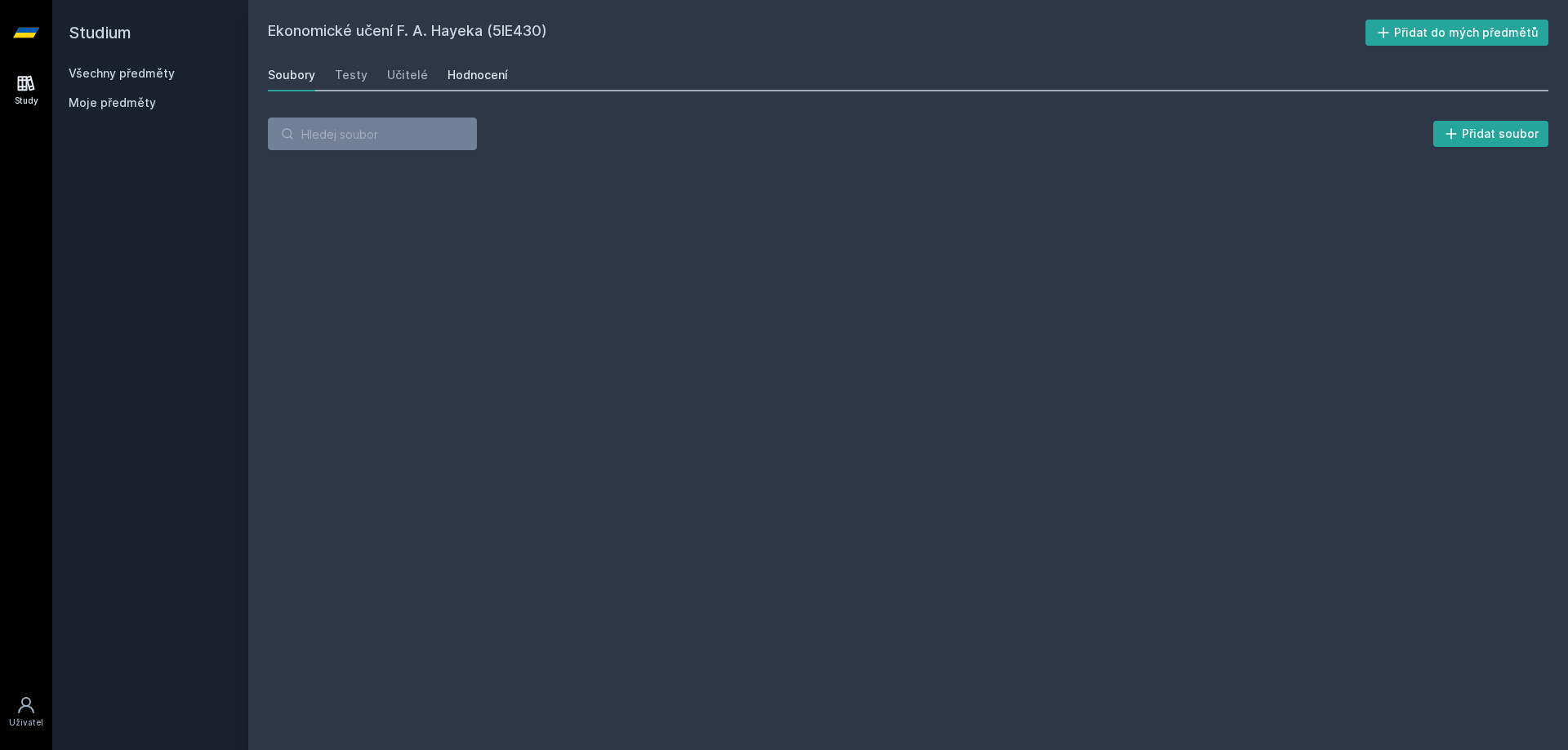
click at [459, 69] on div "Hodnocení" at bounding box center [478, 75] width 61 height 17
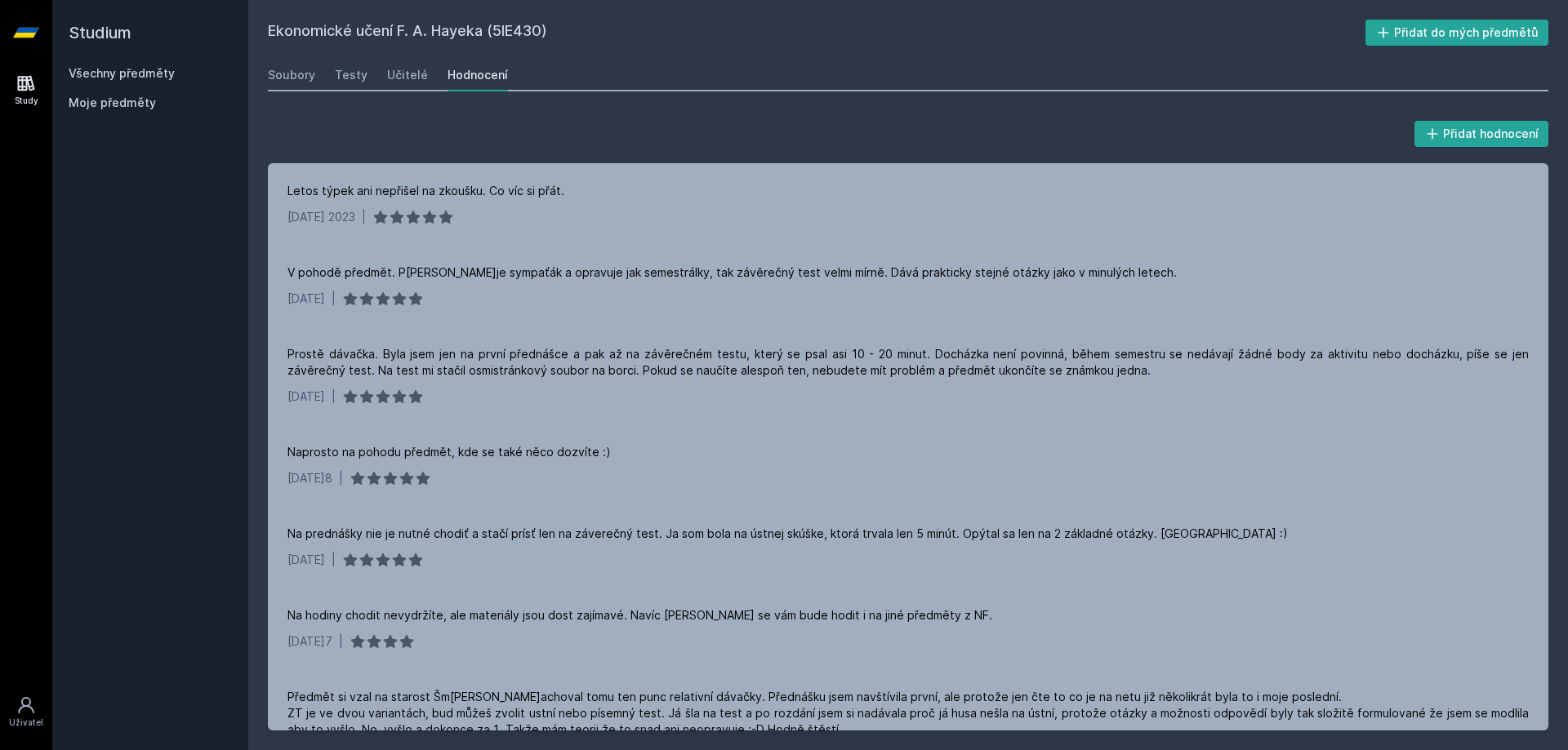
click at [127, 70] on link "Všechny předměty" at bounding box center [122, 72] width 106 height 14
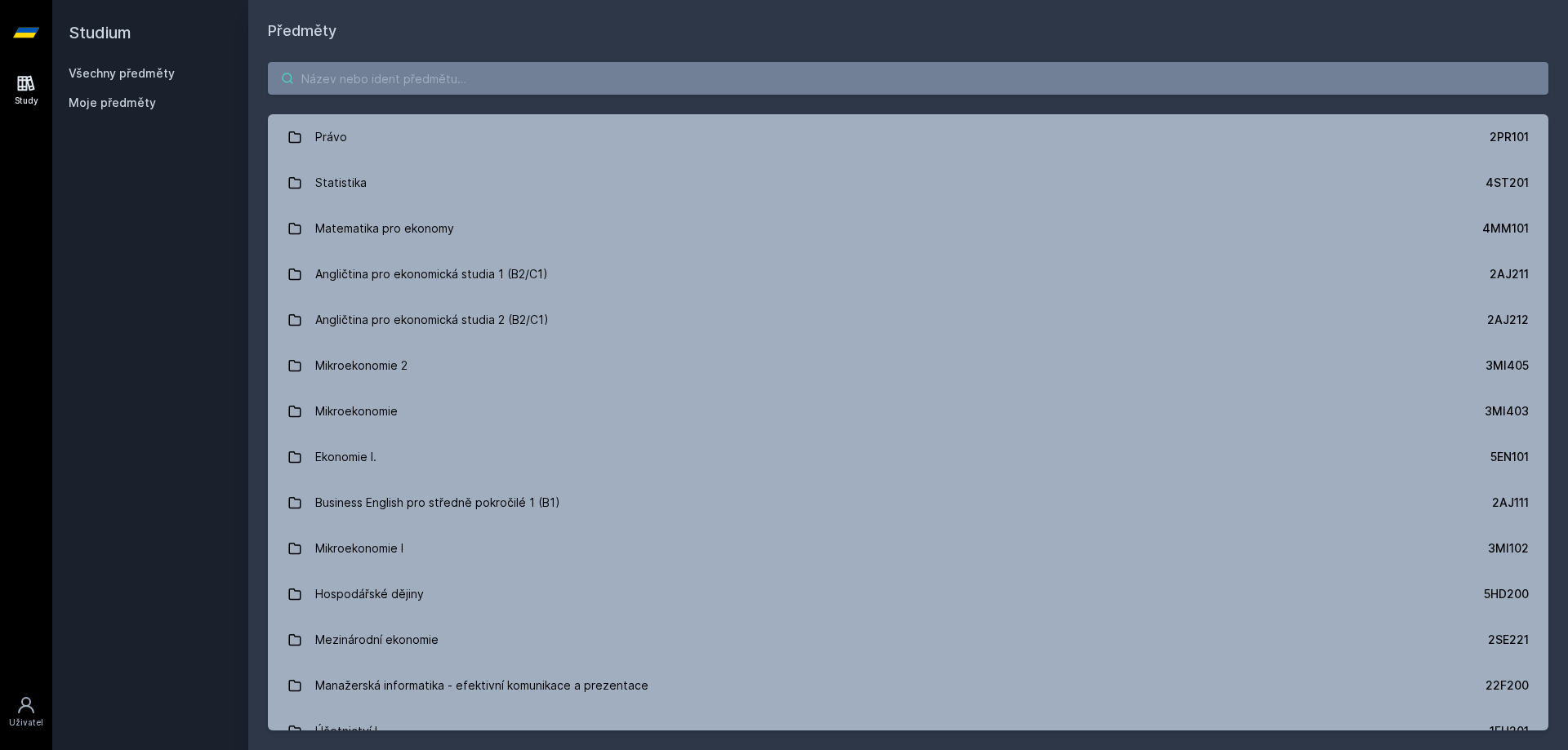
click at [395, 83] on input "search" at bounding box center [908, 79] width 1280 height 33
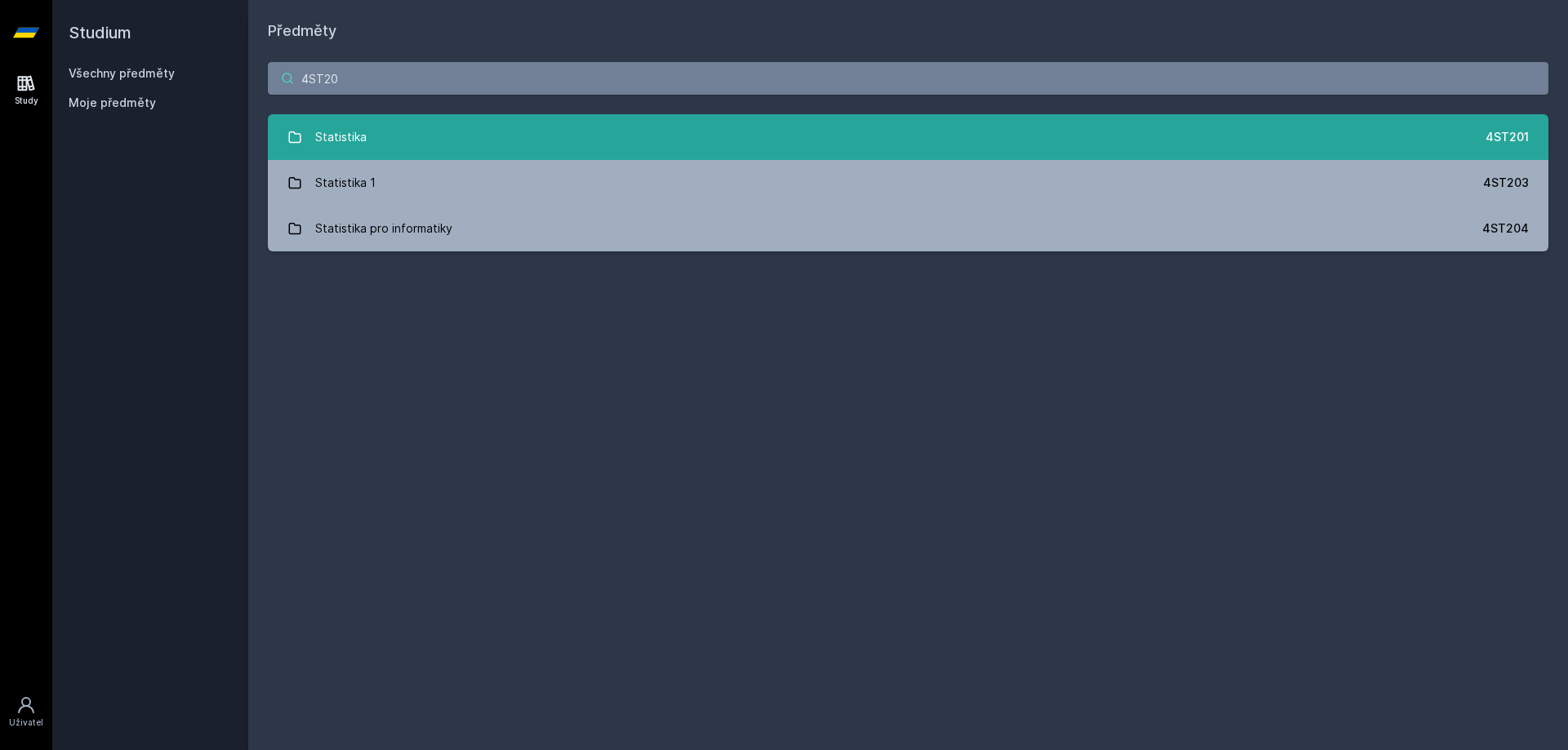
type input "4ST20"
click at [377, 137] on link "Statistika 4ST201" at bounding box center [908, 138] width 1280 height 46
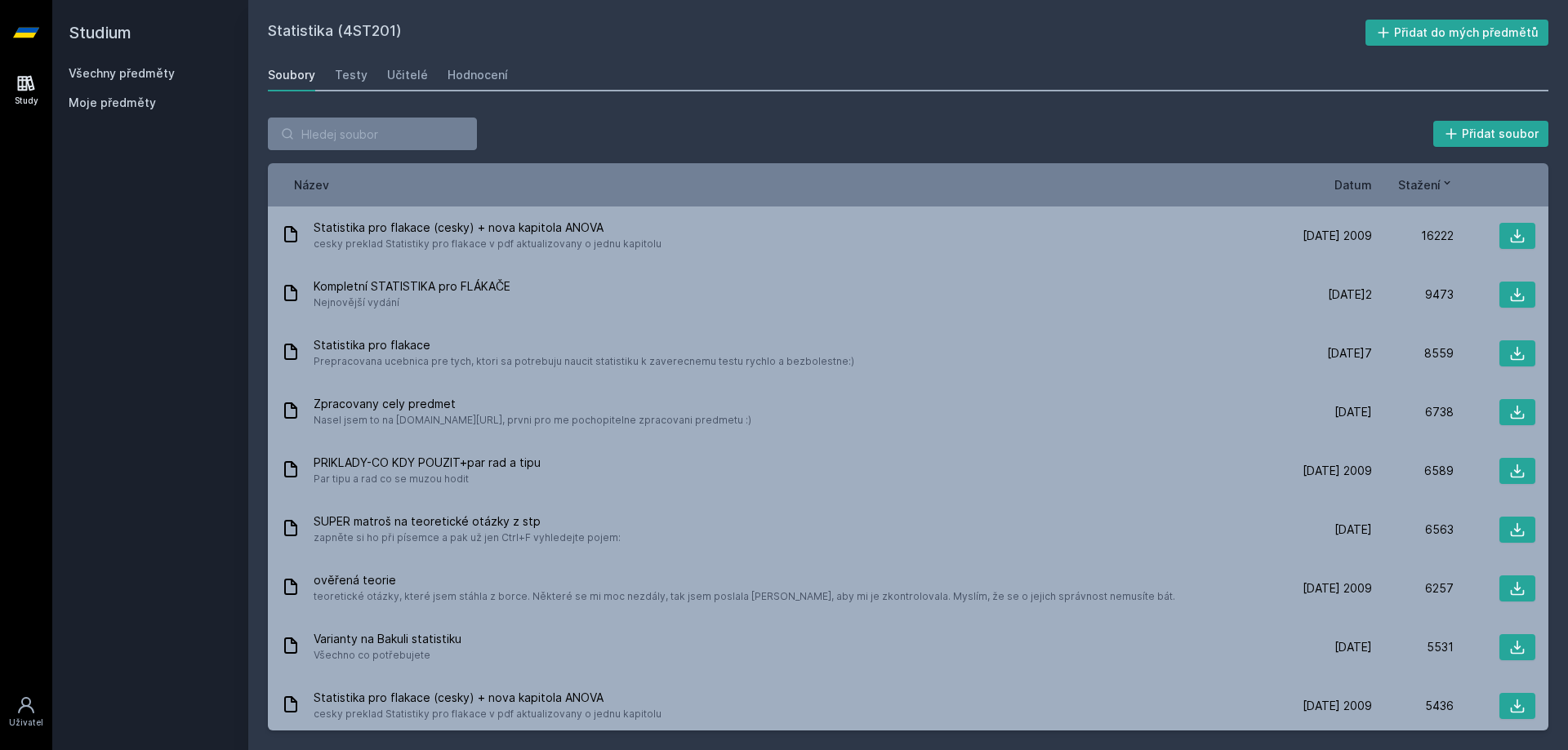
click at [1347, 189] on span "Datum" at bounding box center [1353, 184] width 38 height 17
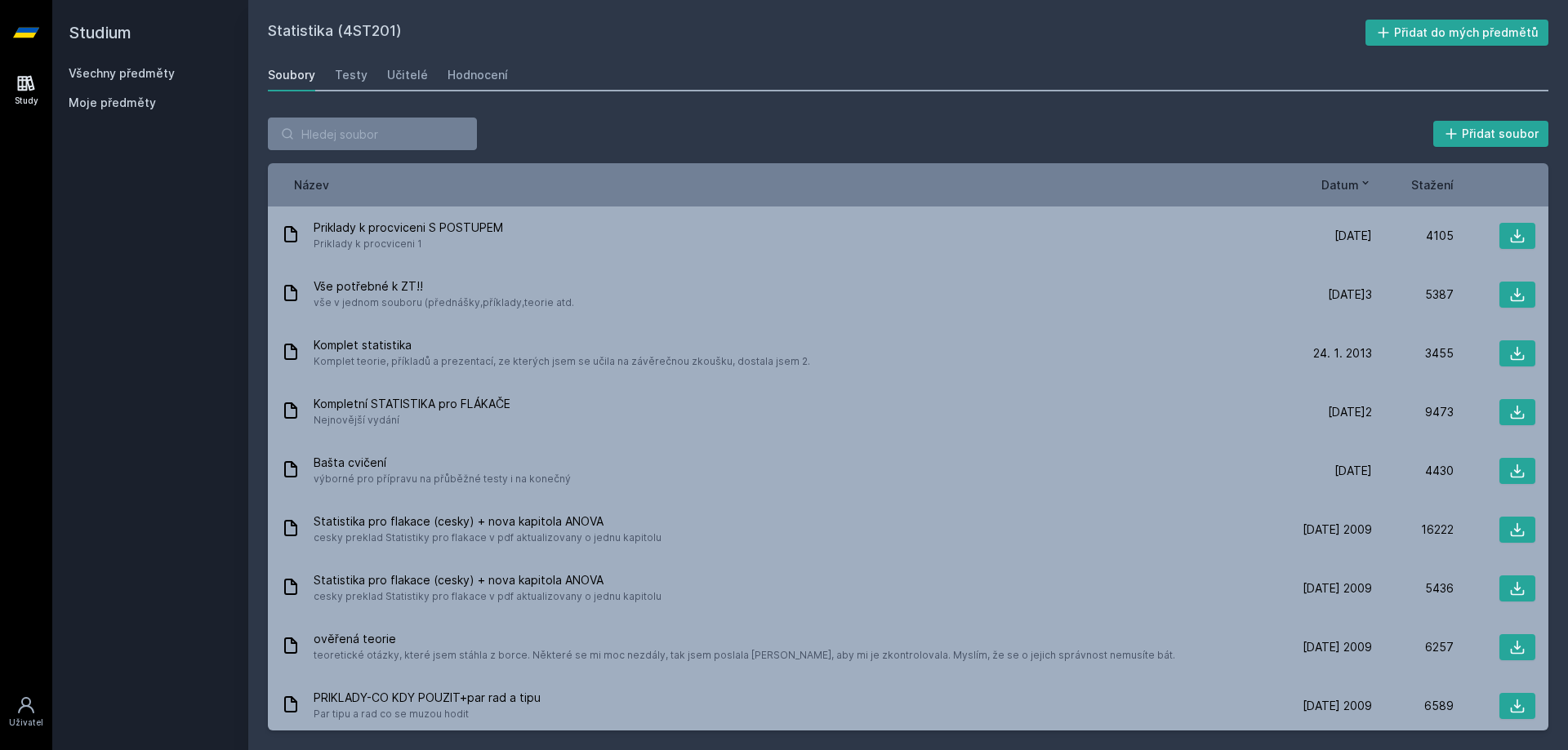
click at [454, 58] on div "Statistika (4ST201) Přidat do mých předmětů [GEOGRAPHIC_DATA] Testy Učitelé Hod…" at bounding box center [908, 375] width 1280 height 711
click at [459, 71] on div "Hodnocení" at bounding box center [478, 75] width 61 height 17
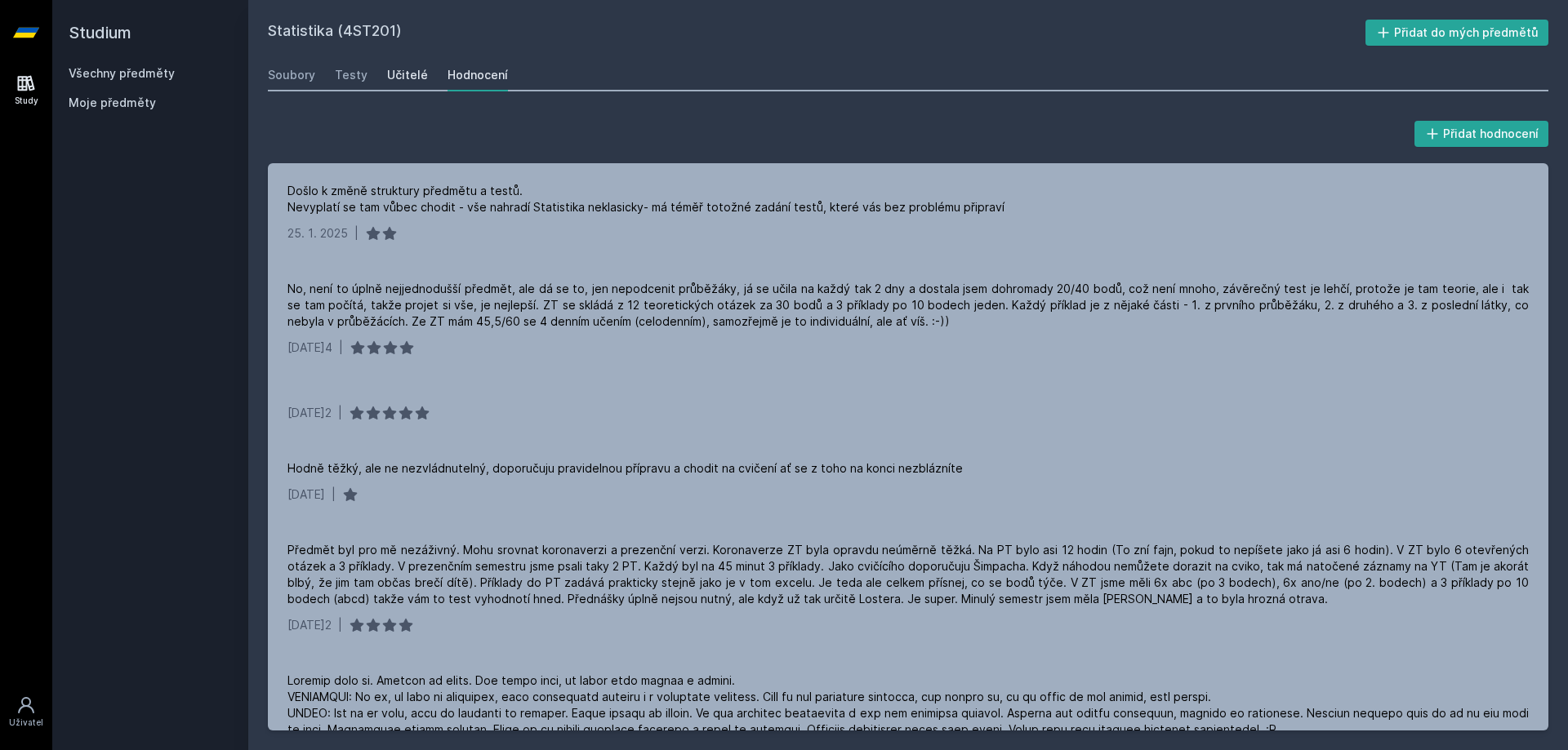
click at [408, 72] on div "Učitelé" at bounding box center [407, 75] width 41 height 17
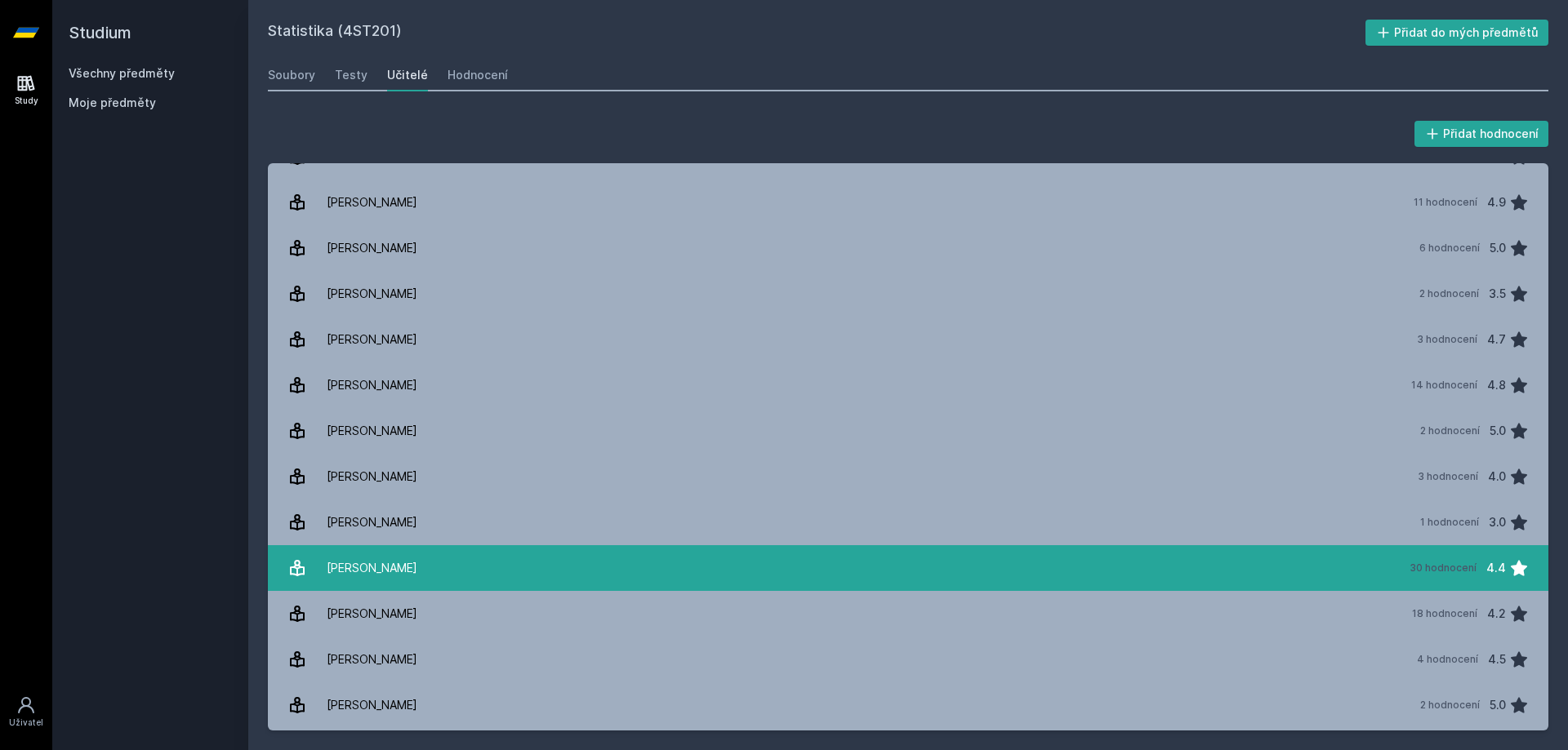
scroll to position [980, 0]
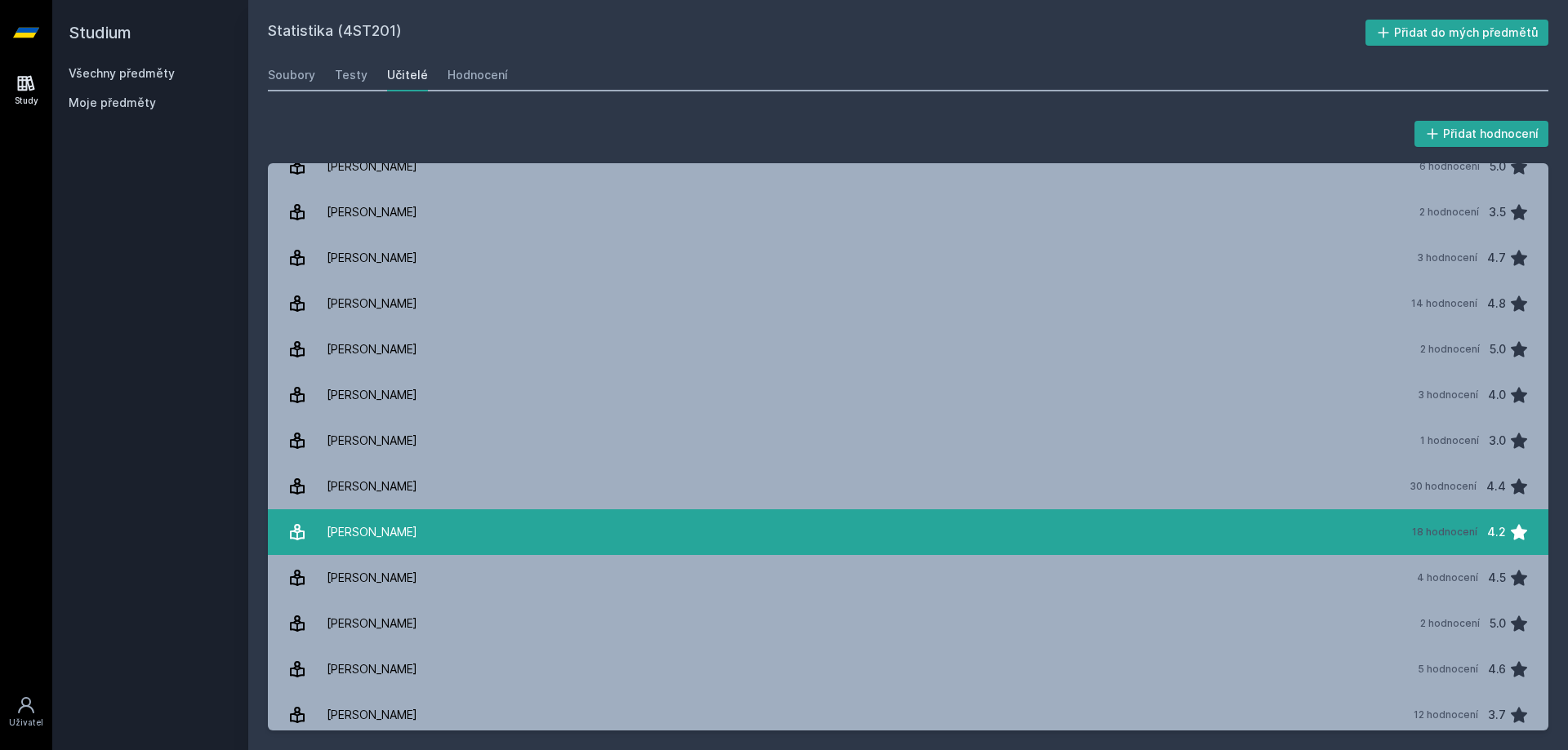
click at [447, 532] on link "Malá [PERSON_NAME] 18 hodnocení 4.2" at bounding box center [908, 533] width 1280 height 46
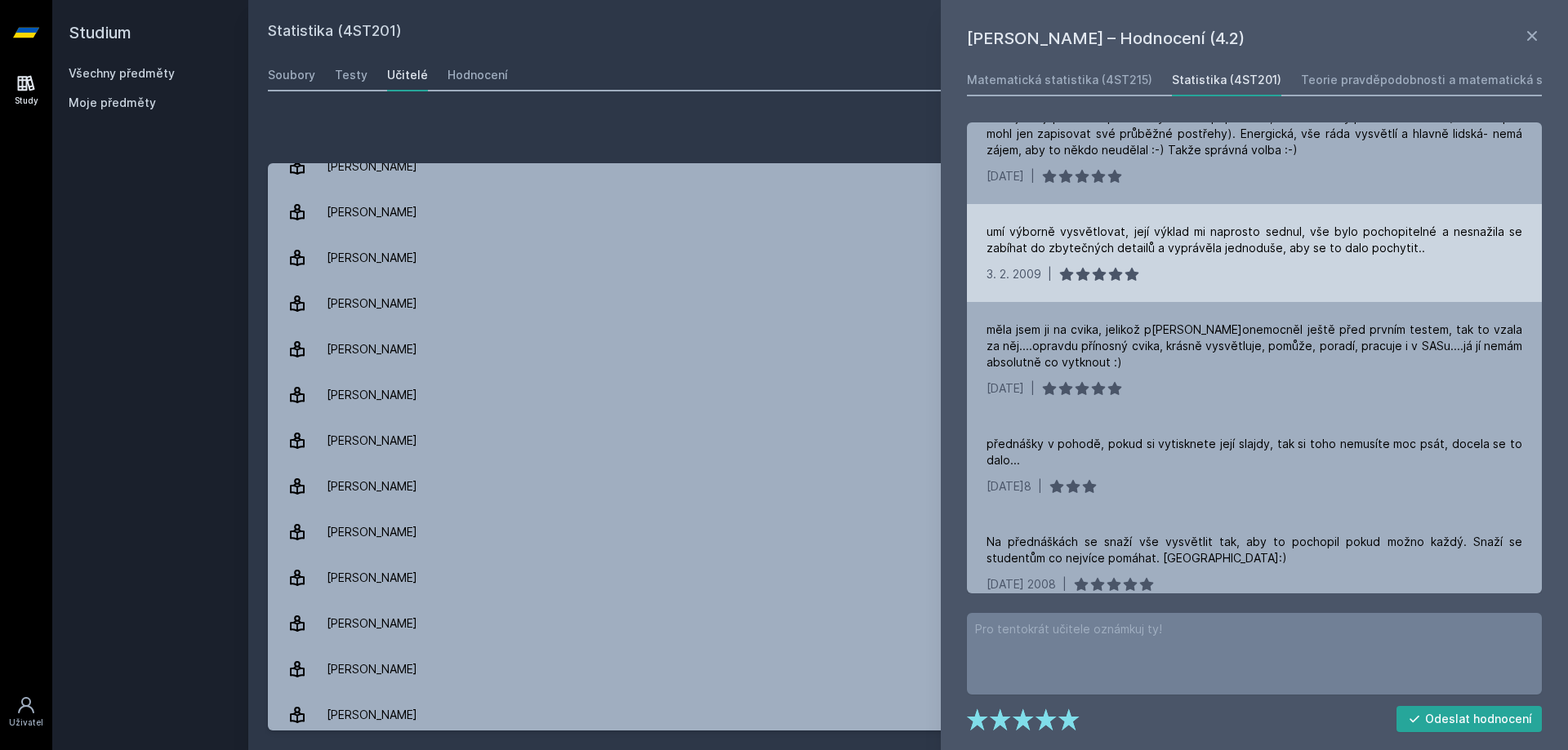
scroll to position [163, 0]
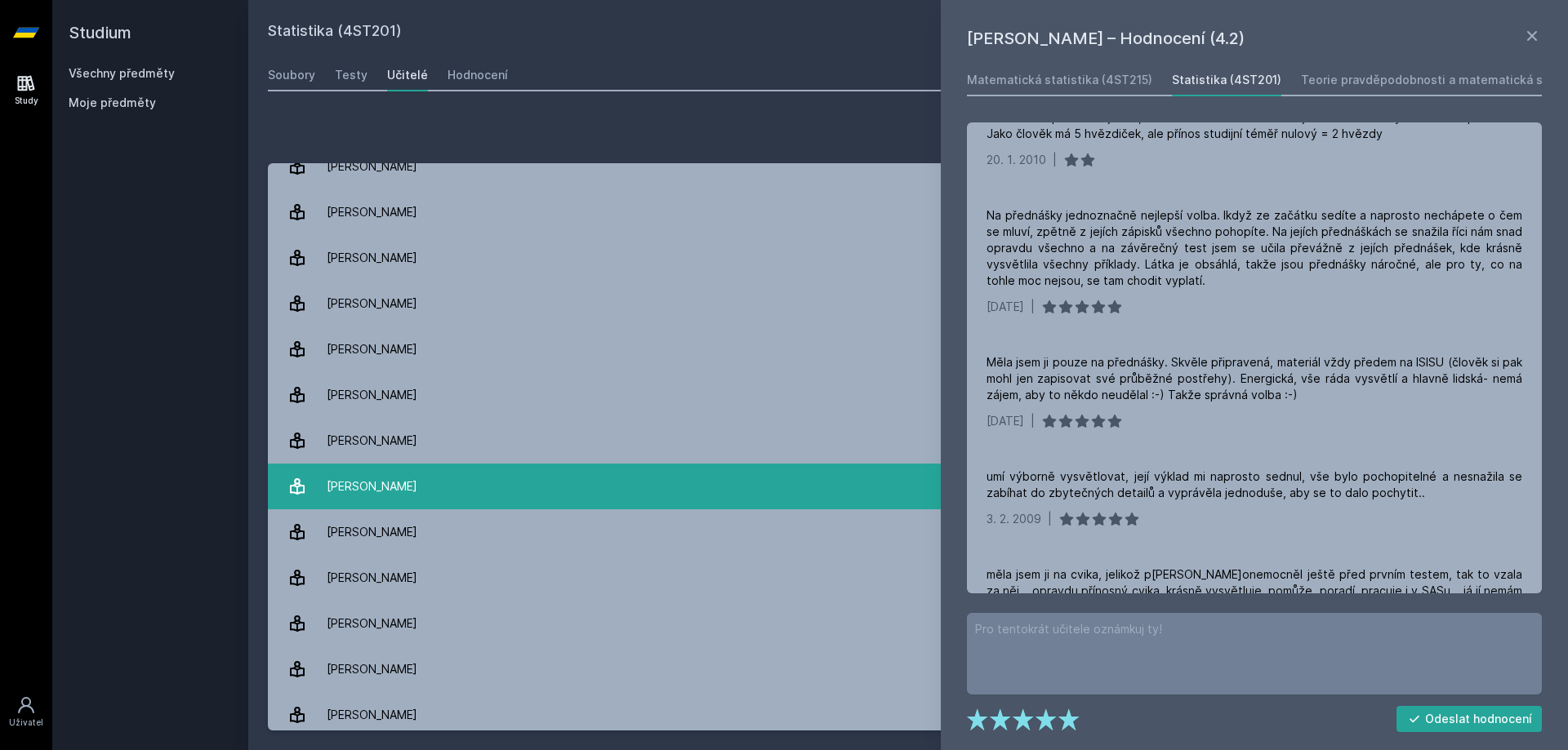
click at [437, 489] on link "[PERSON_NAME] 30 hodnocení 4.4" at bounding box center [908, 487] width 1280 height 46
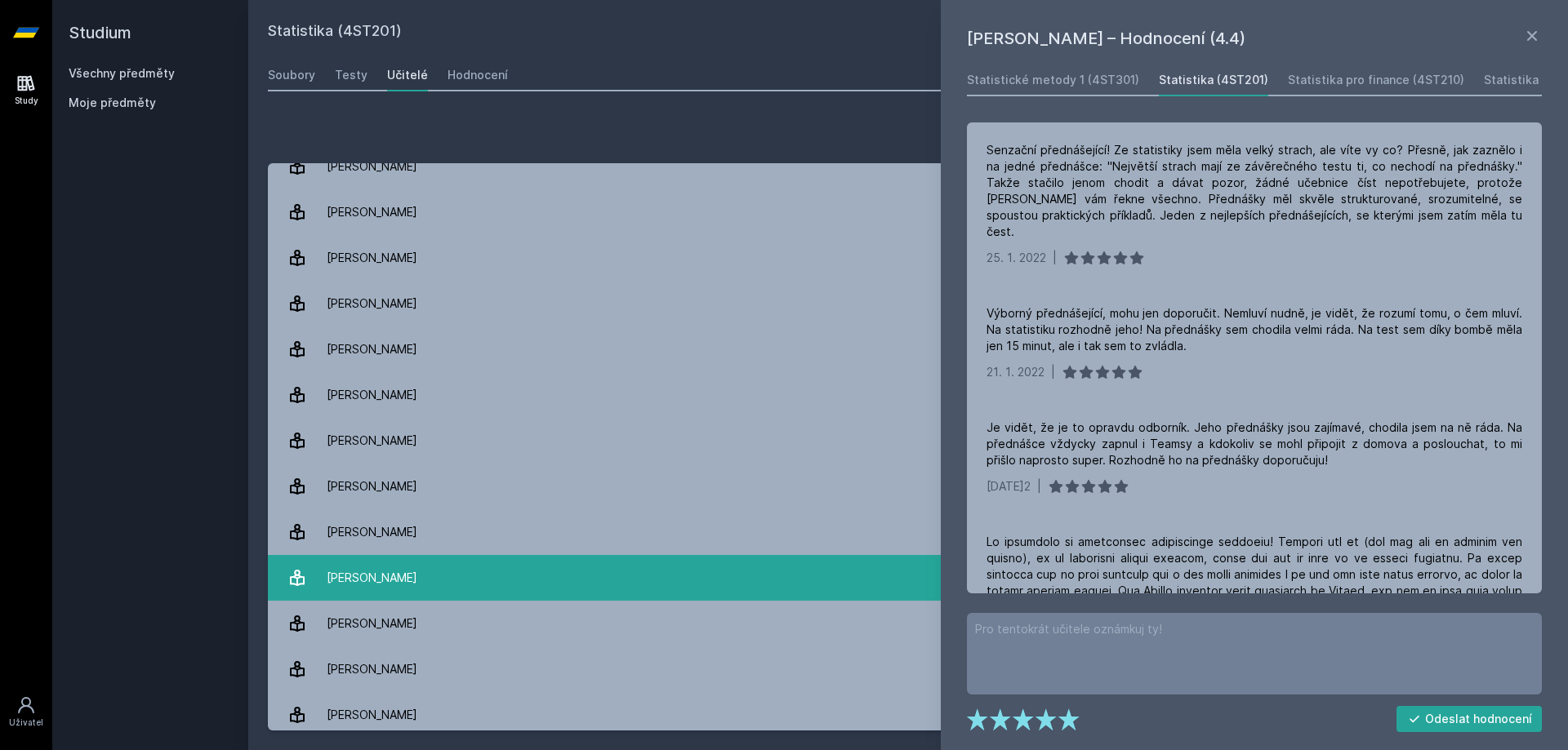
click at [423, 570] on link "[PERSON_NAME] 4 hodnocení 4.5" at bounding box center [908, 579] width 1280 height 46
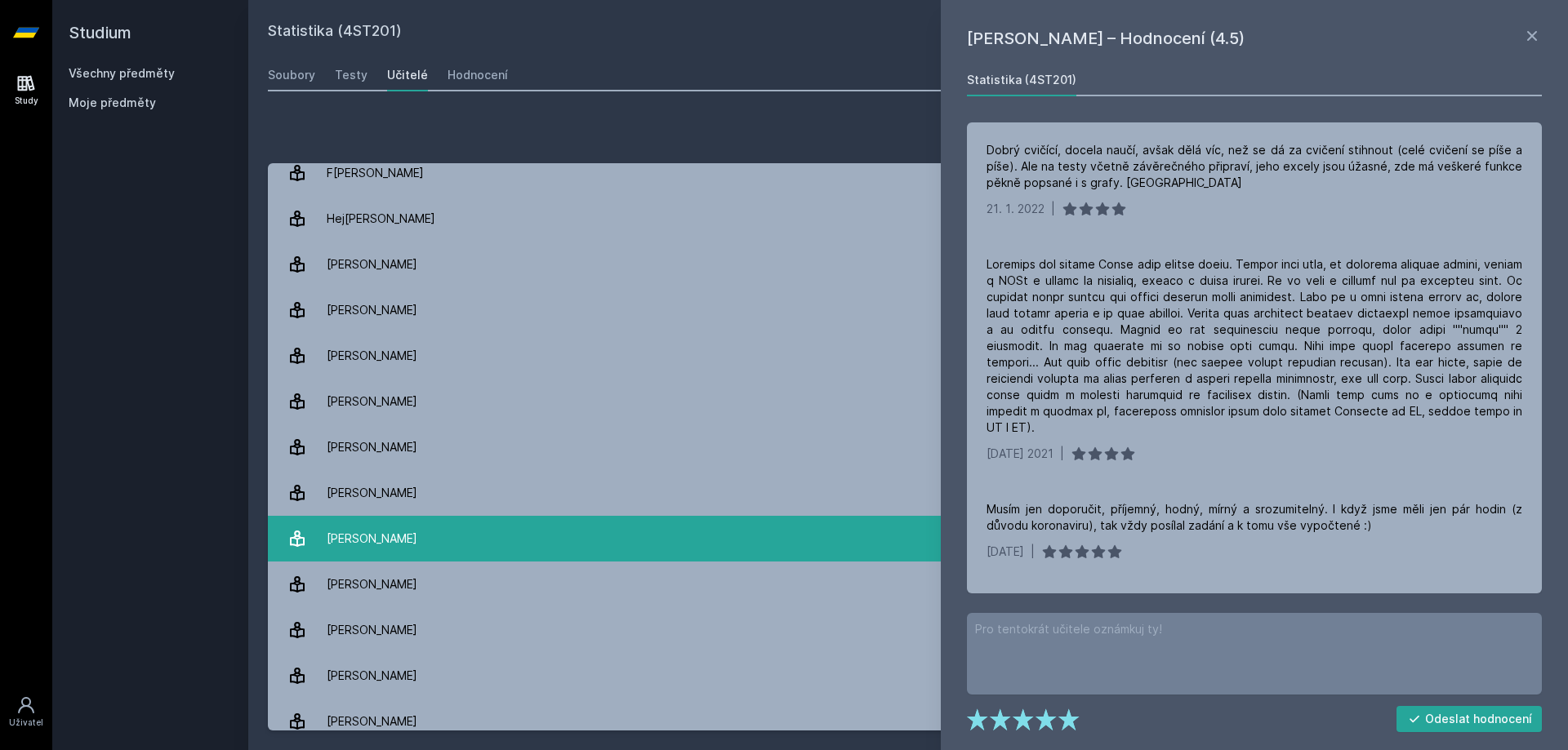
scroll to position [817, 0]
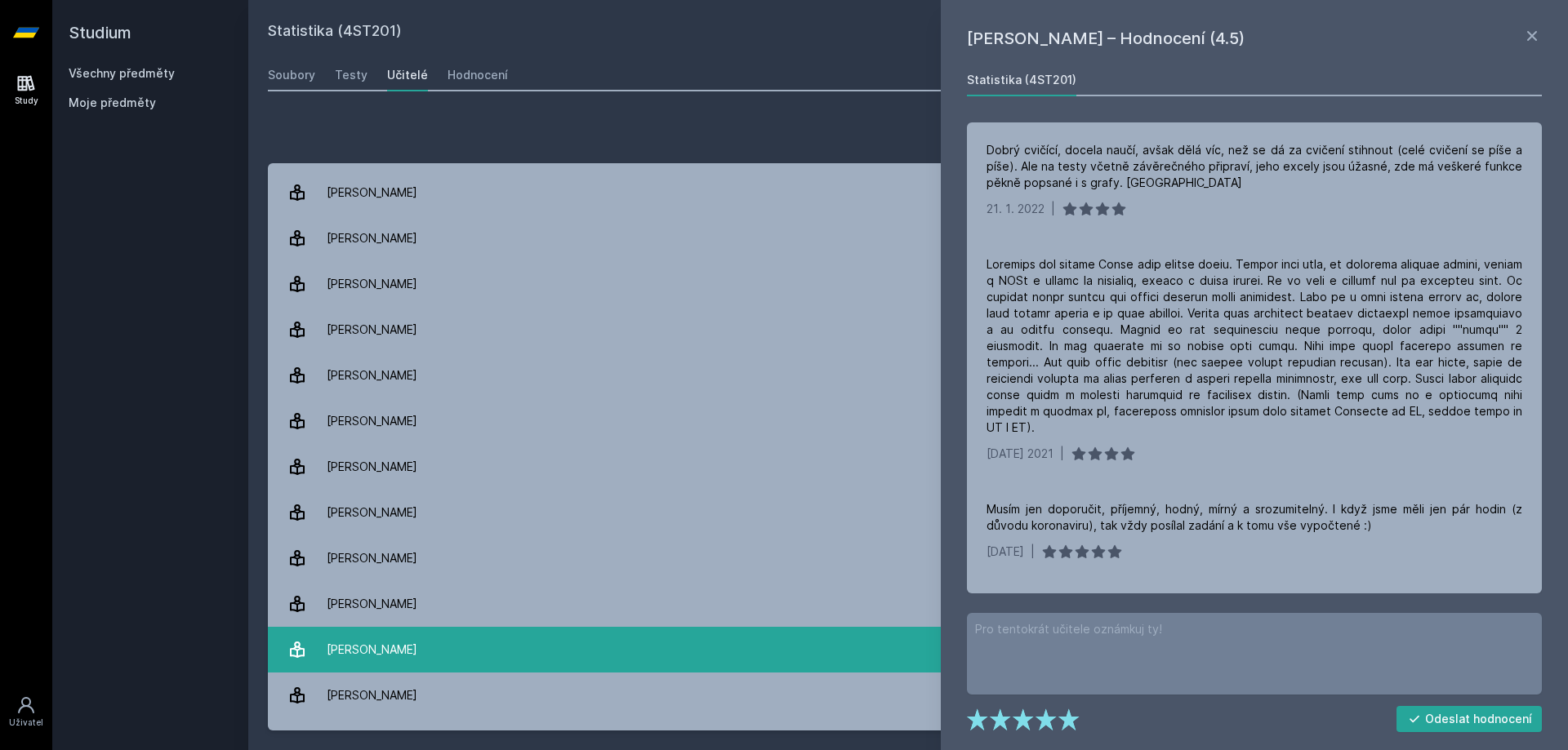
click at [398, 643] on div "[PERSON_NAME]" at bounding box center [371, 650] width 91 height 33
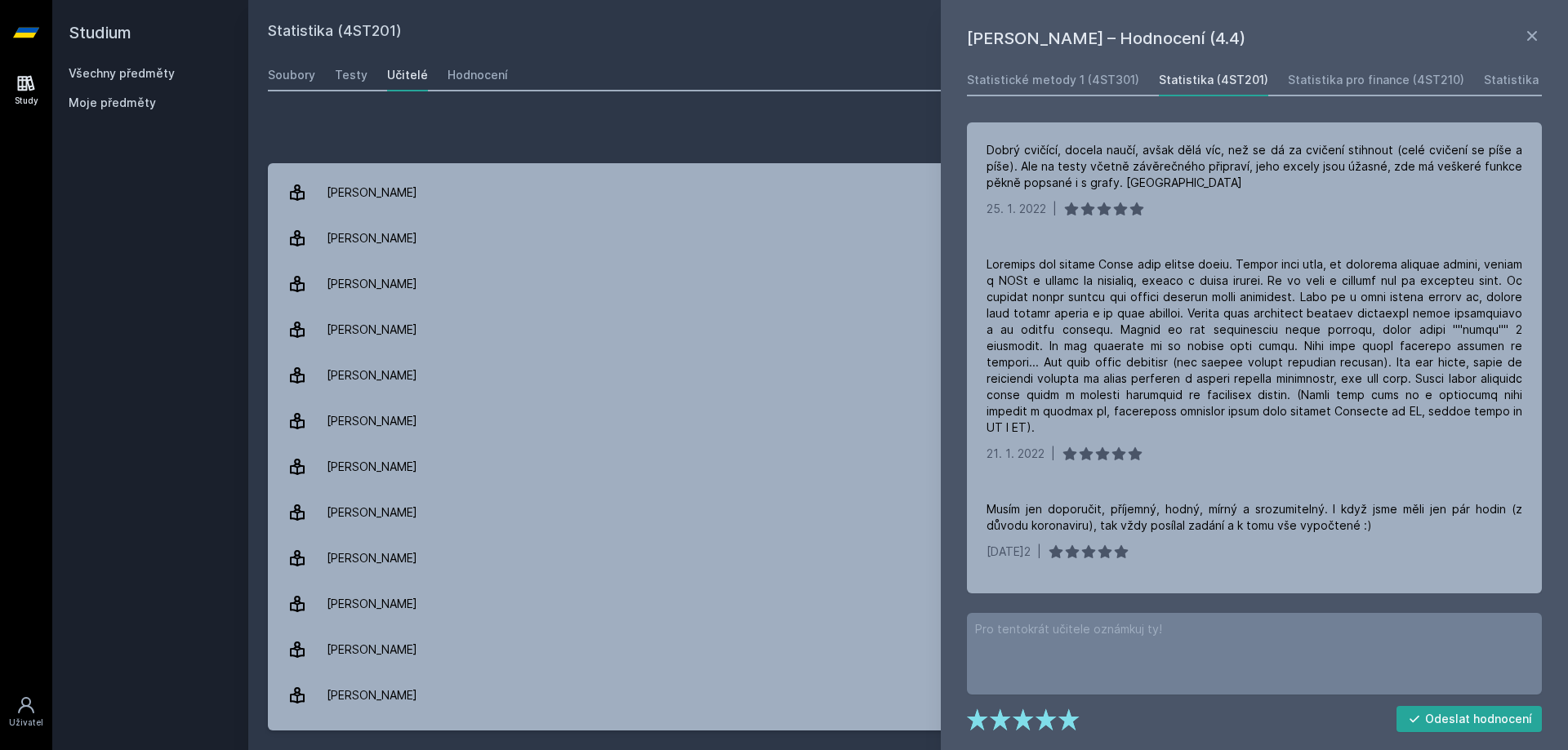
click at [1185, 78] on div "Statistika (4ST201)" at bounding box center [1213, 80] width 109 height 17
click at [1535, 36] on icon at bounding box center [1531, 35] width 19 height 19
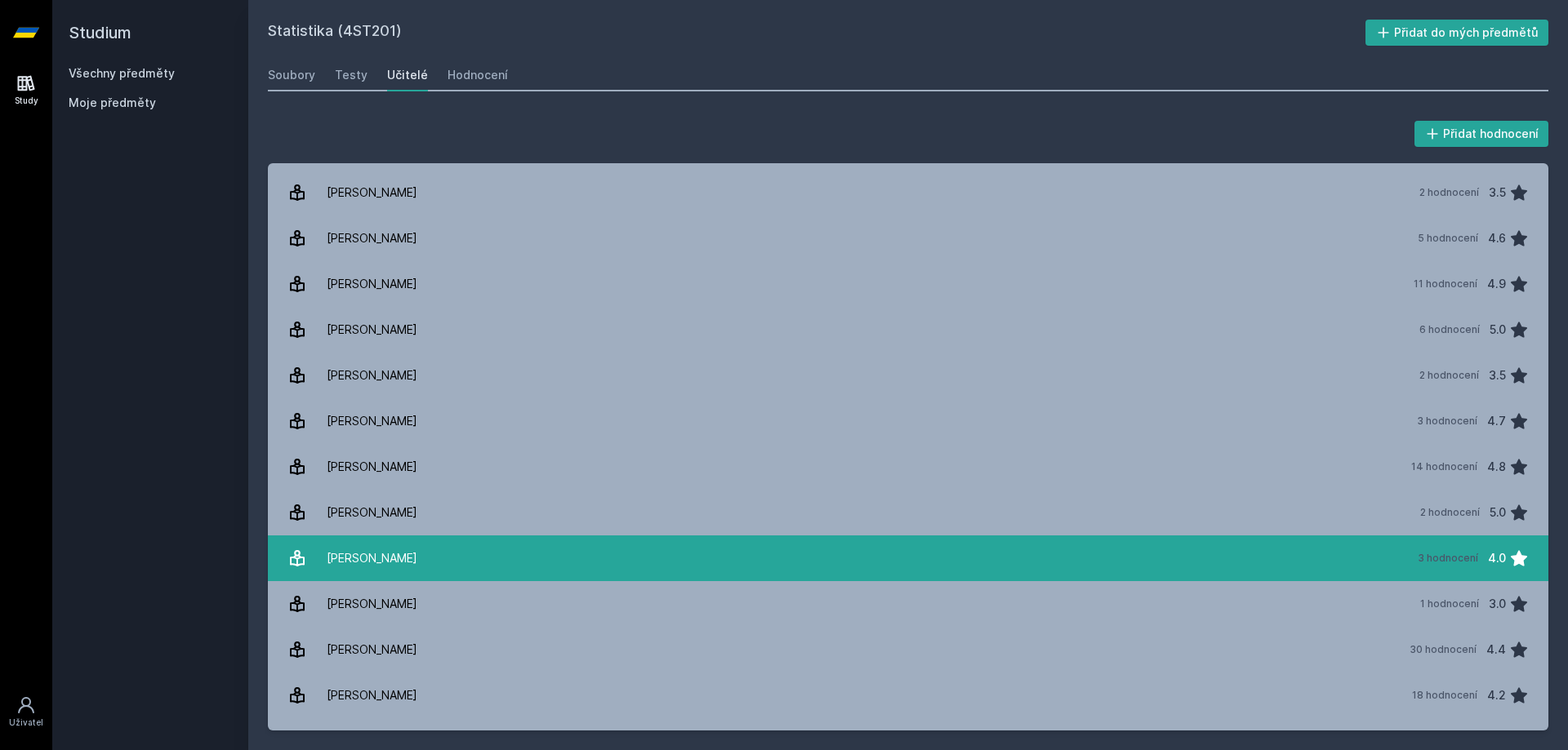
click at [384, 638] on div "[PERSON_NAME]" at bounding box center [371, 650] width 91 height 33
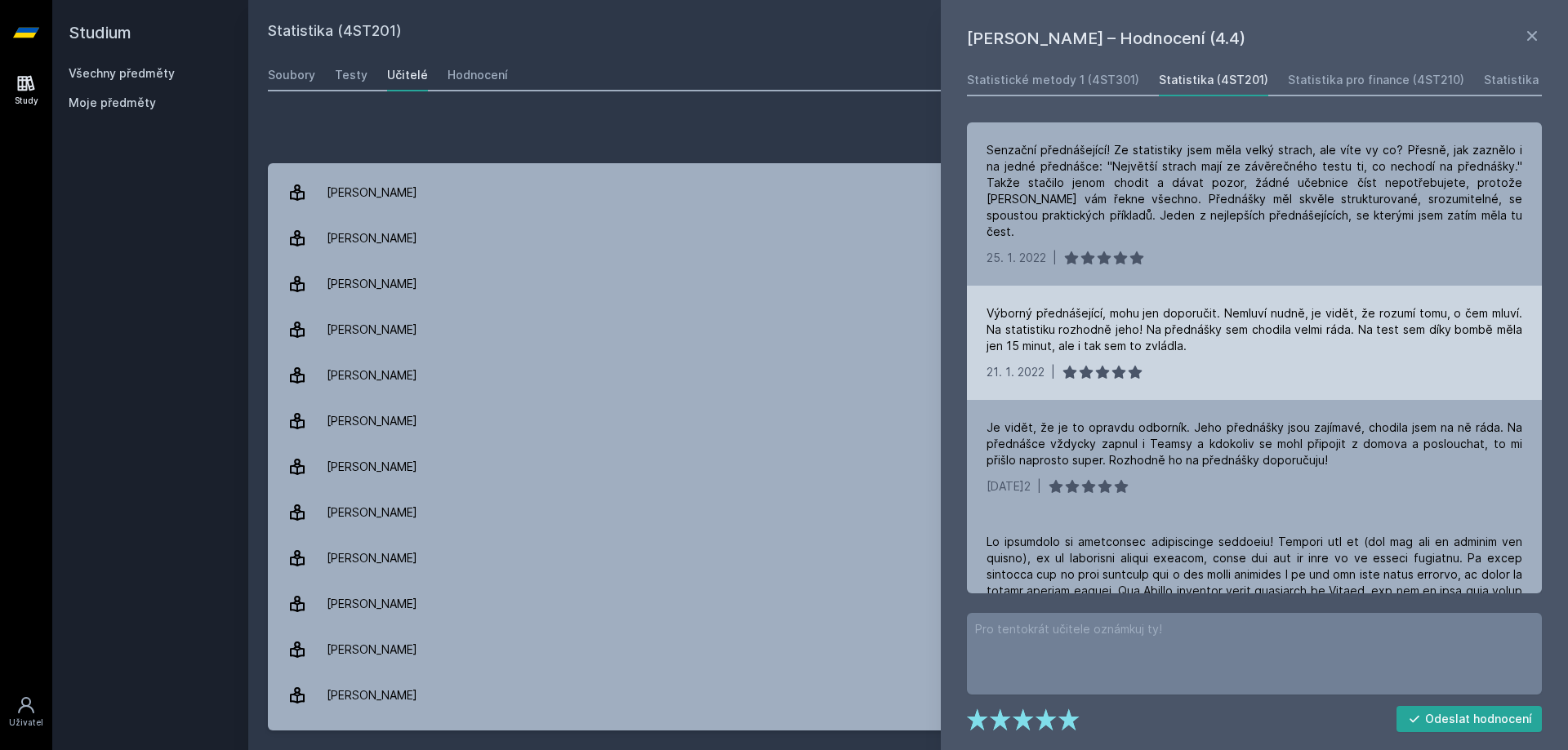
scroll to position [326, 0]
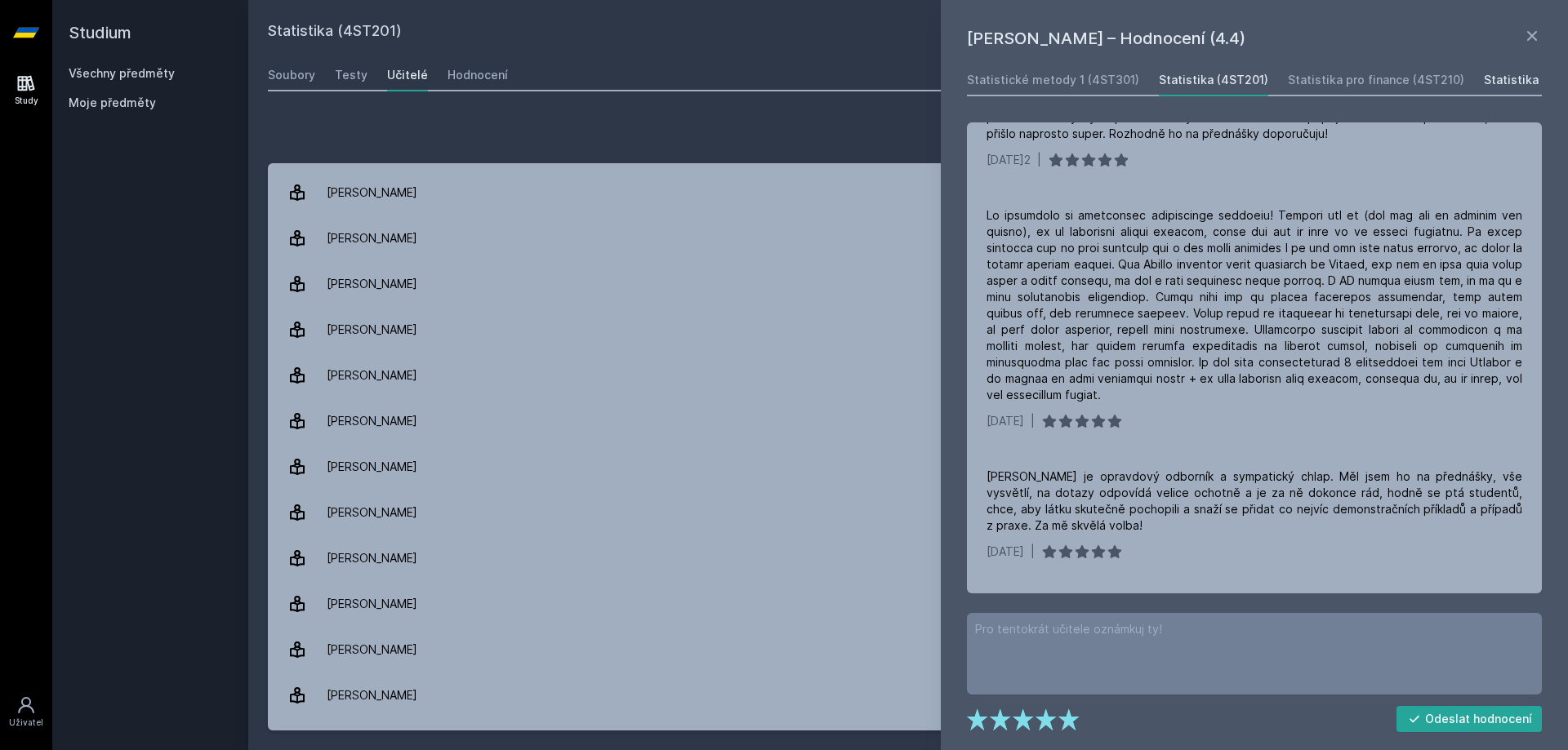
click at [1507, 78] on div "Statistika 1 (4ST203)" at bounding box center [1543, 80] width 120 height 17
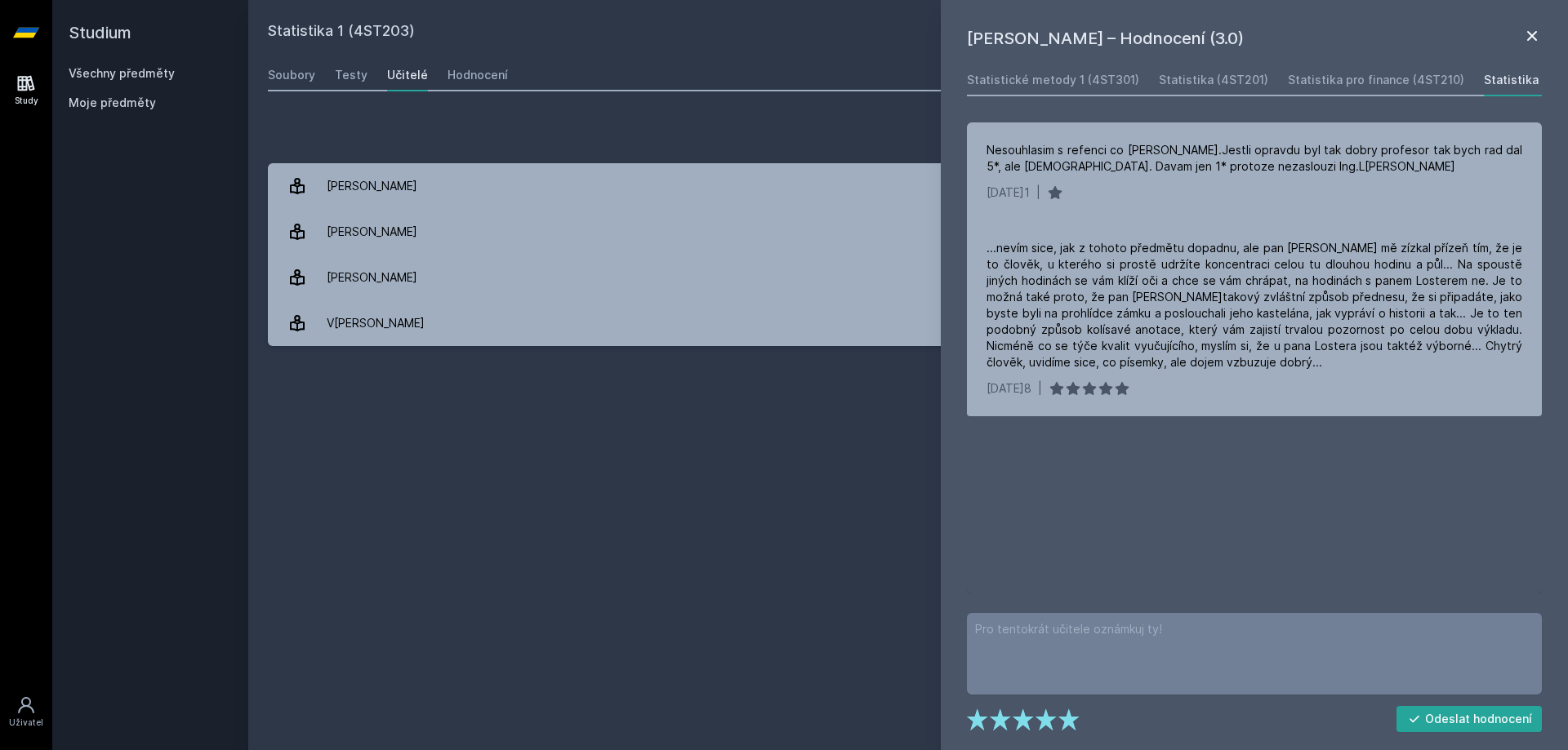
click at [1537, 29] on icon at bounding box center [1531, 35] width 19 height 19
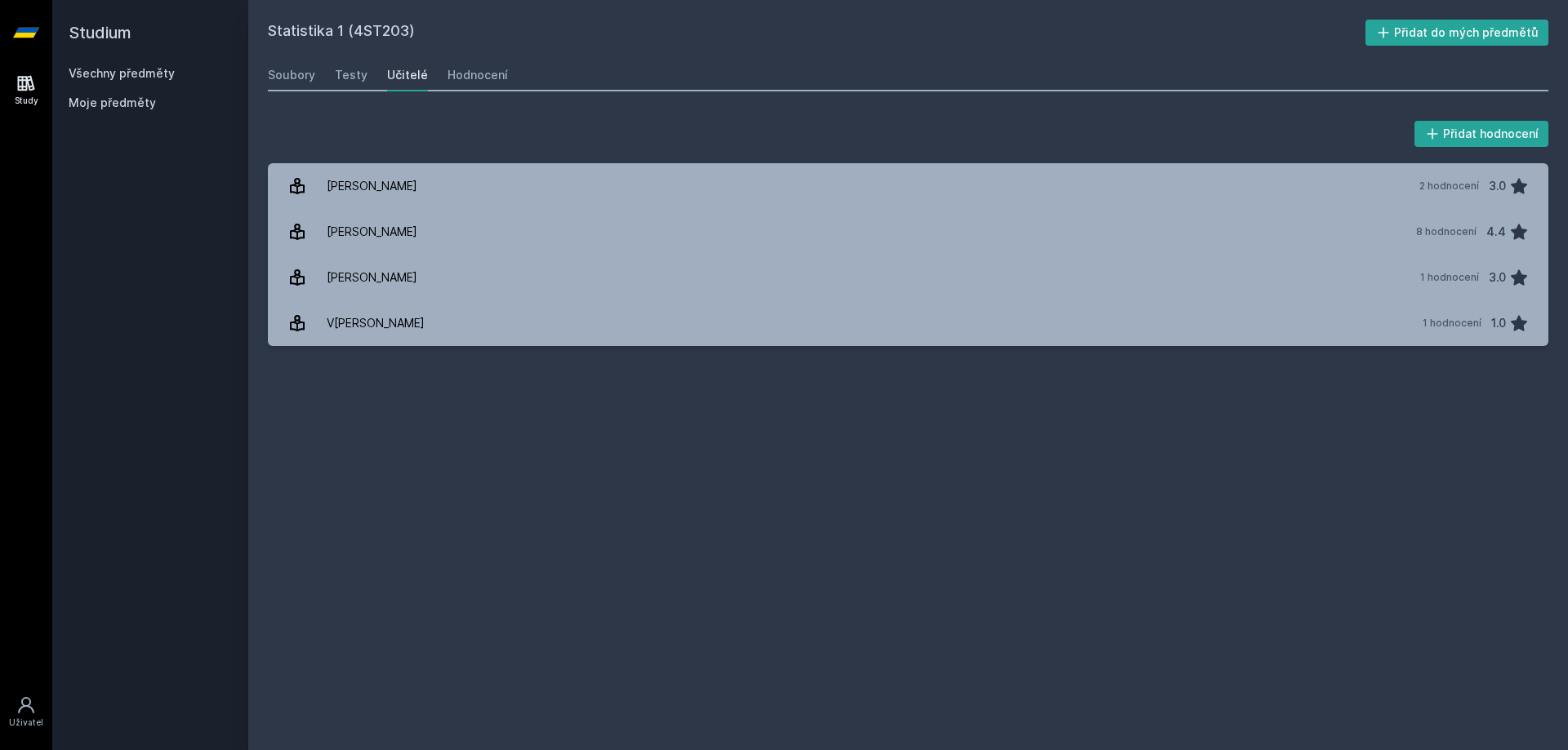
click at [155, 72] on link "Všechny předměty" at bounding box center [122, 72] width 106 height 14
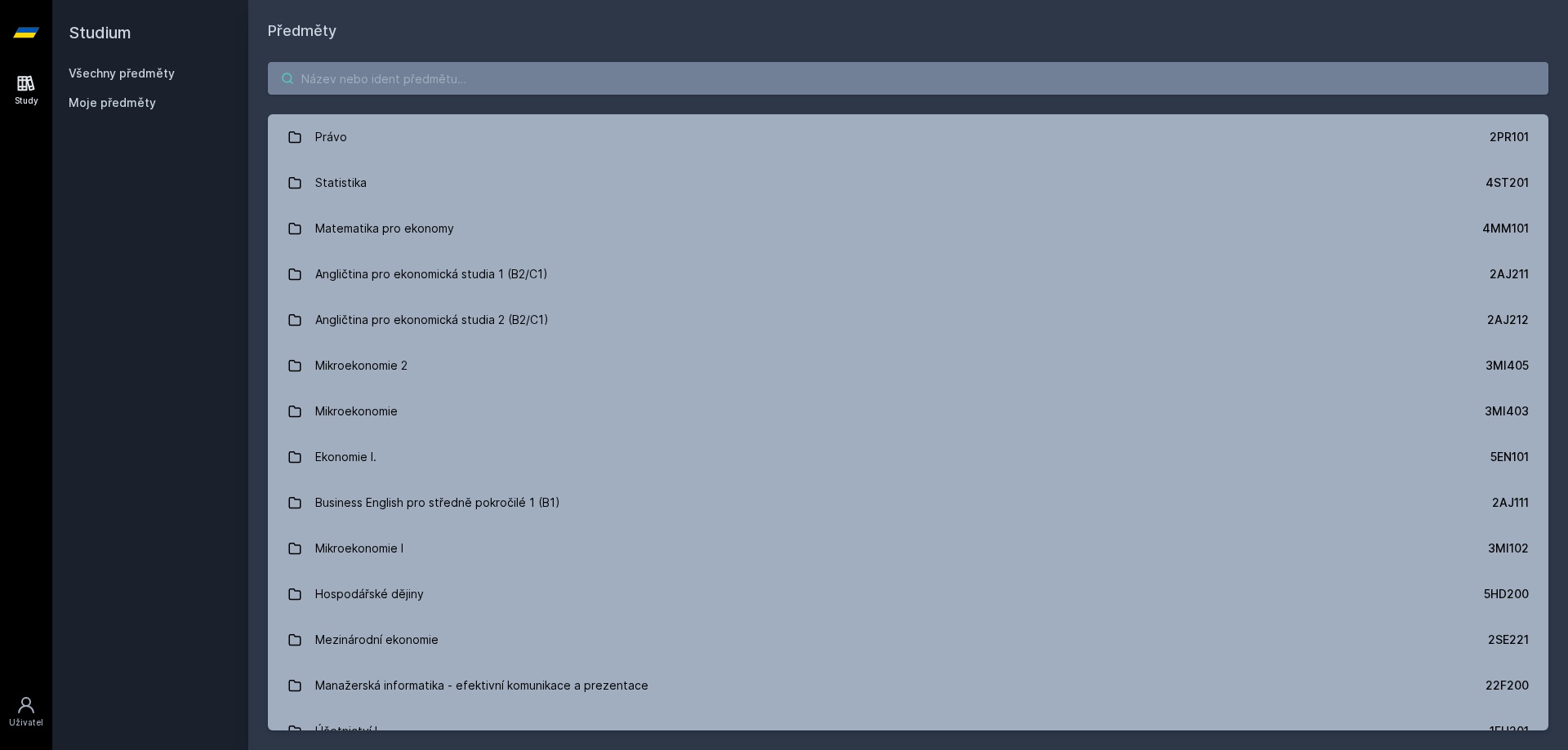
click at [348, 74] on input "search" at bounding box center [908, 79] width 1280 height 33
